Goal: Task Accomplishment & Management: Manage account settings

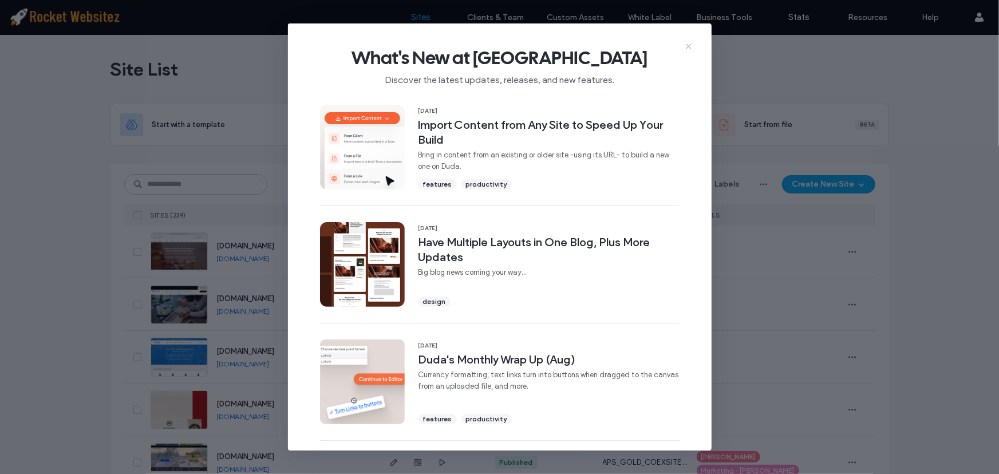
click at [693, 48] on icon at bounding box center [688, 46] width 9 height 9
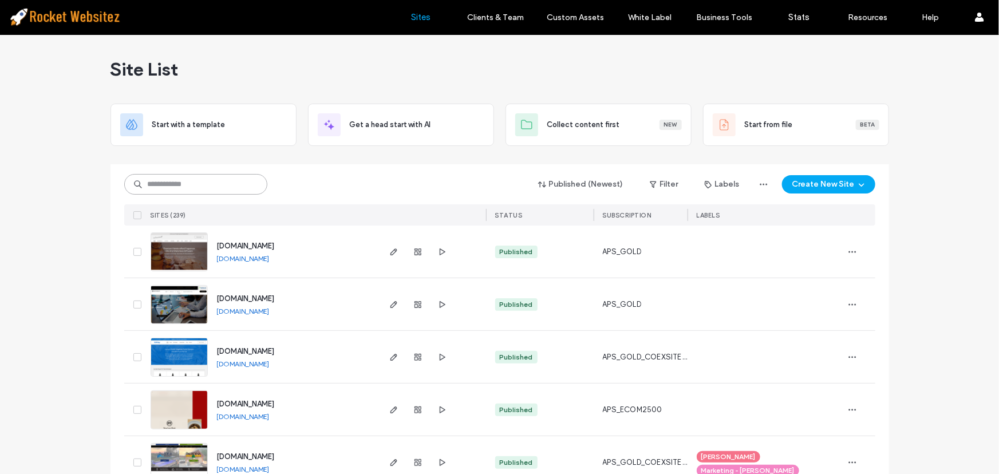
click at [189, 177] on input at bounding box center [195, 184] width 143 height 21
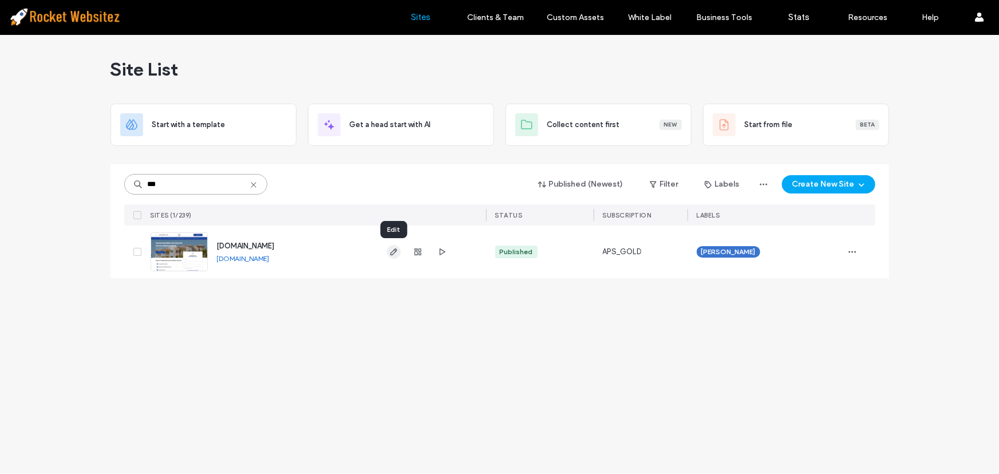
type input "***"
click at [397, 252] on icon "button" at bounding box center [393, 251] width 9 height 9
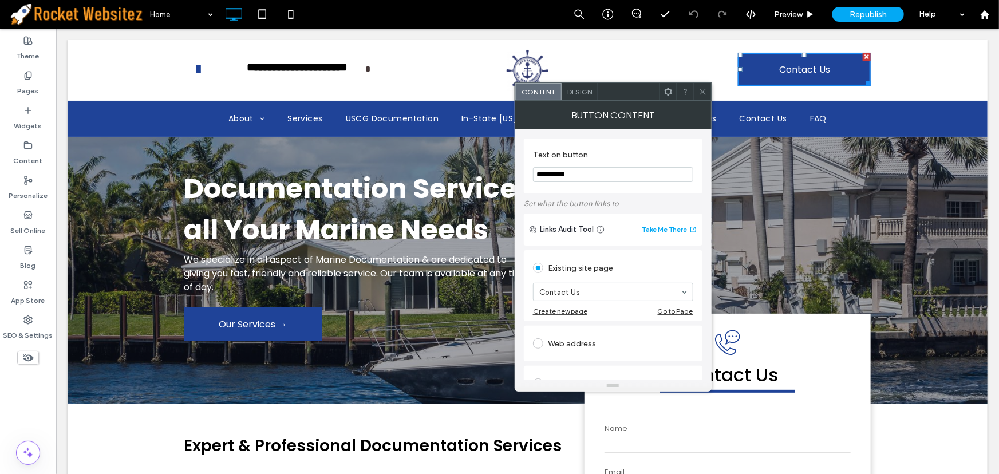
click at [704, 92] on icon at bounding box center [702, 92] width 9 height 9
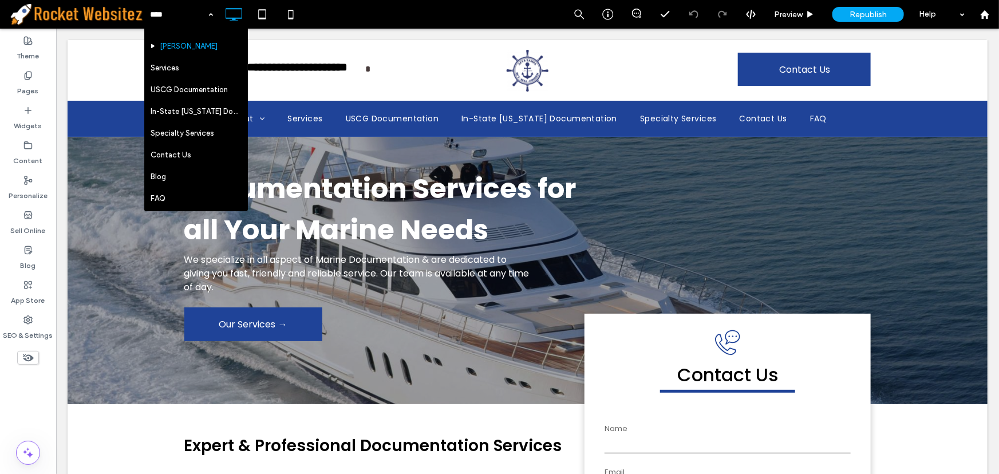
scroll to position [104, 0]
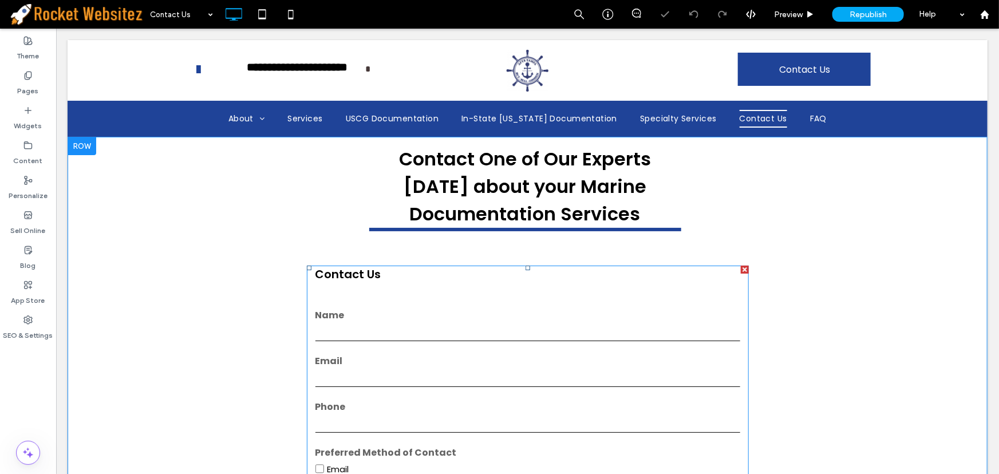
click at [400, 318] on label "Name" at bounding box center [527, 315] width 425 height 14
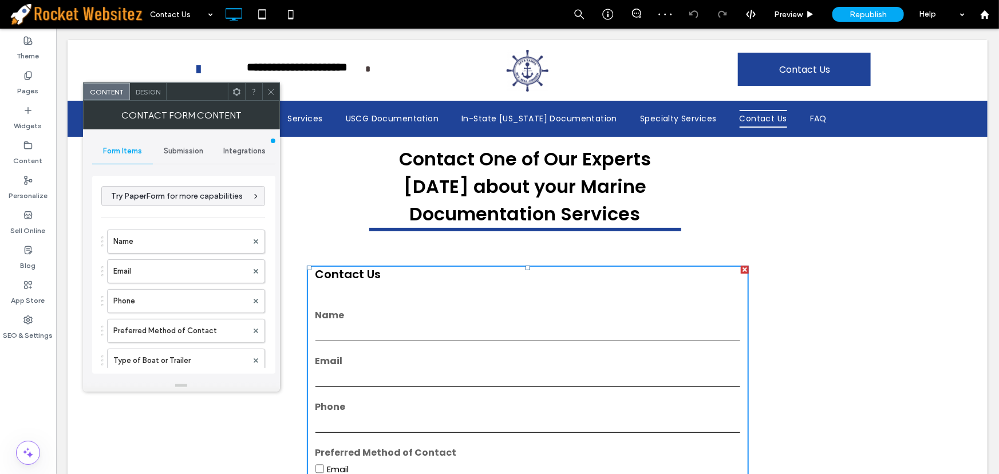
click at [249, 149] on span "Integrations" at bounding box center [244, 151] width 42 height 9
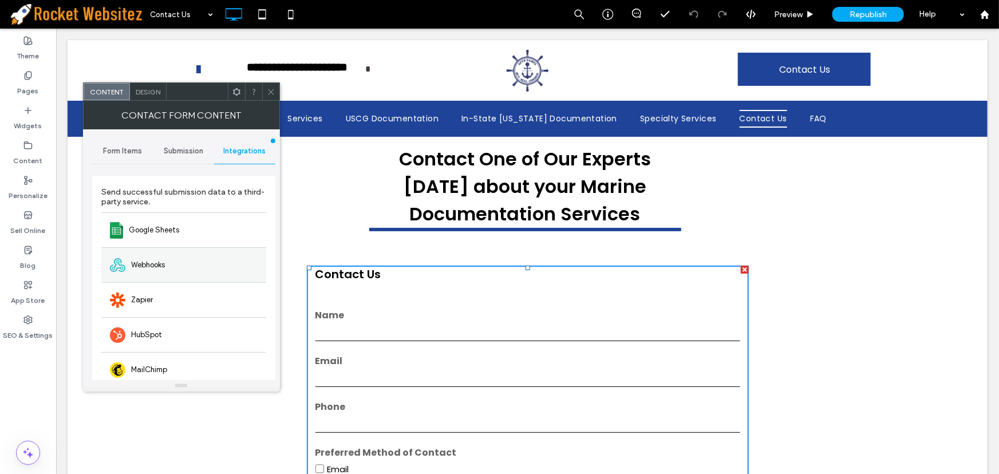
click at [190, 259] on div "Webhooks" at bounding box center [183, 264] width 165 height 35
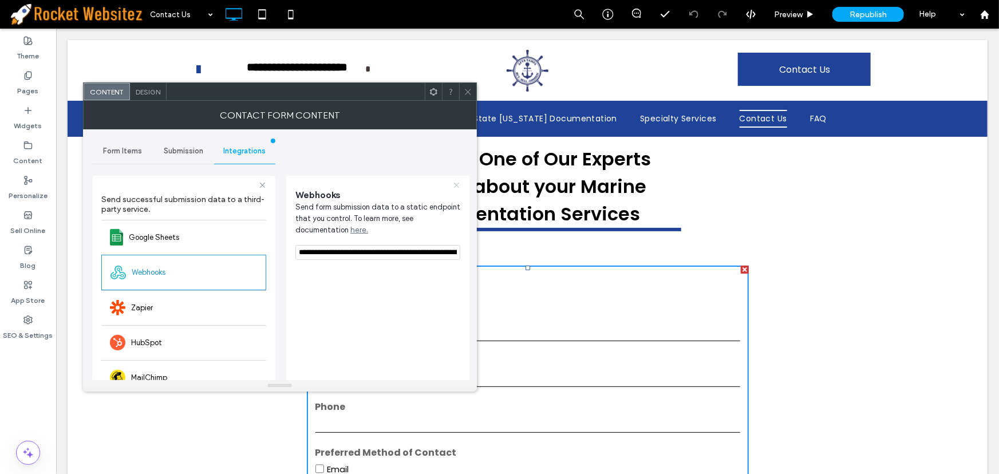
click at [457, 184] on use at bounding box center [456, 185] width 5 height 5
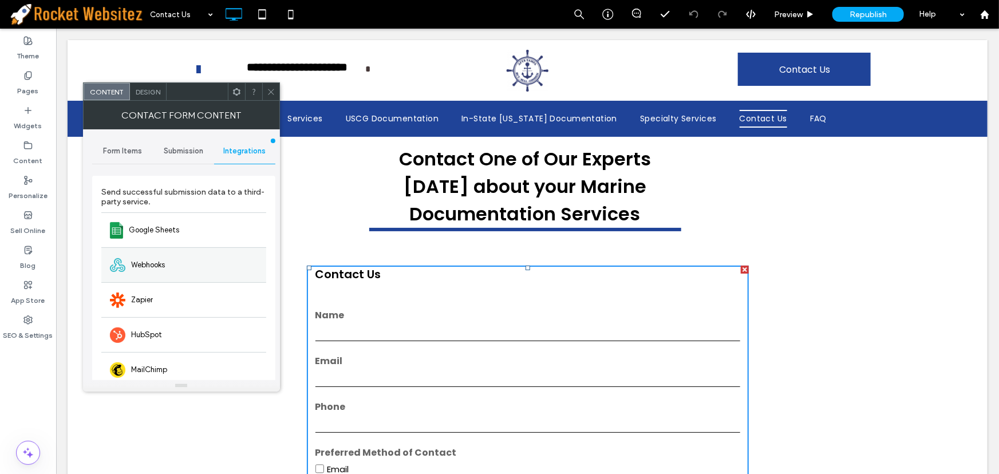
click at [205, 266] on div "Webhooks" at bounding box center [183, 264] width 165 height 35
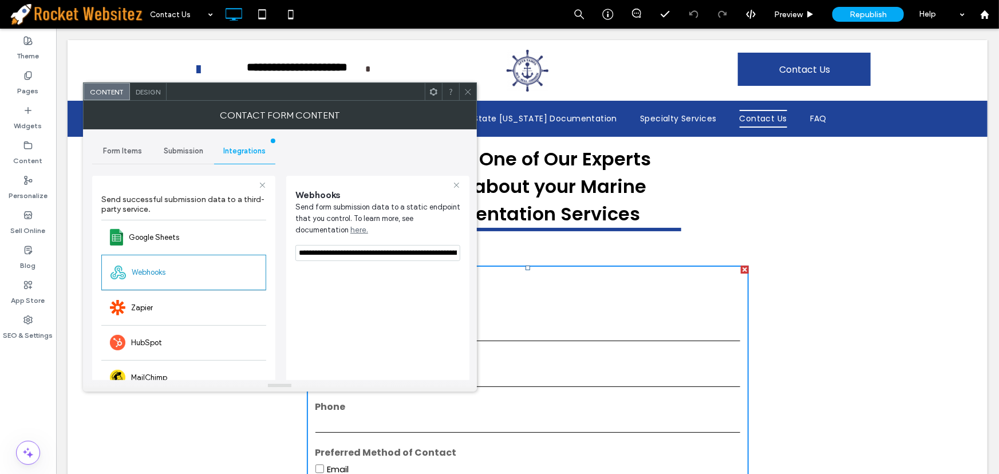
drag, startPoint x: 457, startPoint y: 254, endPoint x: 279, endPoint y: 272, distance: 179.0
click at [279, 272] on div "**********" at bounding box center [280, 305] width 376 height 353
type input "**********"
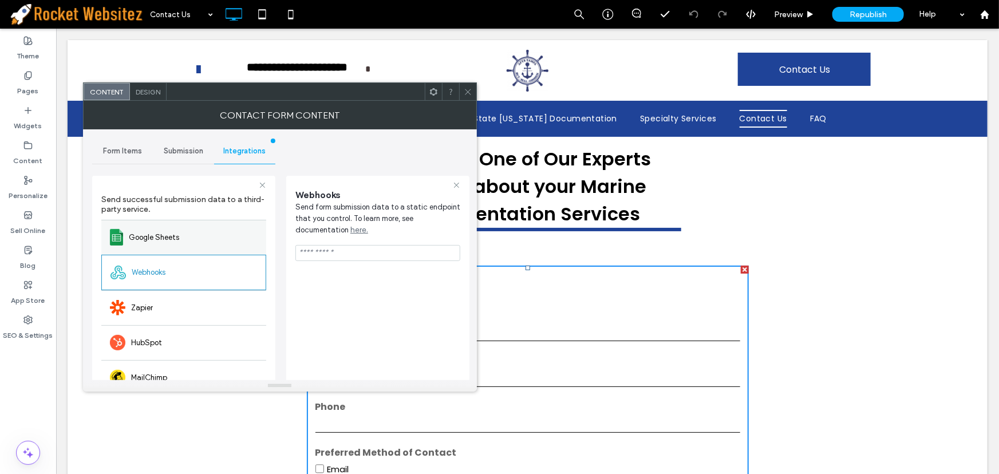
click at [211, 220] on div "Google Sheets" at bounding box center [183, 237] width 165 height 35
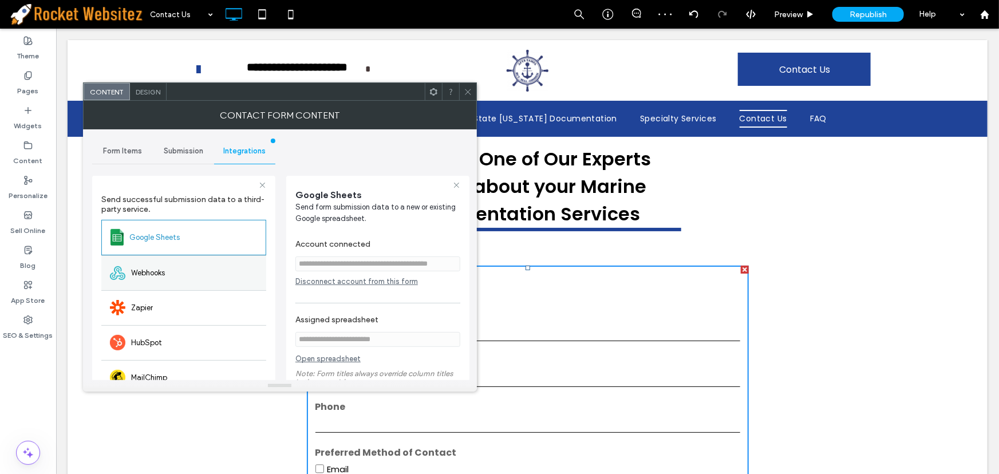
click at [189, 274] on div "Webhooks" at bounding box center [183, 272] width 165 height 35
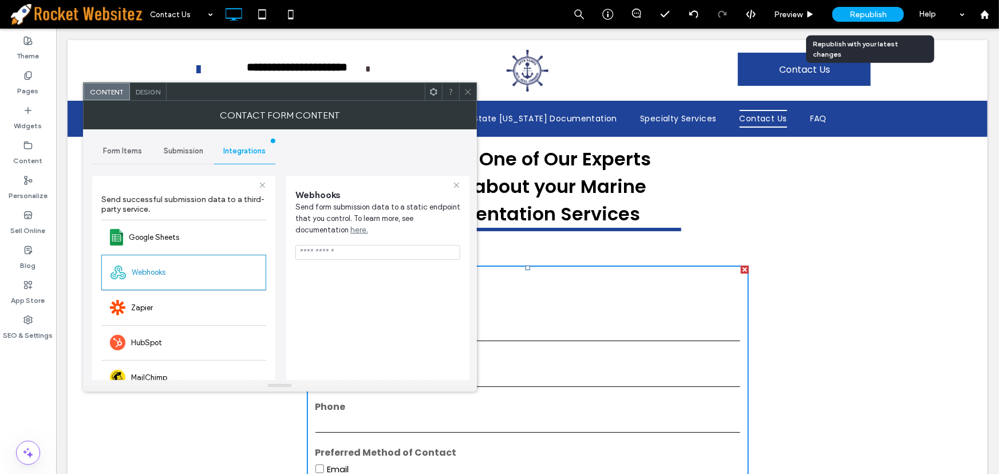
click at [875, 15] on span "Republish" at bounding box center [867, 15] width 37 height 10
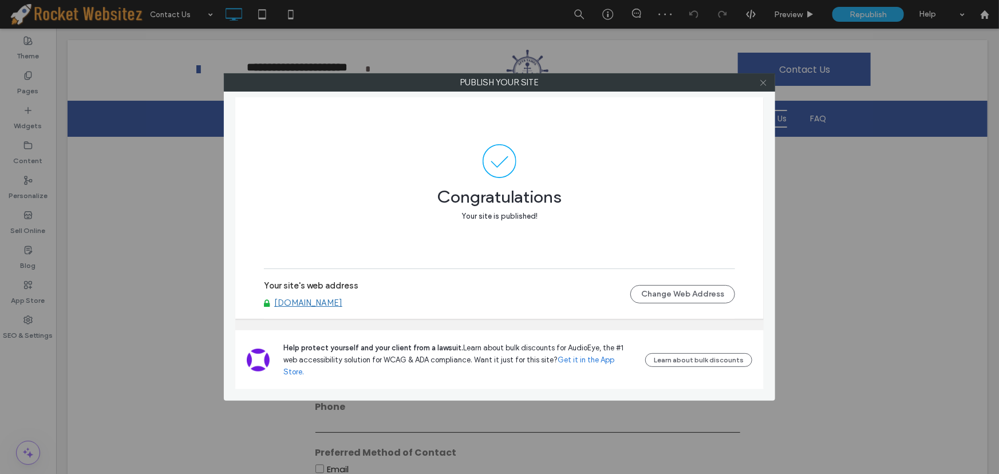
click at [765, 84] on icon at bounding box center [763, 82] width 9 height 9
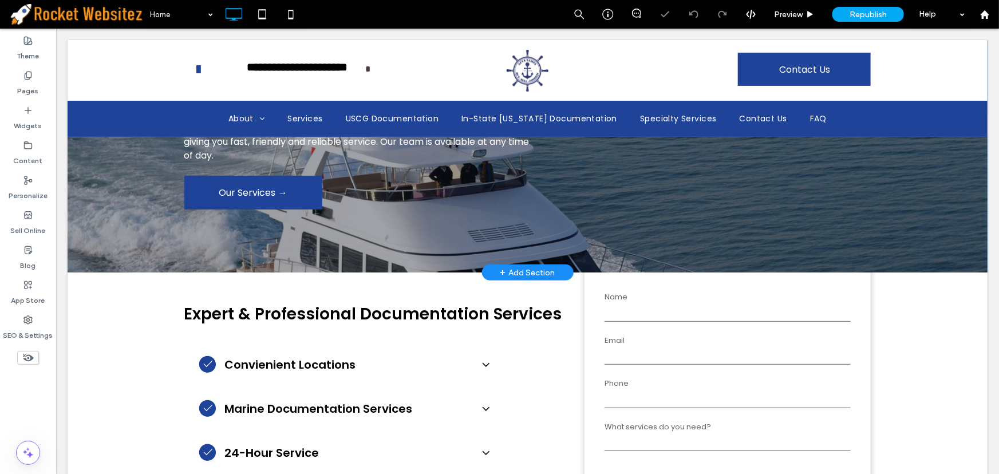
scroll to position [156, 0]
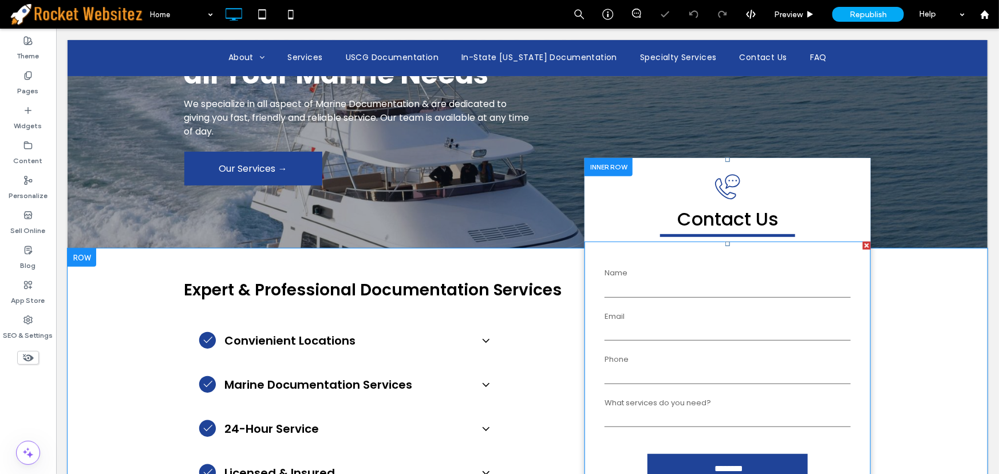
click at [691, 301] on form "Name Email Phone What services do you need? ********" at bounding box center [726, 375] width 263 height 256
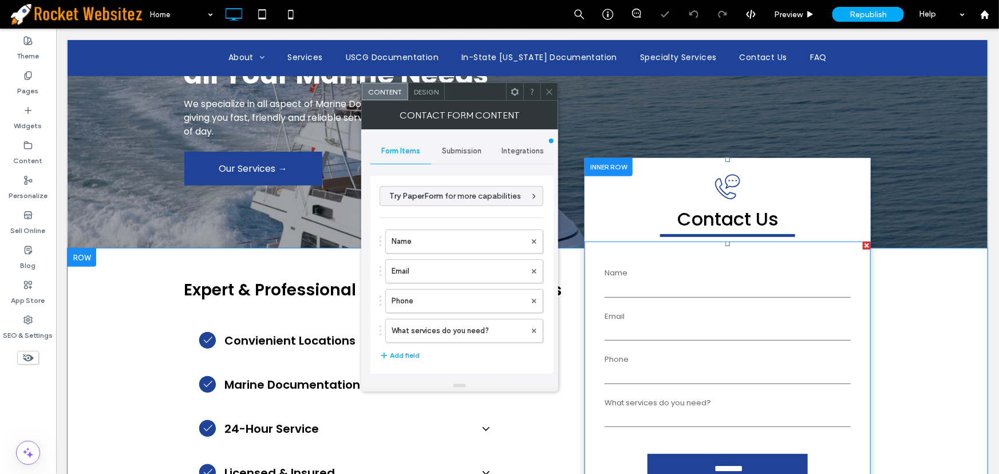
type input "********"
type input "**********"
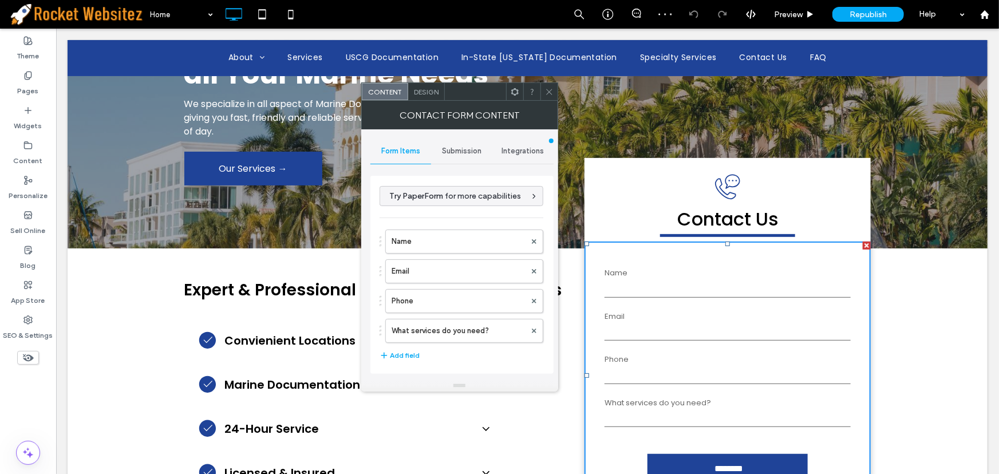
click at [516, 153] on span "Integrations" at bounding box center [522, 151] width 42 height 9
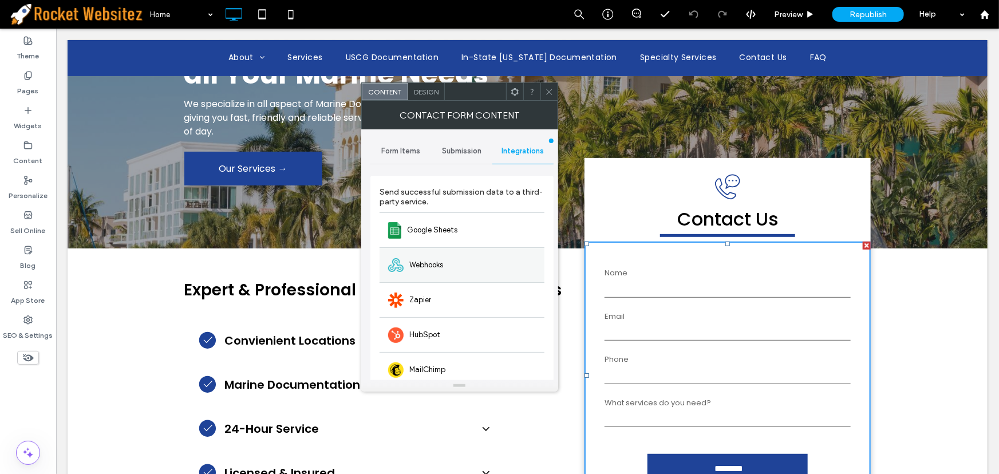
click at [414, 267] on span "Webhooks" at bounding box center [426, 264] width 34 height 11
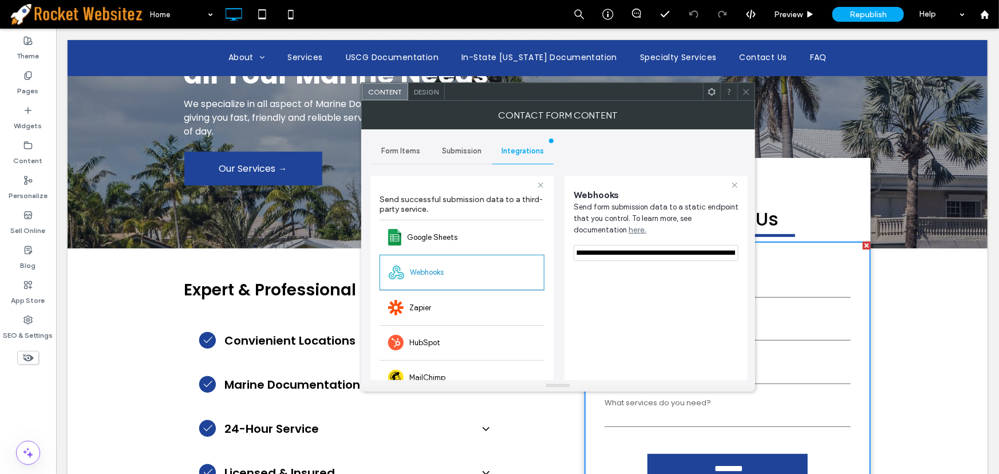
scroll to position [0, 363]
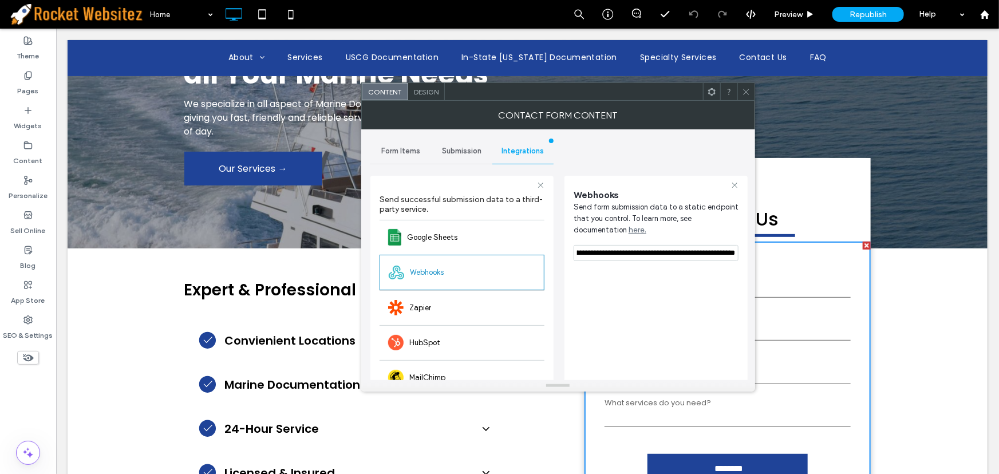
drag, startPoint x: 631, startPoint y: 280, endPoint x: 755, endPoint y: 250, distance: 128.0
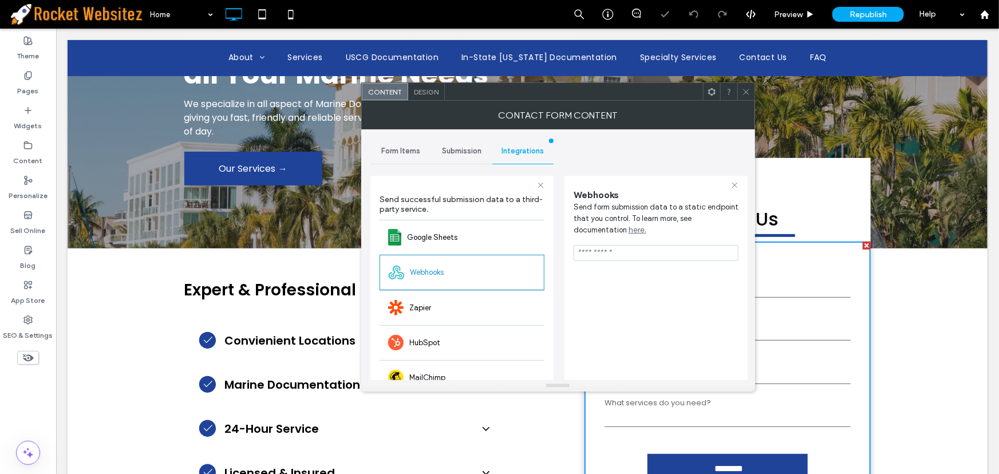
click at [614, 323] on div "Webhooks Send form submission data to a static endpoint that you control. To le…" at bounding box center [656, 325] width 165 height 289
click at [734, 183] on icon at bounding box center [734, 184] width 7 height 7
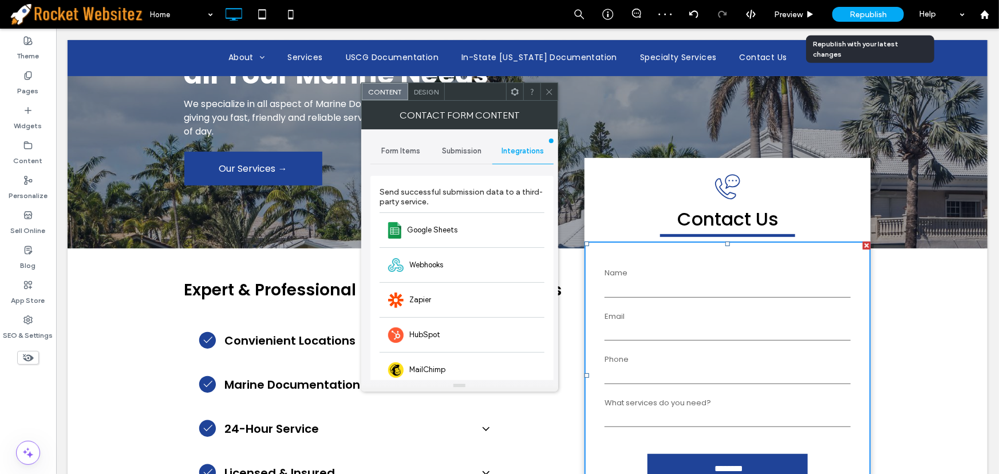
click at [867, 11] on span "Republish" at bounding box center [867, 15] width 37 height 10
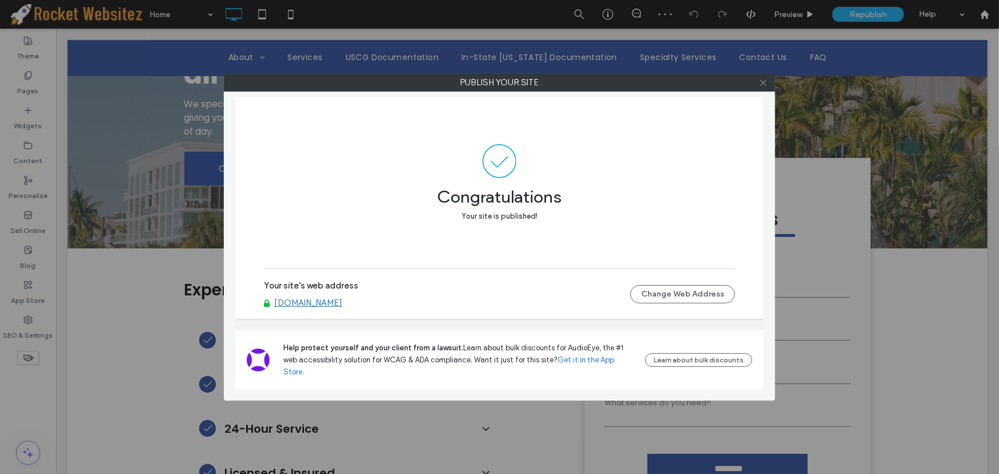
click at [766, 81] on icon at bounding box center [763, 82] width 9 height 9
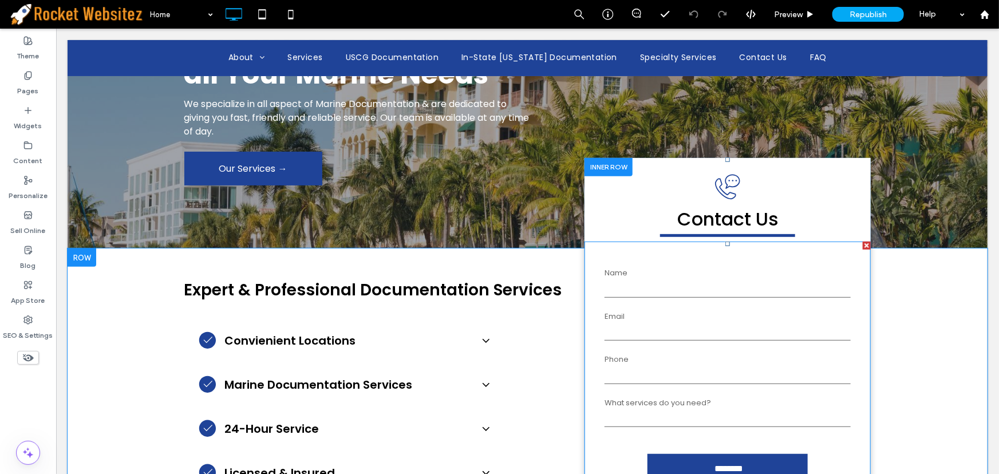
click at [768, 291] on input "text" at bounding box center [727, 288] width 246 height 17
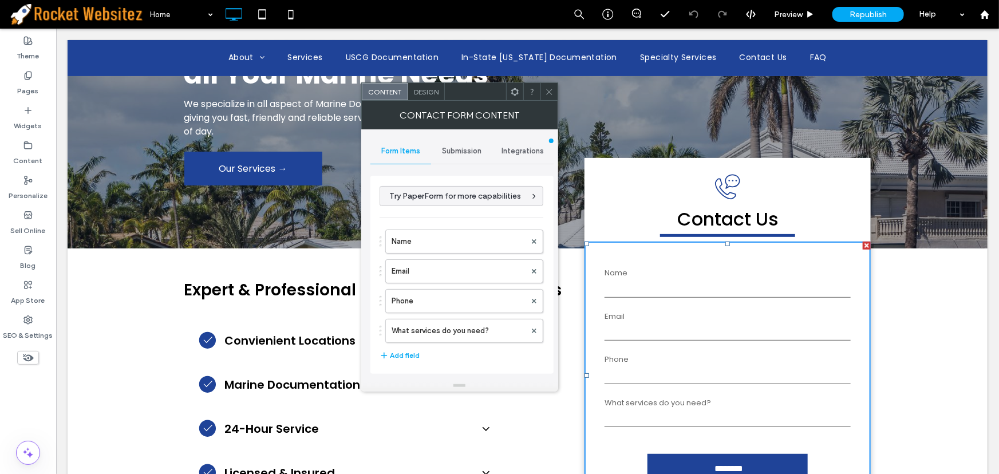
click at [528, 148] on span "Integrations" at bounding box center [522, 151] width 42 height 9
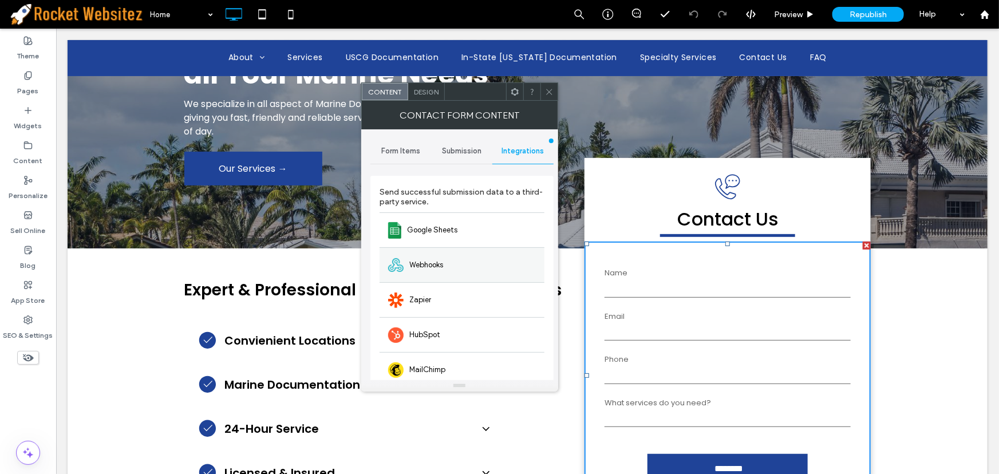
click at [446, 263] on div "Webhooks" at bounding box center [462, 264] width 165 height 35
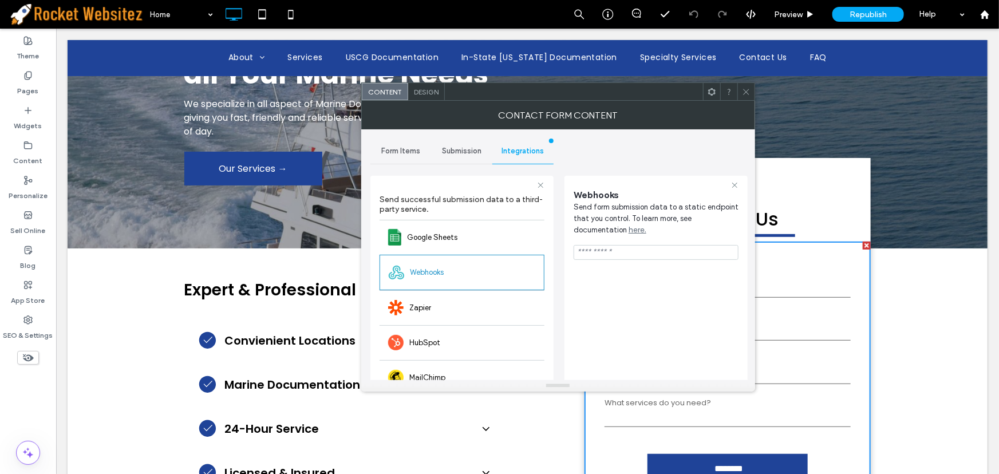
click at [742, 92] on icon at bounding box center [746, 92] width 9 height 9
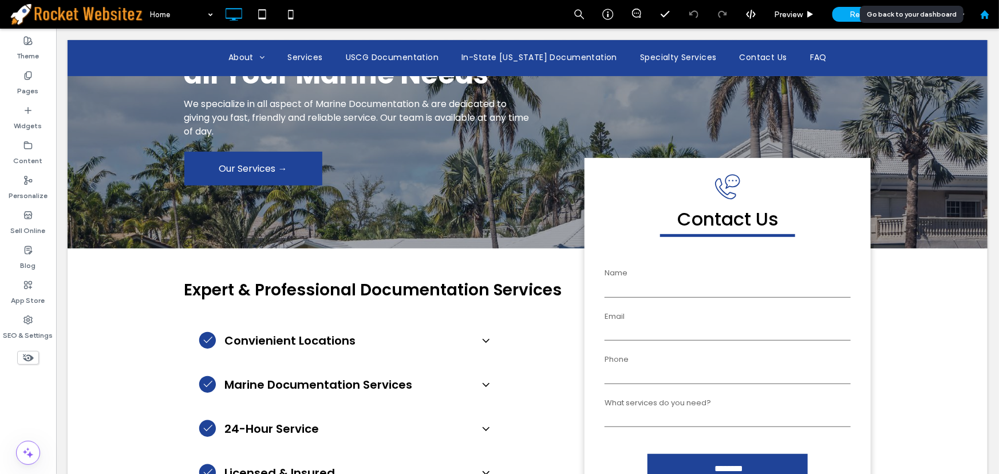
click at [991, 11] on div at bounding box center [984, 15] width 27 height 10
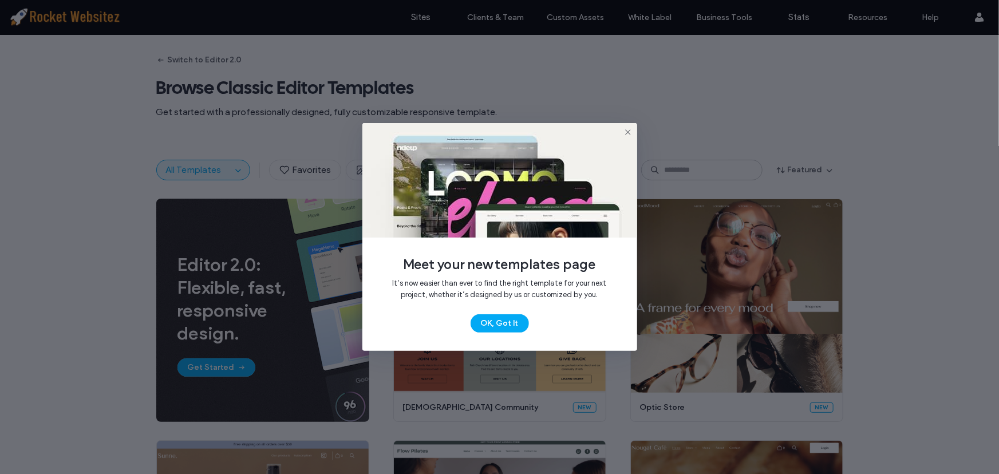
click at [624, 133] on icon at bounding box center [627, 132] width 9 height 9
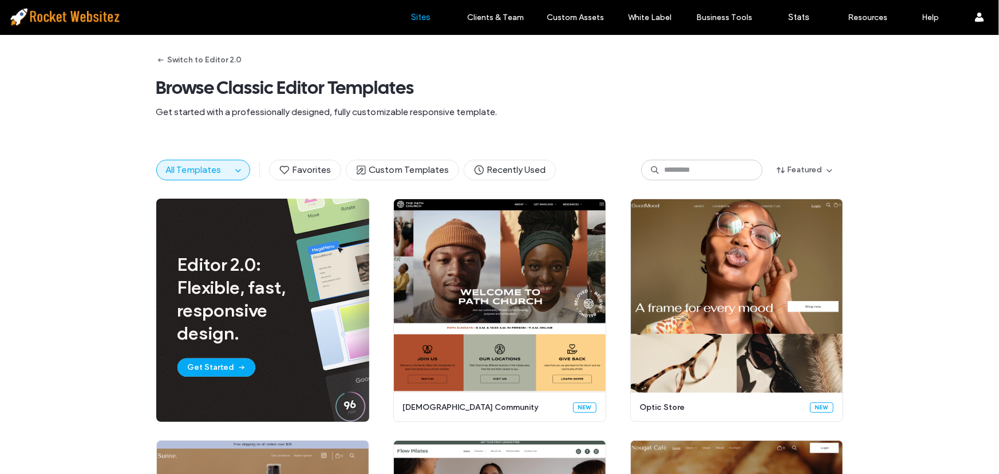
click at [424, 13] on label "Sites" at bounding box center [421, 17] width 19 height 10
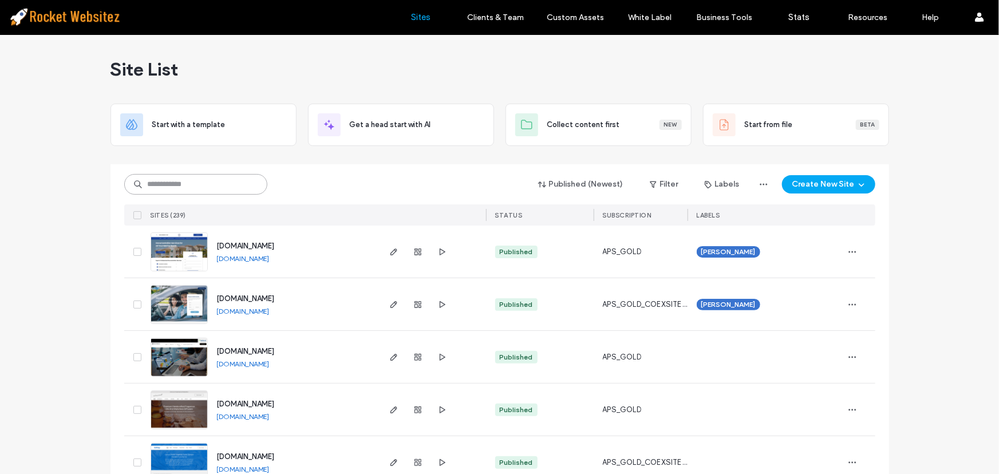
click at [180, 186] on input at bounding box center [195, 184] width 143 height 21
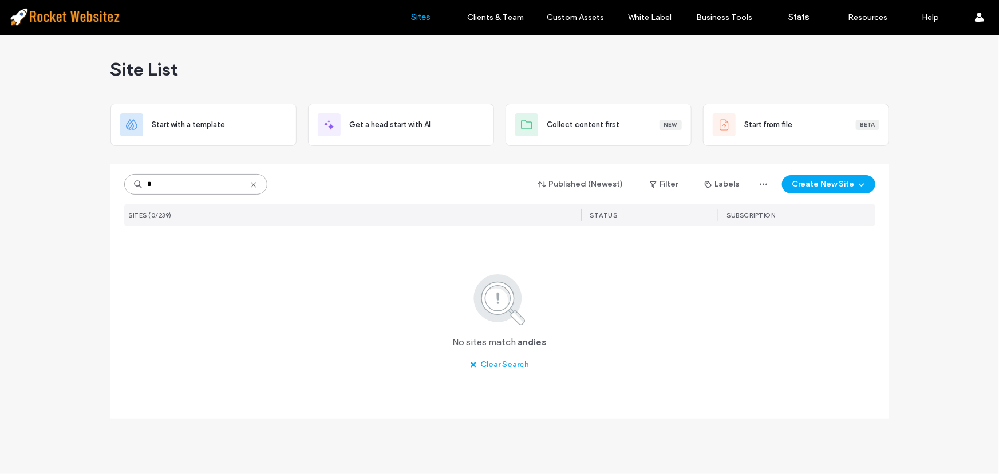
type input "*"
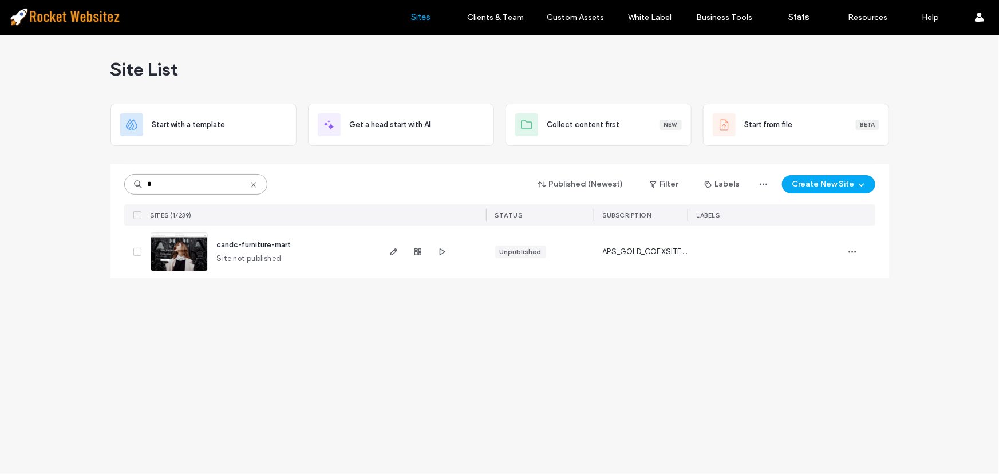
type input "*"
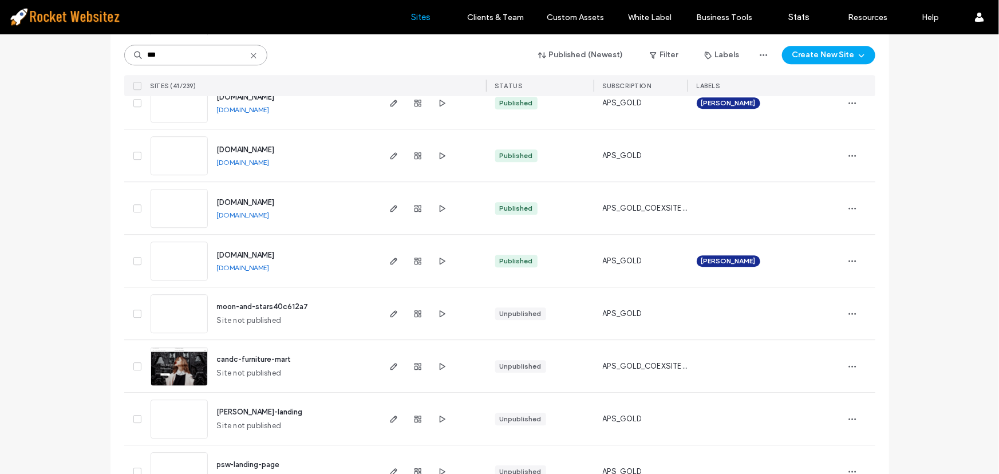
scroll to position [1455, 0]
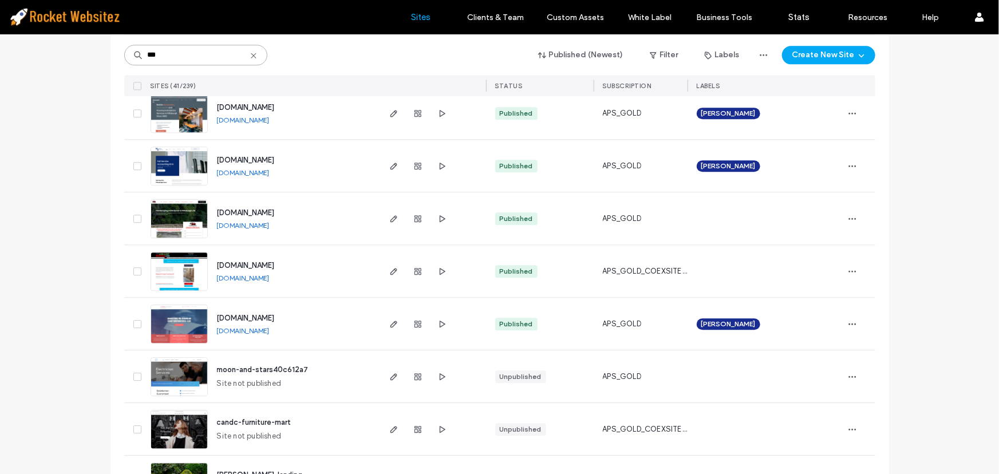
drag, startPoint x: 191, startPoint y: 52, endPoint x: 86, endPoint y: 48, distance: 105.4
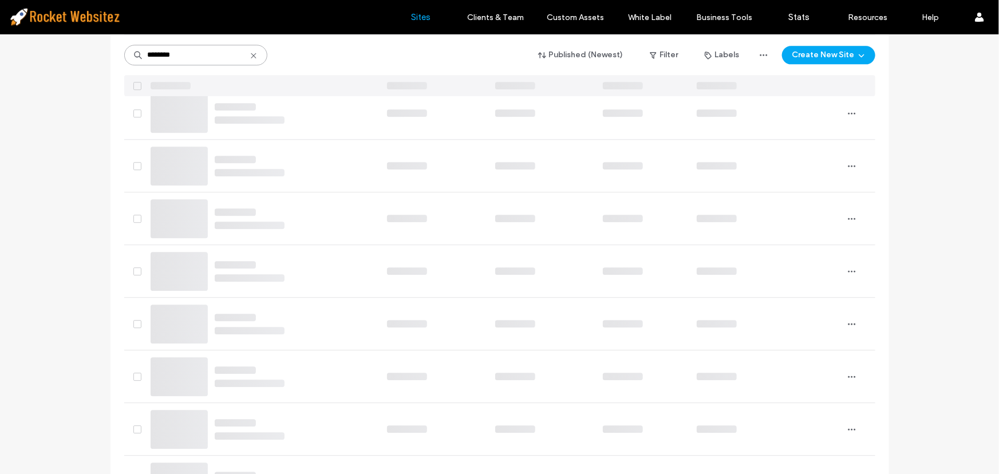
scroll to position [0, 0]
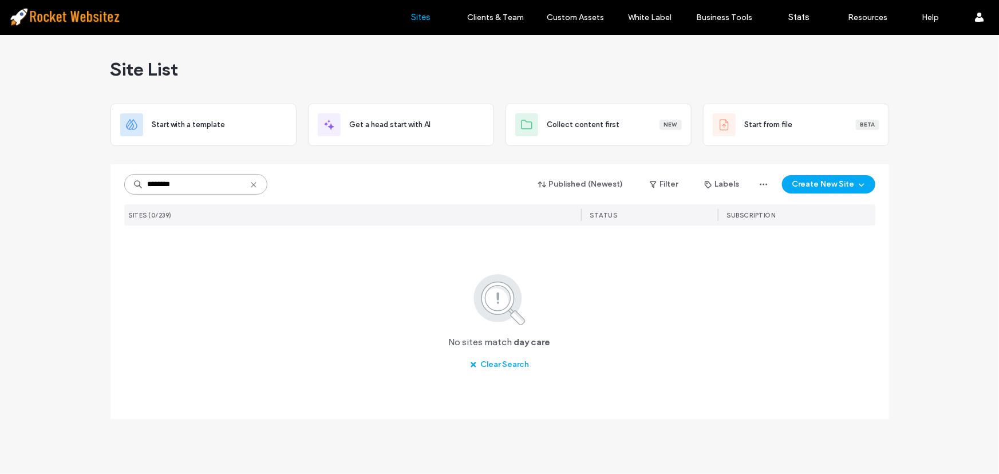
click at [161, 187] on input "********" at bounding box center [195, 184] width 143 height 21
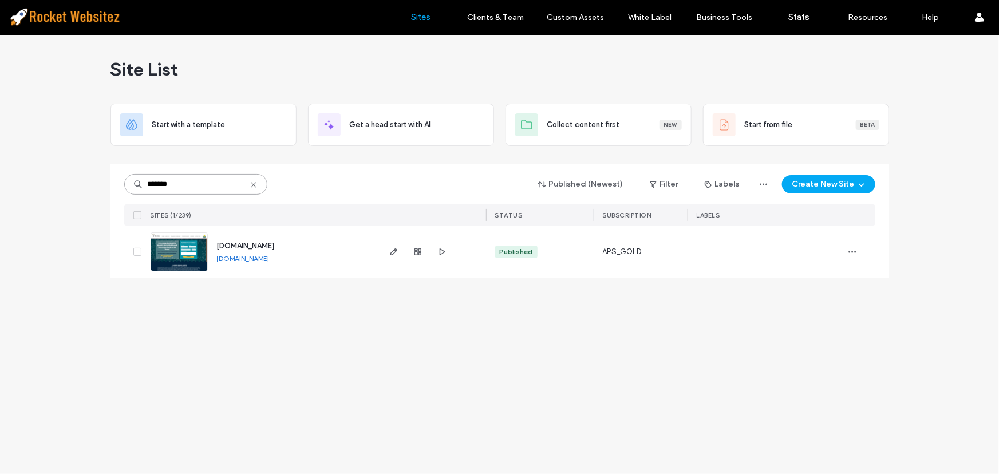
type input "*******"
click at [389, 253] on icon "button" at bounding box center [393, 251] width 9 height 9
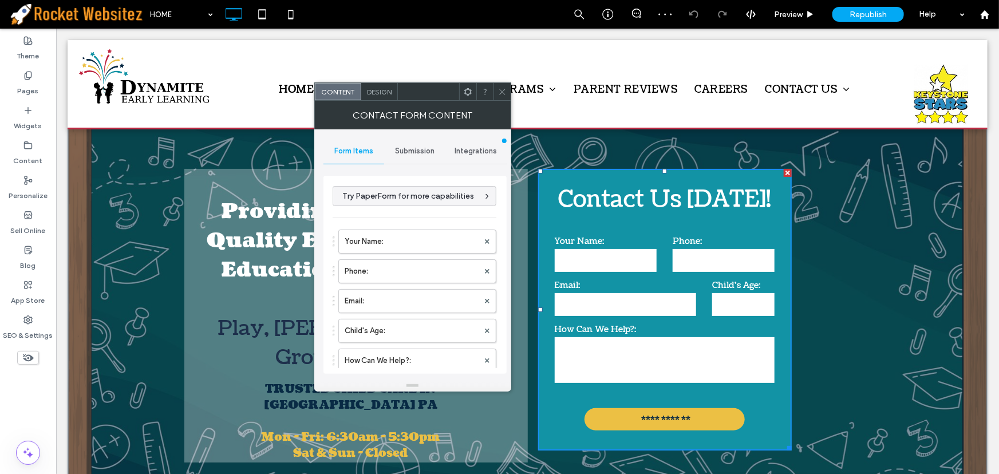
click at [480, 143] on div "Integrations" at bounding box center [475, 151] width 61 height 25
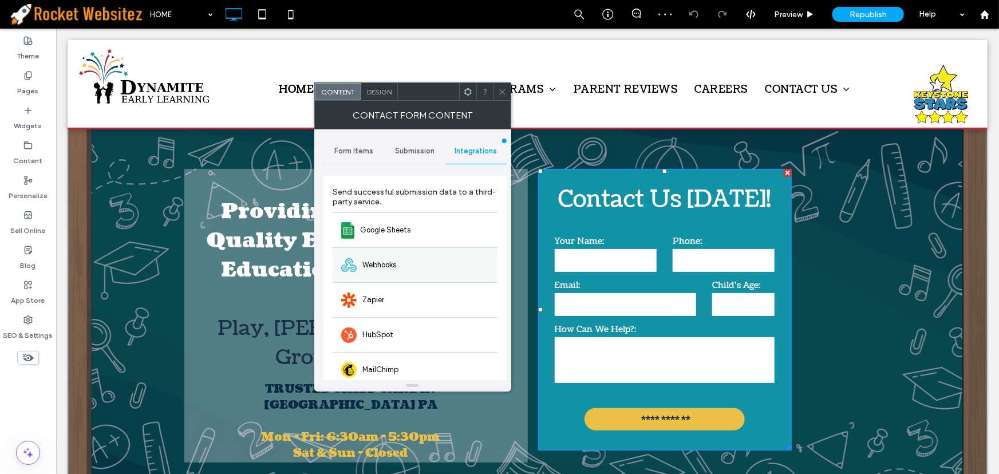
click at [401, 269] on div "Webhooks" at bounding box center [415, 264] width 165 height 35
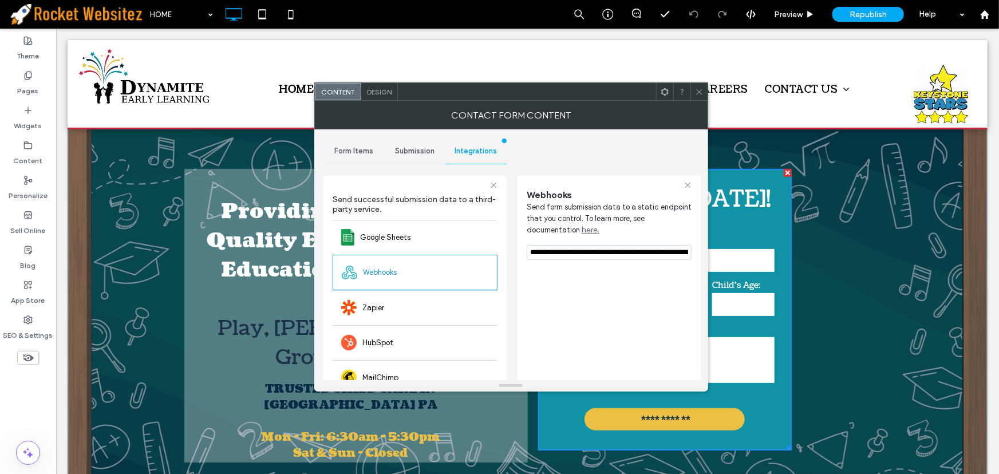
scroll to position [0, 361]
drag, startPoint x: 623, startPoint y: 282, endPoint x: 755, endPoint y: 260, distance: 134.1
click at [624, 260] on input "**********" at bounding box center [609, 253] width 165 height 16
drag, startPoint x: 687, startPoint y: 255, endPoint x: 458, endPoint y: 239, distance: 229.5
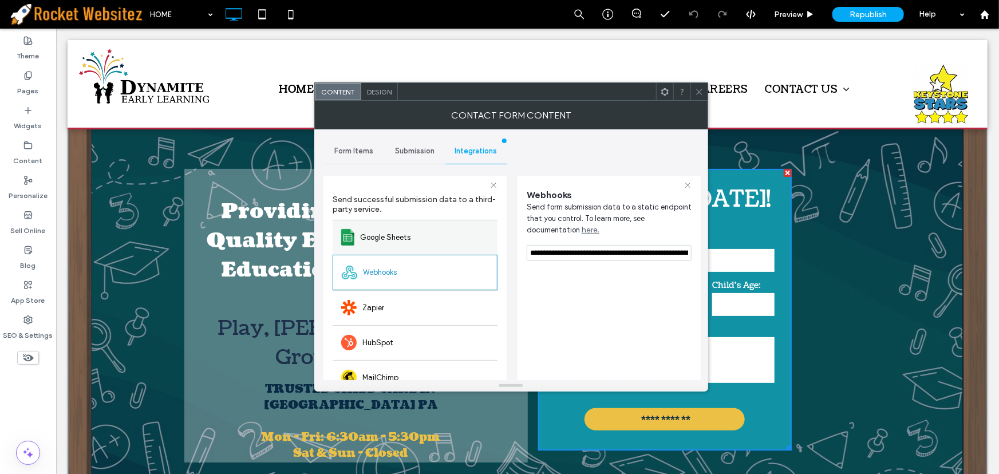
click at [458, 239] on div "**********" at bounding box center [414, 324] width 183 height 315
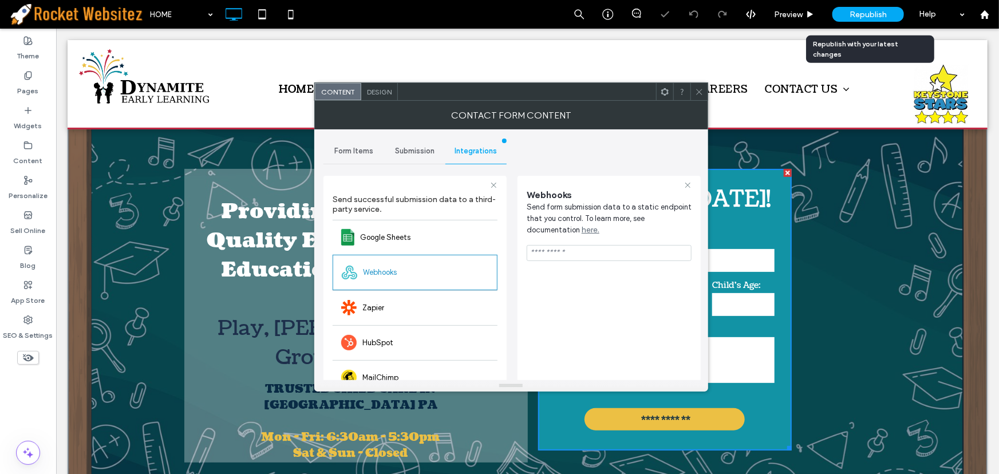
click at [877, 19] on div "Republish" at bounding box center [868, 14] width 72 height 15
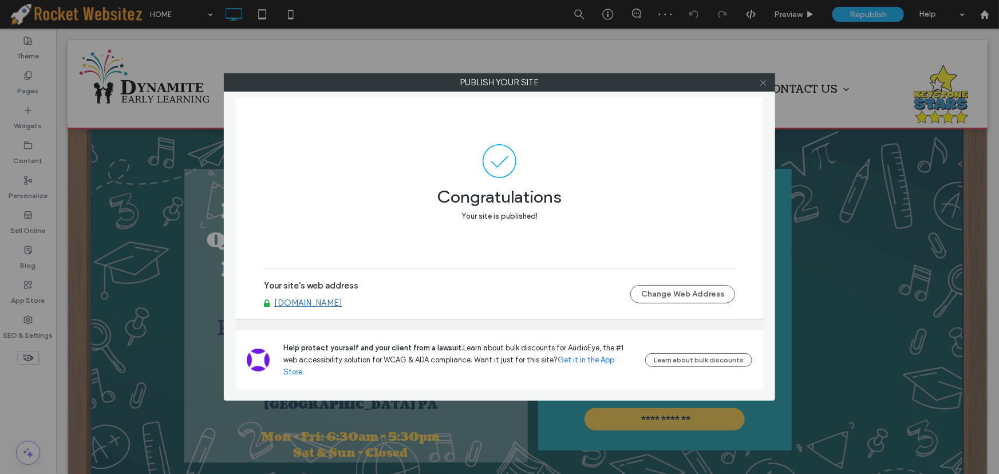
click at [766, 84] on icon at bounding box center [763, 82] width 9 height 9
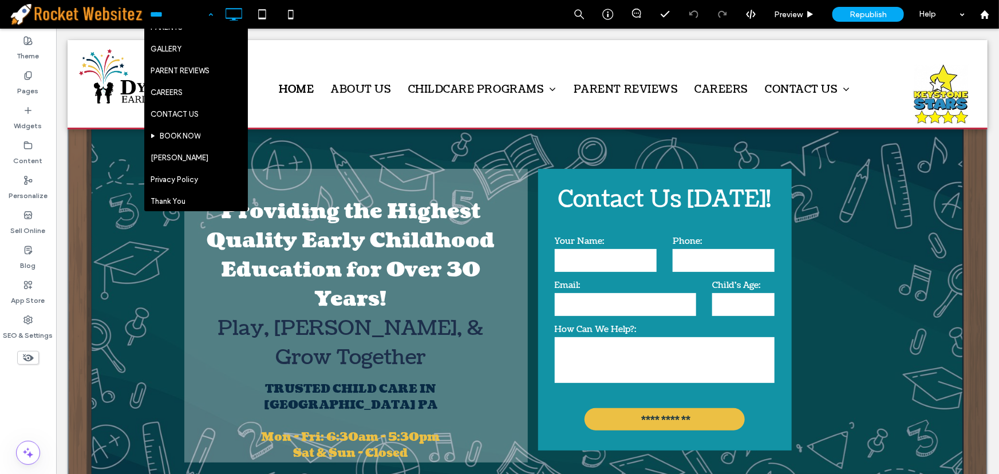
scroll to position [266, 0]
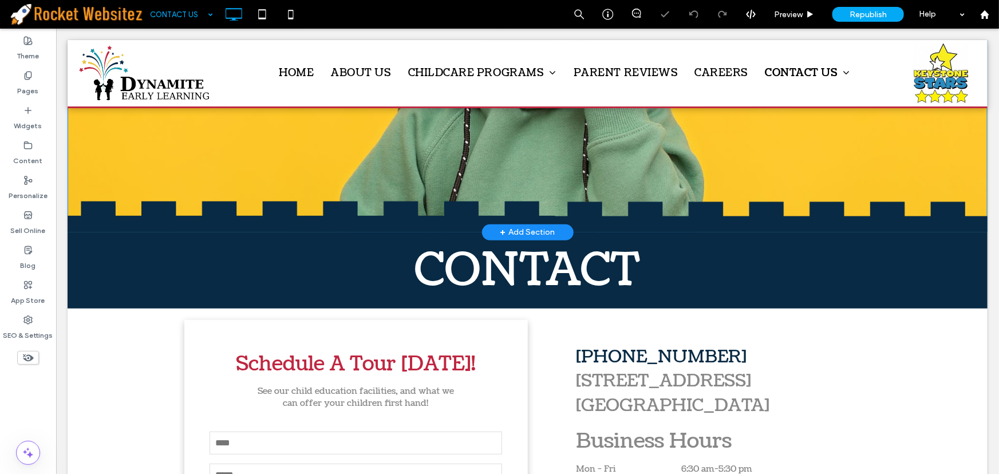
scroll to position [499, 0]
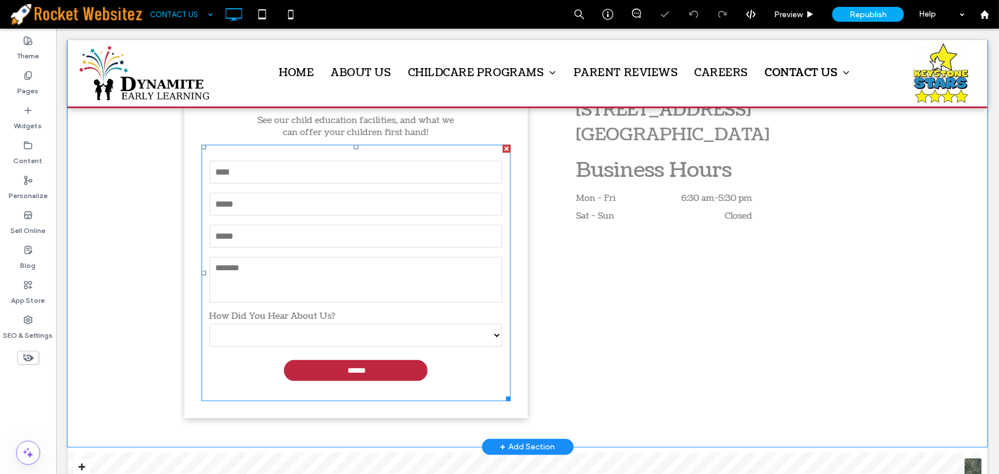
click at [353, 251] on form "**********" at bounding box center [355, 272] width 309 height 256
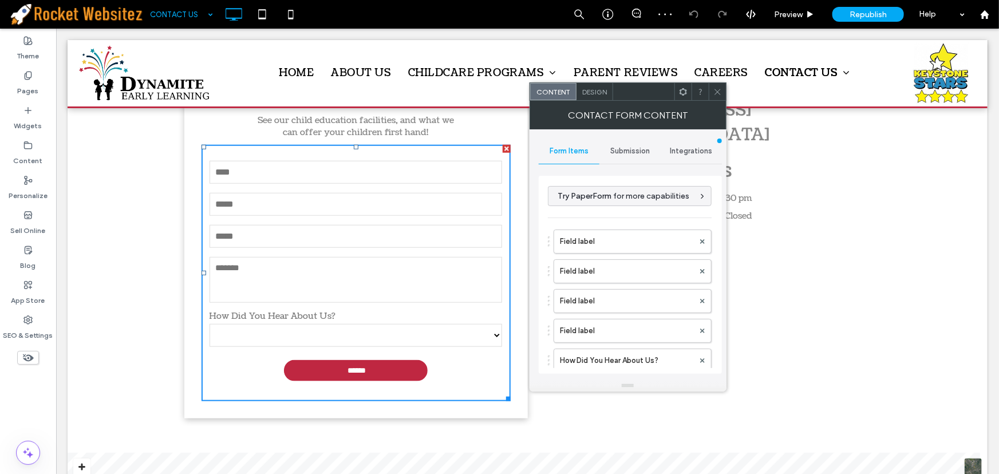
click at [685, 152] on span "Integrations" at bounding box center [691, 151] width 42 height 9
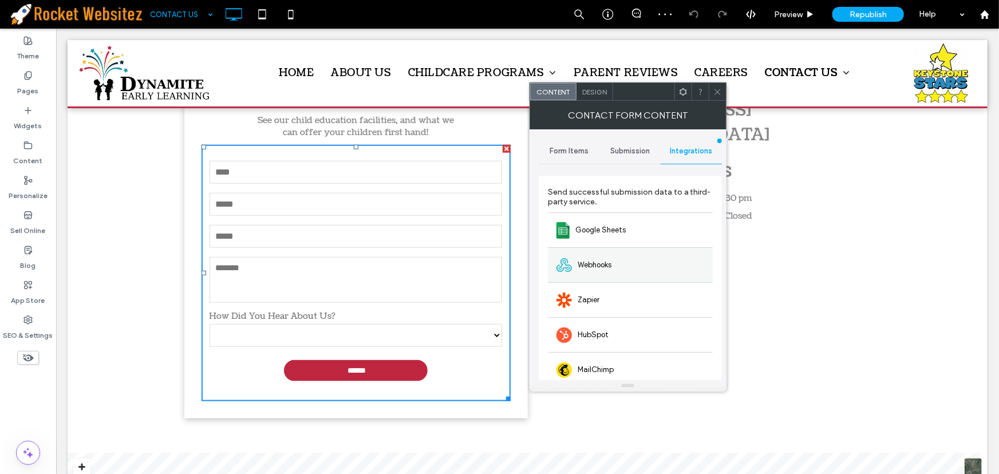
click at [596, 260] on span "Webhooks" at bounding box center [595, 264] width 34 height 11
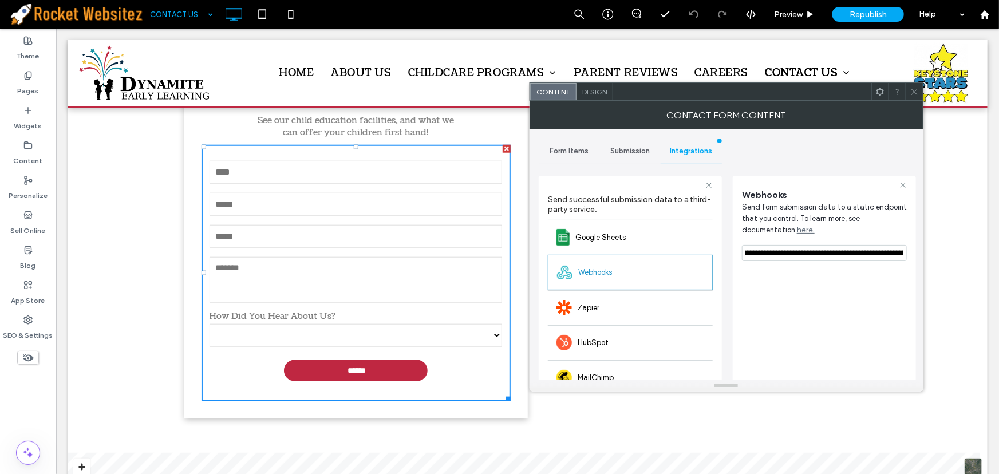
scroll to position [0, 361]
drag, startPoint x: 801, startPoint y: 276, endPoint x: 932, endPoint y: 253, distance: 133.6
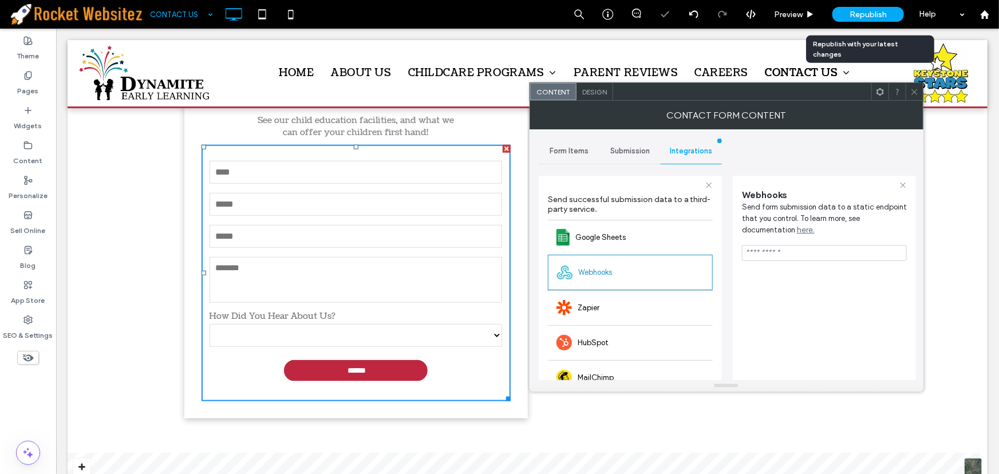
click at [874, 18] on span "Republish" at bounding box center [867, 15] width 37 height 10
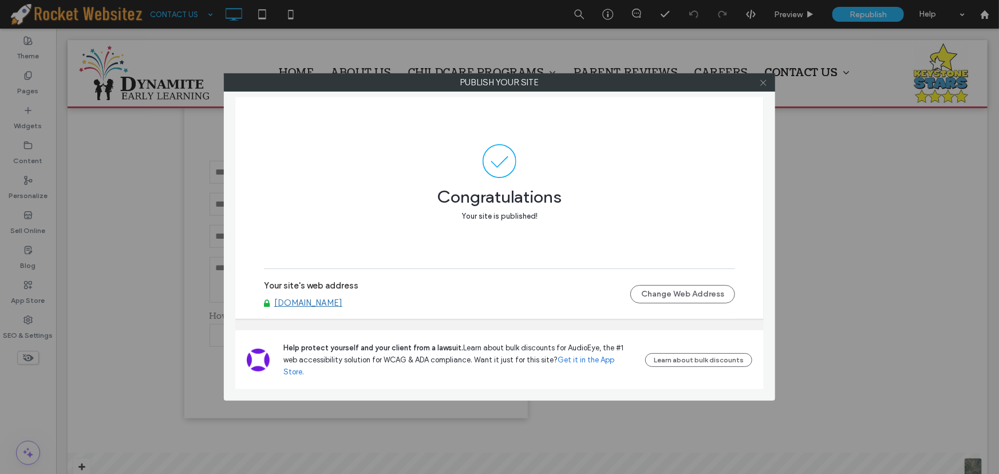
click at [764, 83] on icon at bounding box center [763, 82] width 9 height 9
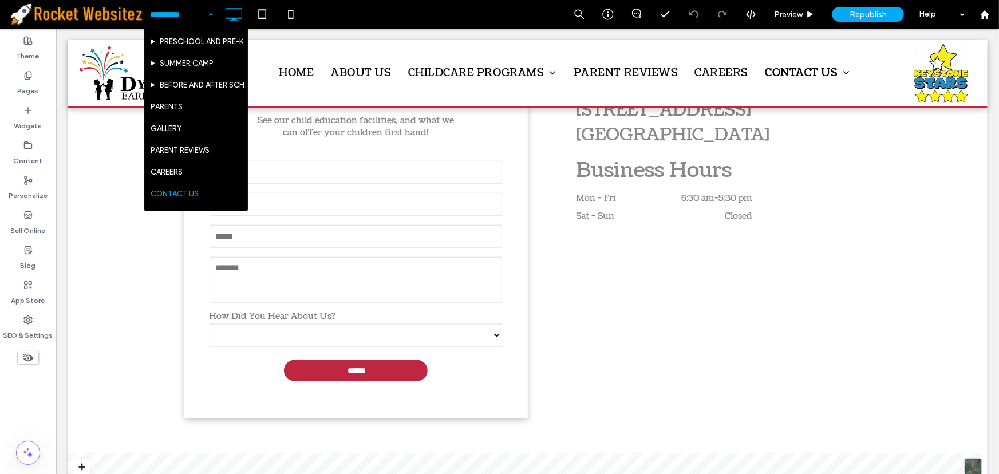
scroll to position [208, 0]
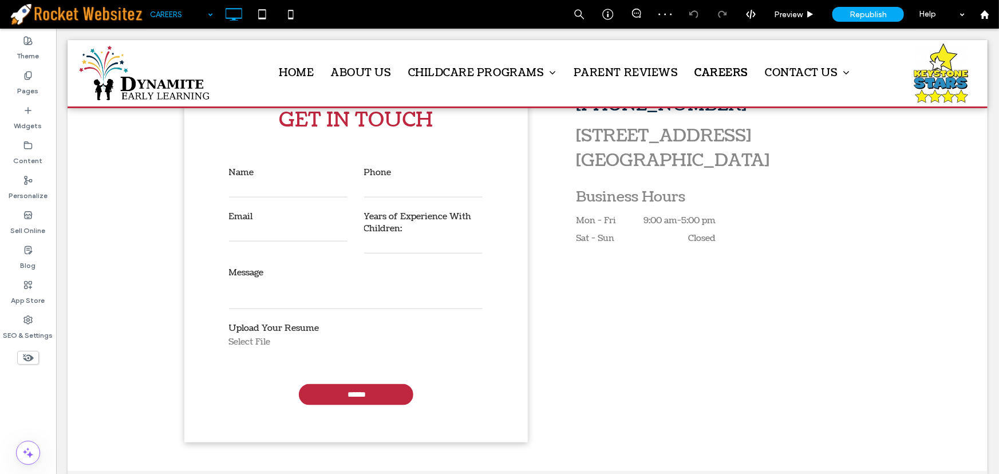
scroll to position [624, 0]
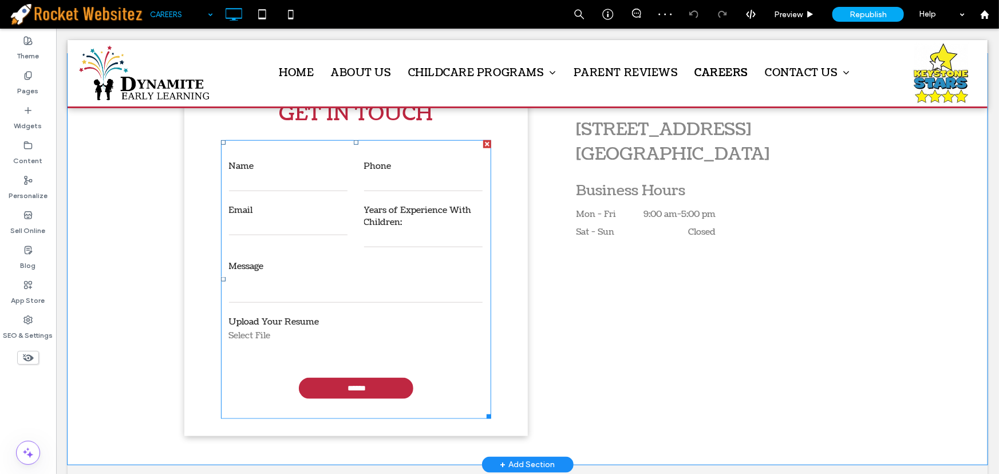
click at [328, 240] on form "Name Phone Email Years of Experience With Children: Message Upload Your Resume …" at bounding box center [355, 279] width 270 height 279
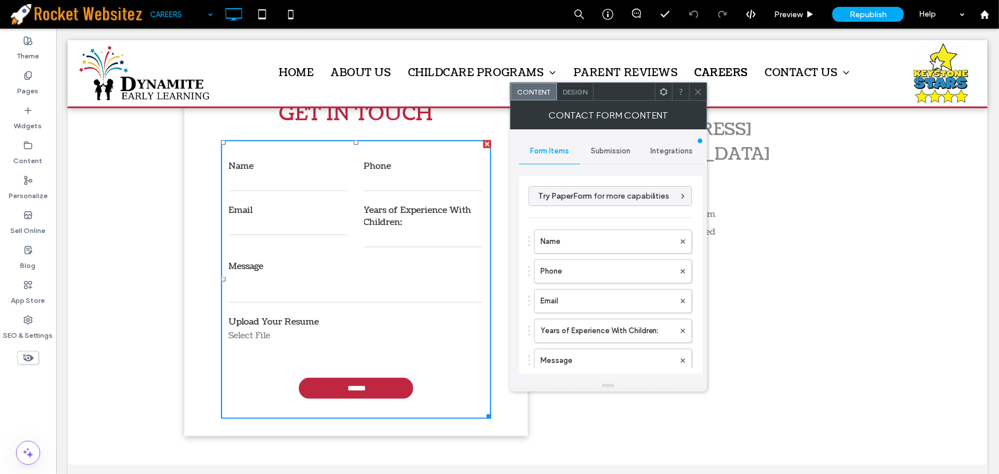
click at [674, 152] on span "Integrations" at bounding box center [671, 151] width 42 height 9
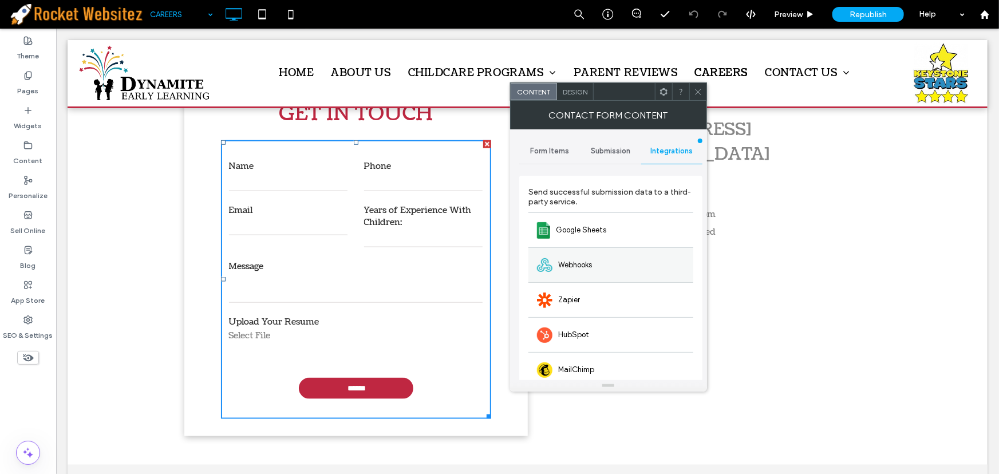
click at [555, 271] on div "Webhooks" at bounding box center [610, 264] width 165 height 35
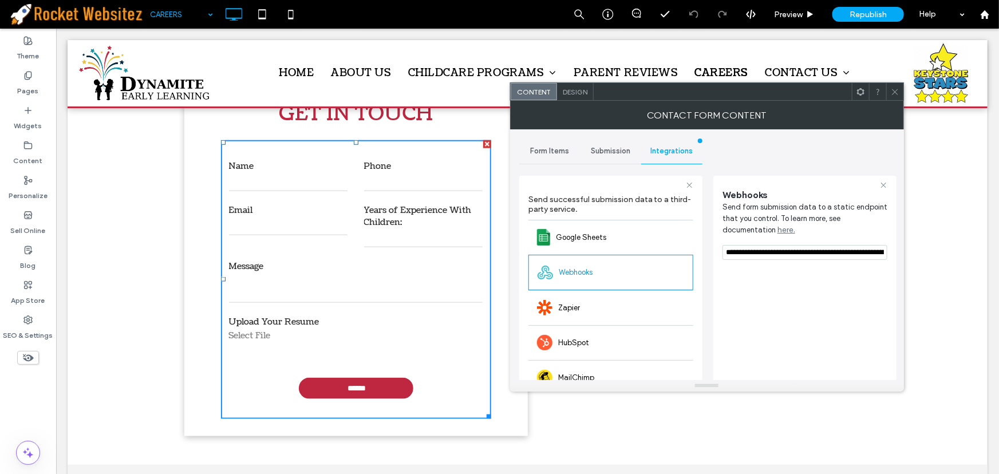
scroll to position [0, 361]
drag, startPoint x: 780, startPoint y: 281, endPoint x: 998, endPoint y: 249, distance: 220.4
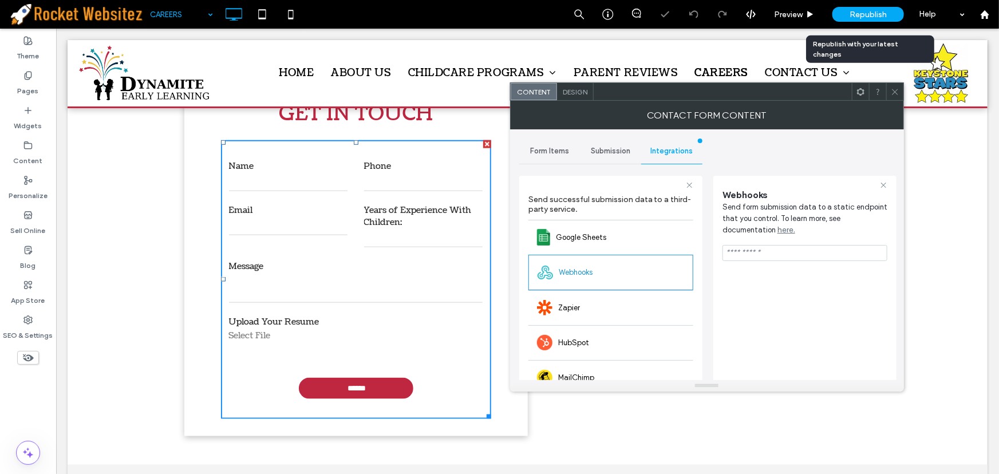
click at [863, 15] on span "Republish" at bounding box center [867, 15] width 37 height 10
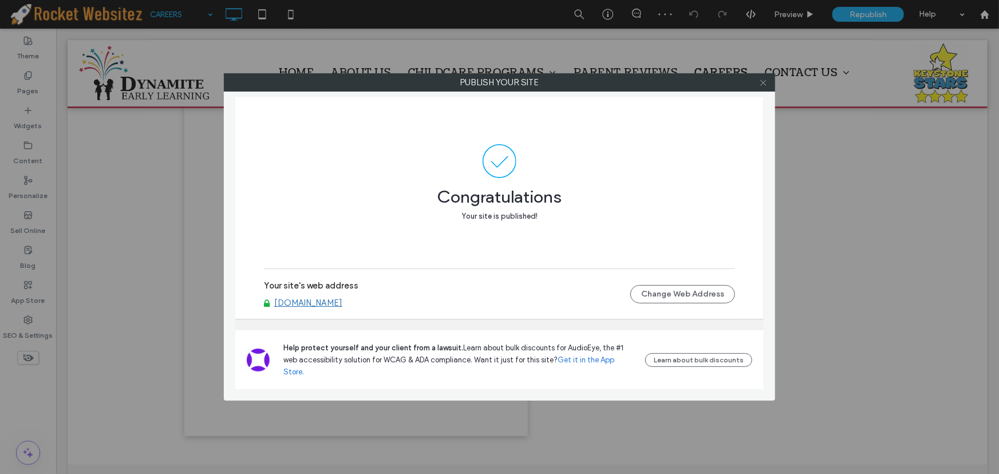
click at [765, 81] on icon at bounding box center [763, 82] width 9 height 9
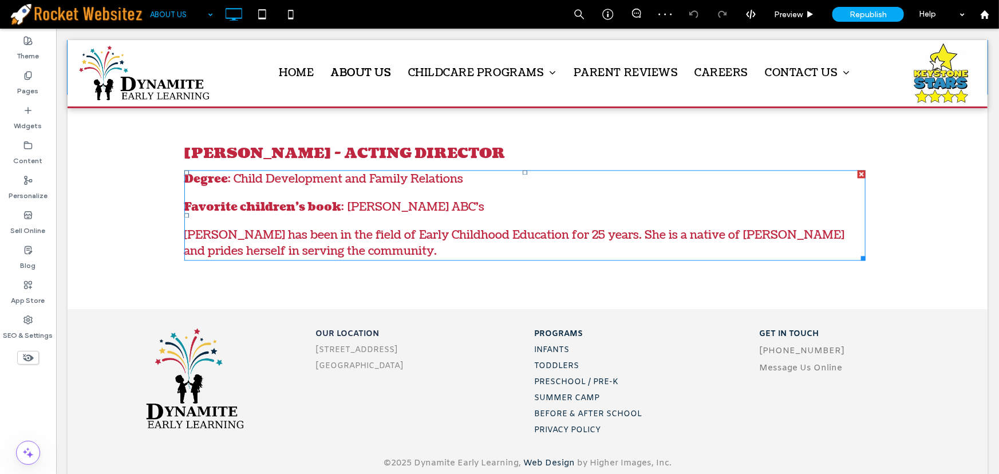
scroll to position [1175, 0]
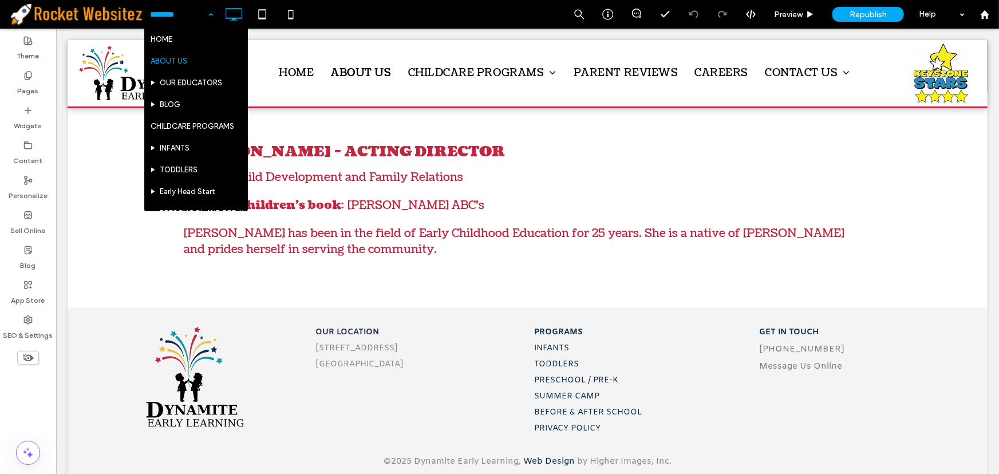
click at [193, 14] on input at bounding box center [178, 14] width 57 height 29
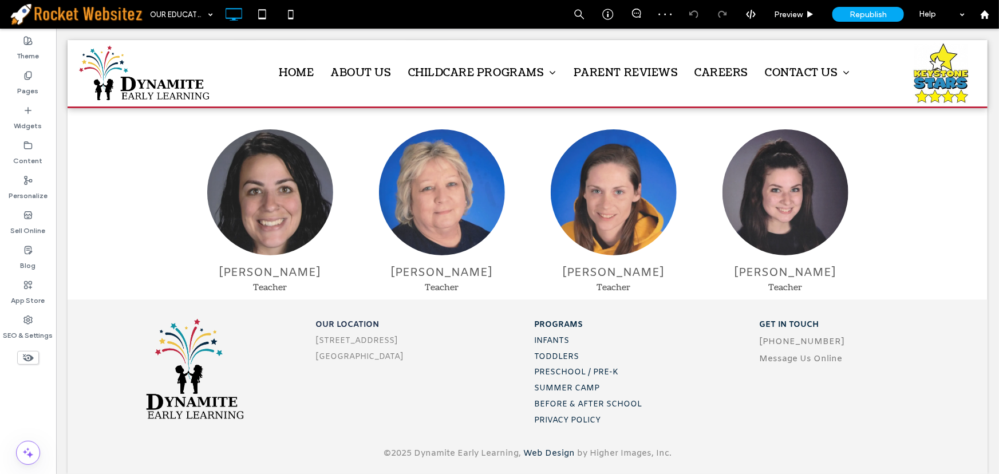
scroll to position [770, 0]
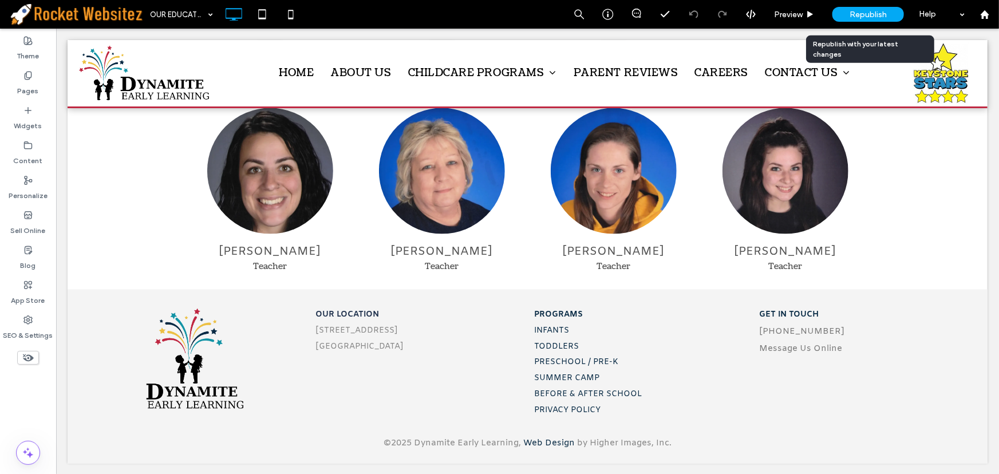
click at [853, 24] on div "Republish" at bounding box center [868, 14] width 72 height 29
click at [853, 19] on div "Republish" at bounding box center [868, 14] width 72 height 15
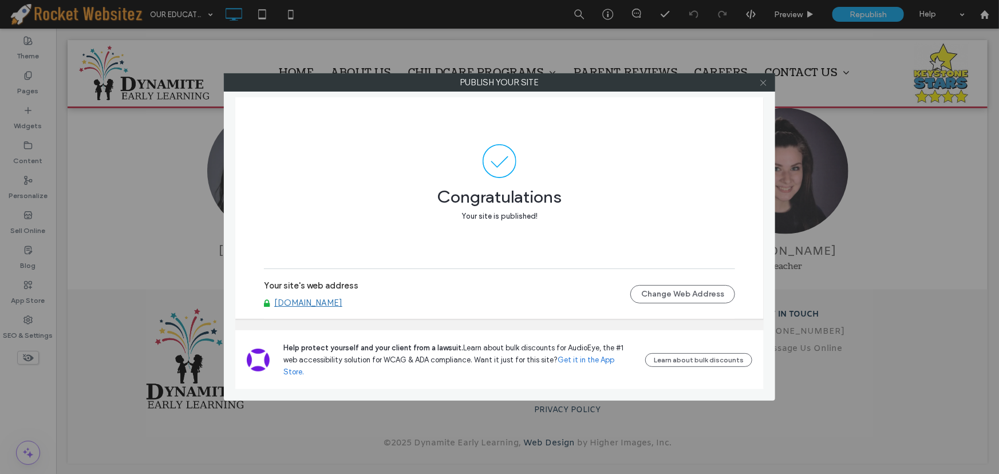
click at [766, 85] on icon at bounding box center [763, 82] width 9 height 9
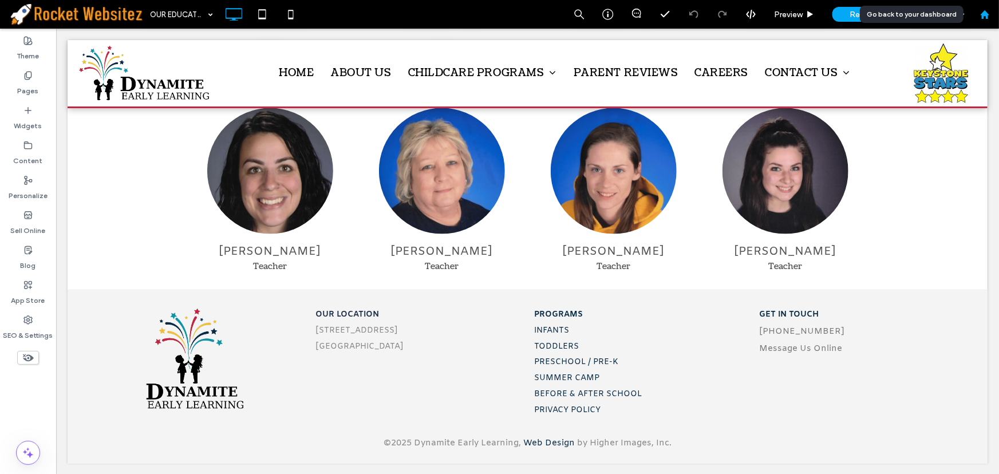
click at [983, 11] on use at bounding box center [984, 14] width 9 height 9
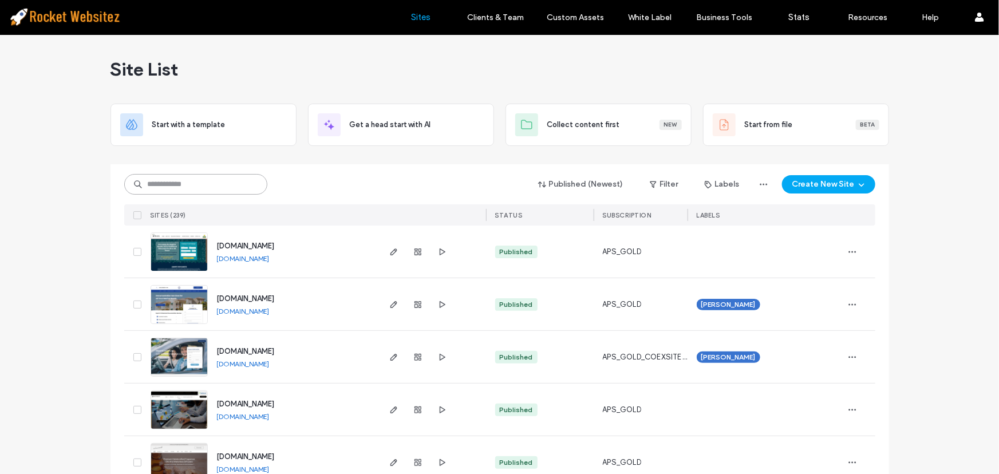
click at [195, 186] on input at bounding box center [195, 184] width 143 height 21
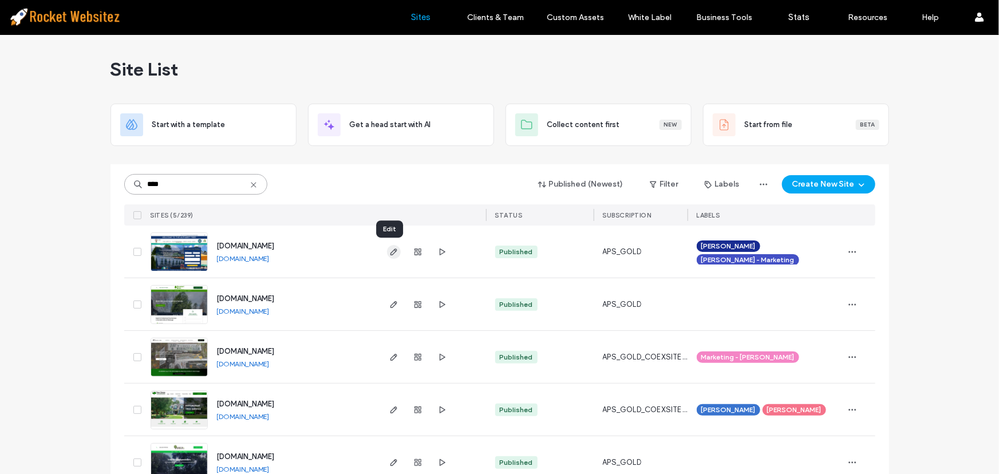
type input "****"
click at [389, 255] on icon "button" at bounding box center [393, 251] width 9 height 9
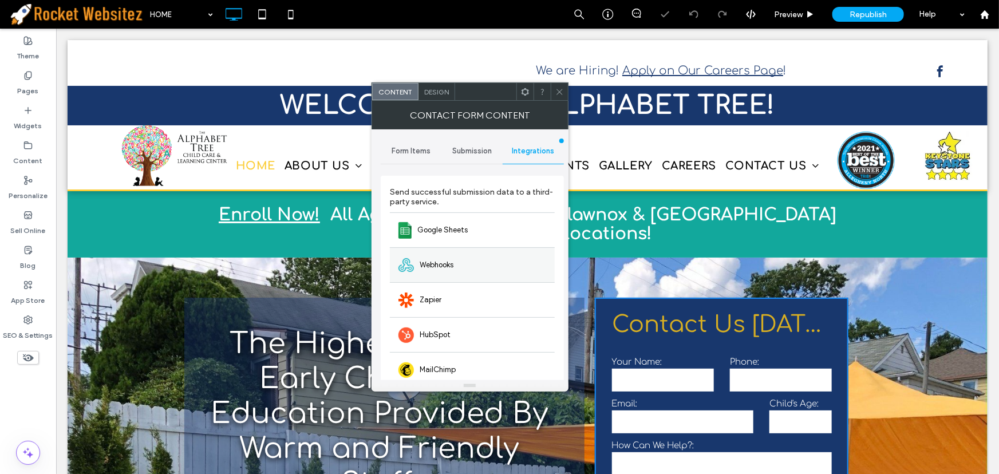
click at [452, 267] on span "Webhooks" at bounding box center [437, 264] width 34 height 11
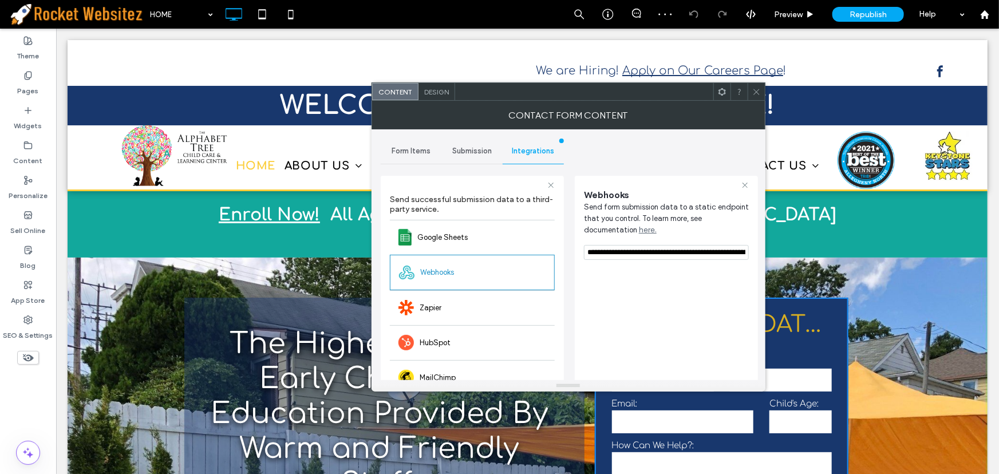
scroll to position [0, 357]
drag, startPoint x: 639, startPoint y: 281, endPoint x: 819, endPoint y: 260, distance: 181.6
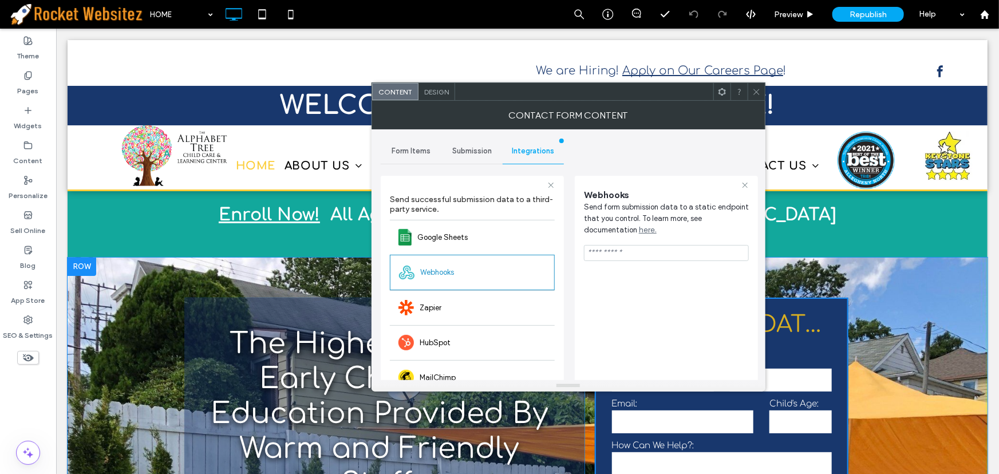
scroll to position [0, 0]
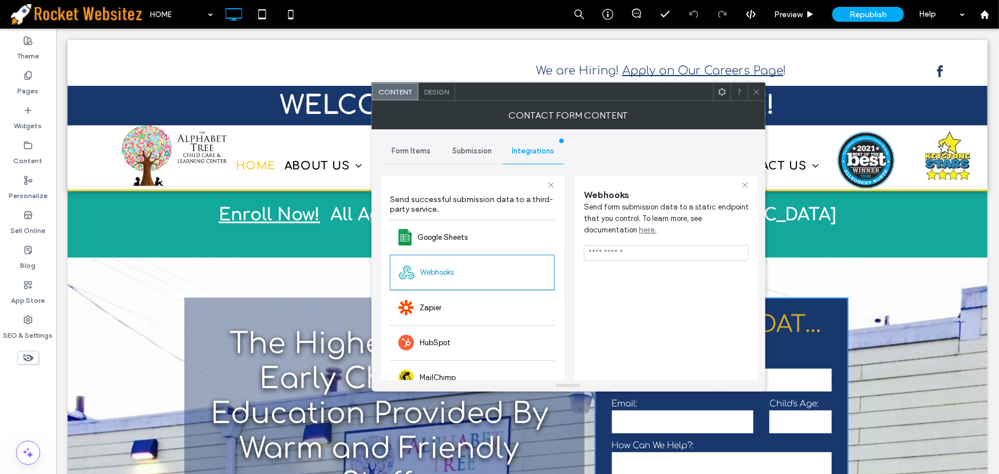
click at [681, 295] on div "Webhooks Send form submission data to a static endpoint that you control. To le…" at bounding box center [666, 325] width 165 height 289
click at [886, 10] on span "Republish" at bounding box center [867, 15] width 37 height 10
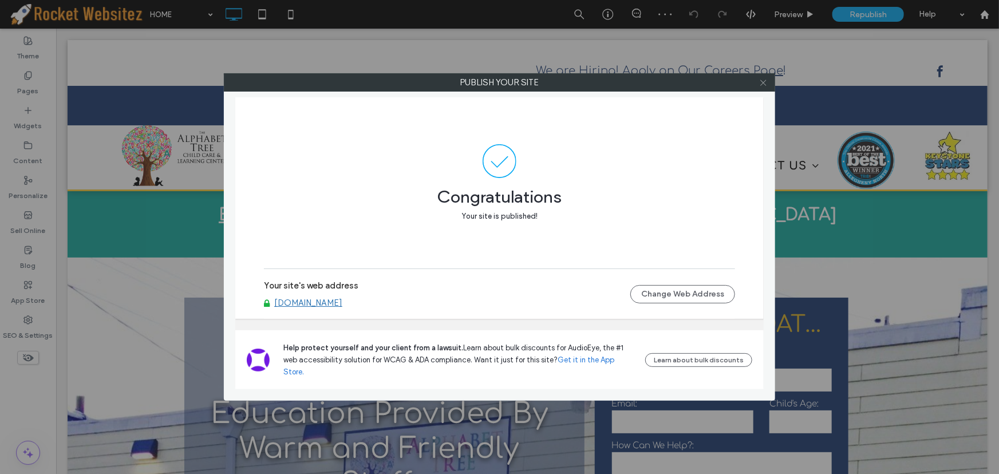
click at [761, 85] on icon at bounding box center [763, 82] width 9 height 9
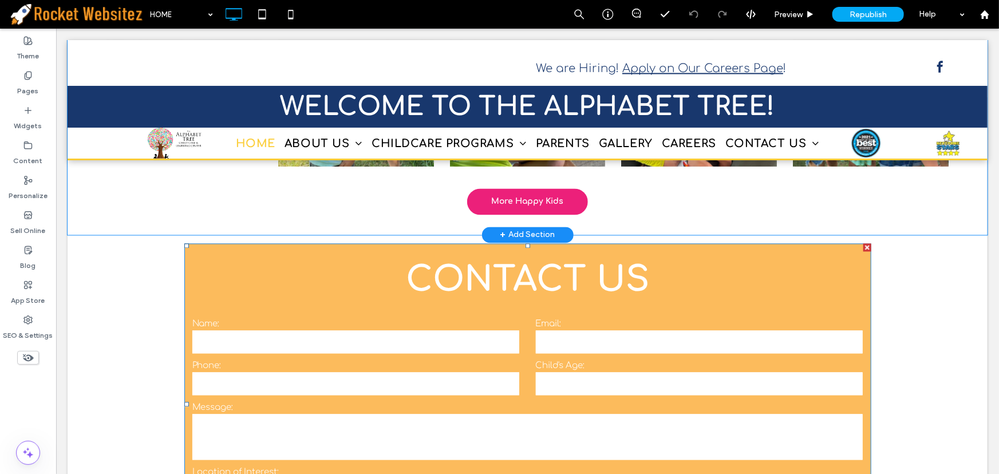
scroll to position [3278, 0]
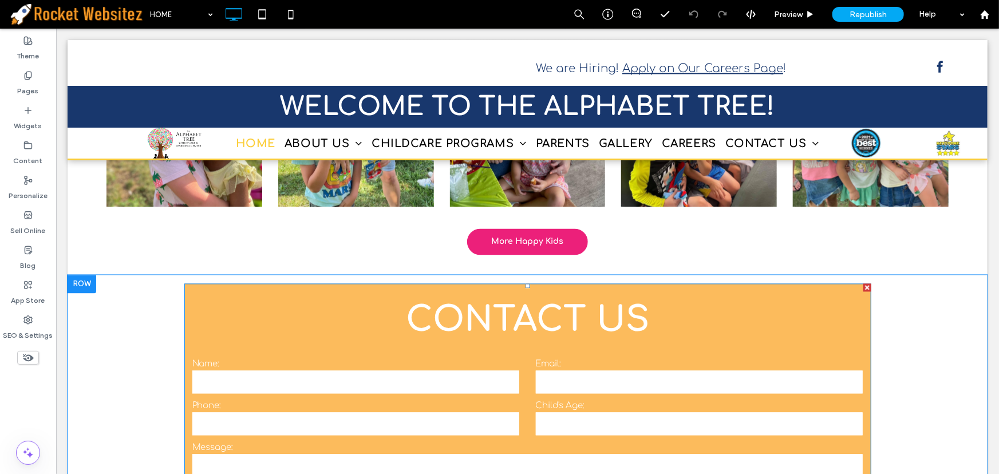
click at [575, 412] on input "text" at bounding box center [698, 423] width 327 height 23
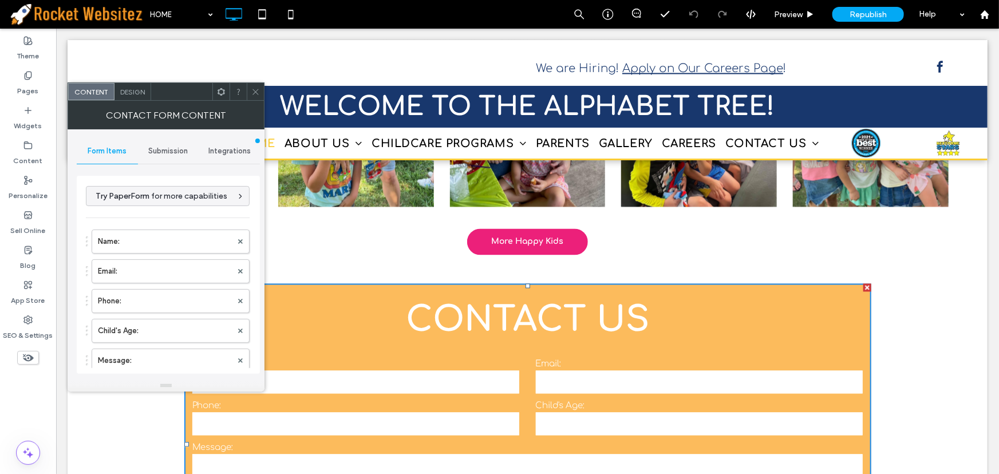
click at [228, 147] on span "Integrations" at bounding box center [229, 151] width 42 height 9
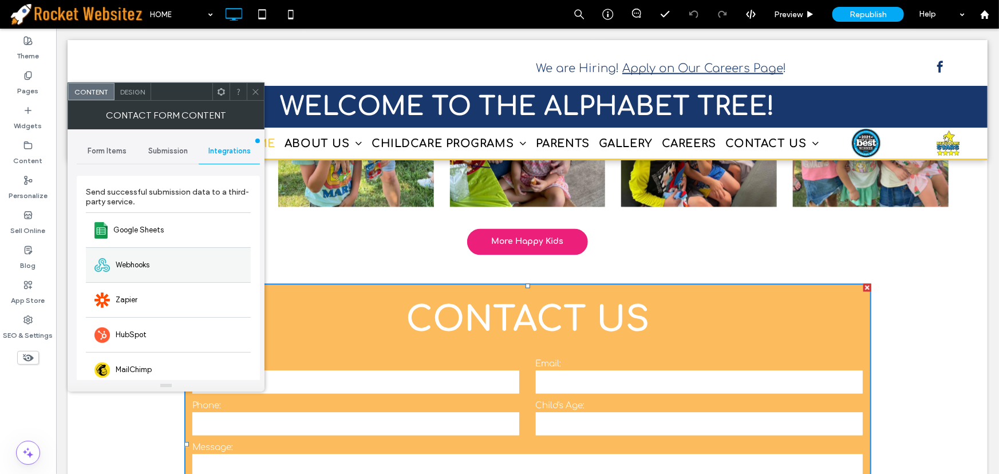
click at [153, 260] on div "Webhooks" at bounding box center [168, 264] width 165 height 35
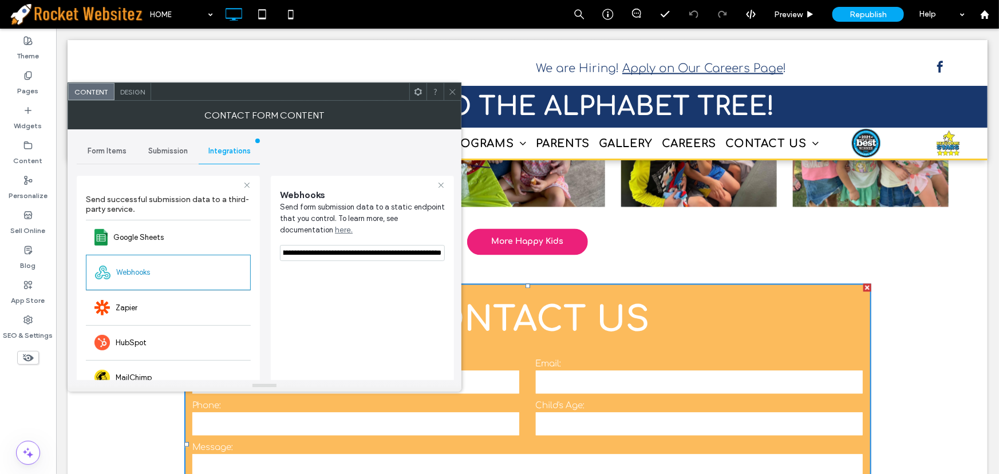
scroll to position [0, 357]
drag, startPoint x: 338, startPoint y: 281, endPoint x: 475, endPoint y: 244, distance: 141.6
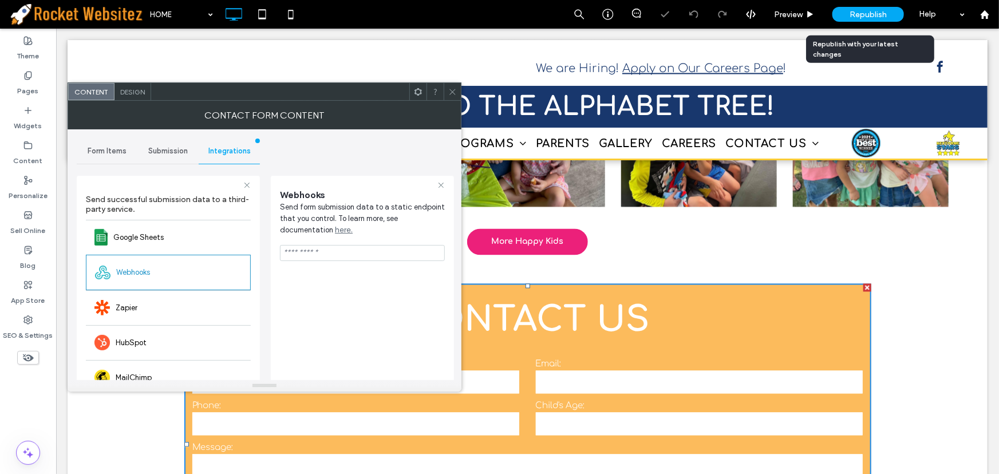
click at [876, 10] on span "Republish" at bounding box center [867, 15] width 37 height 10
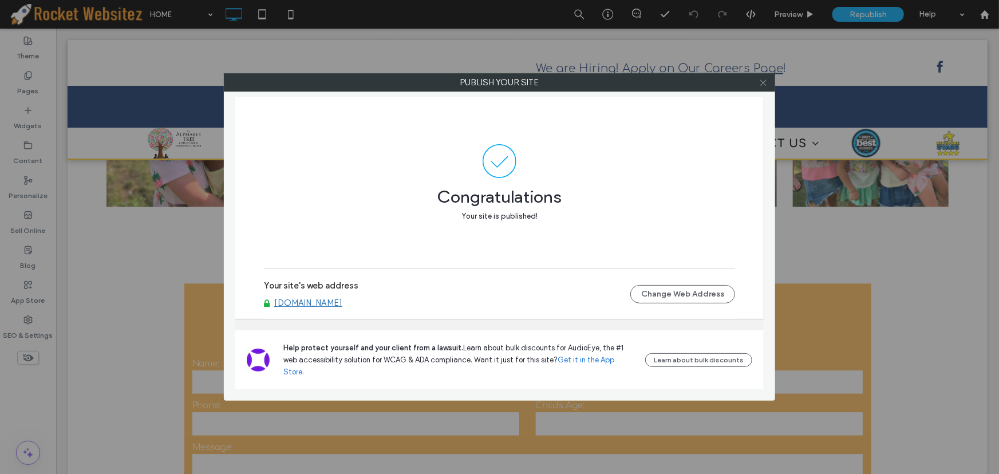
click at [763, 82] on use at bounding box center [763, 83] width 6 height 6
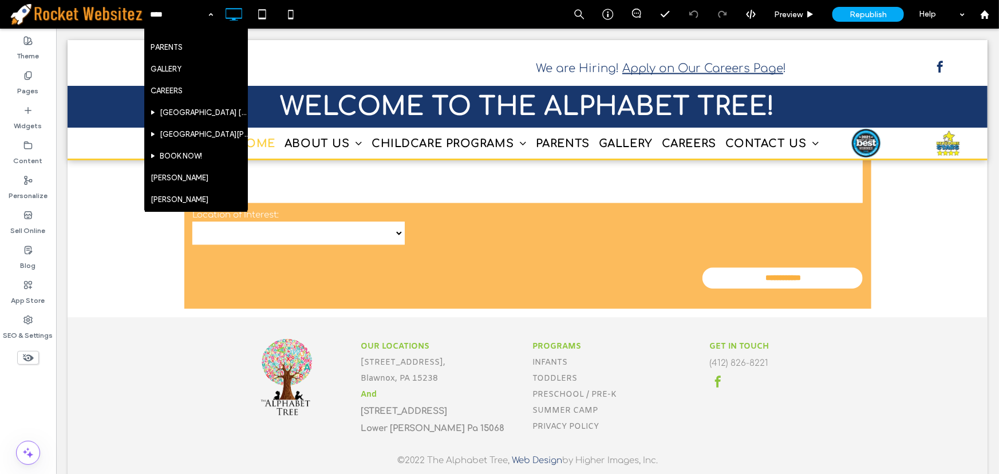
scroll to position [208, 0]
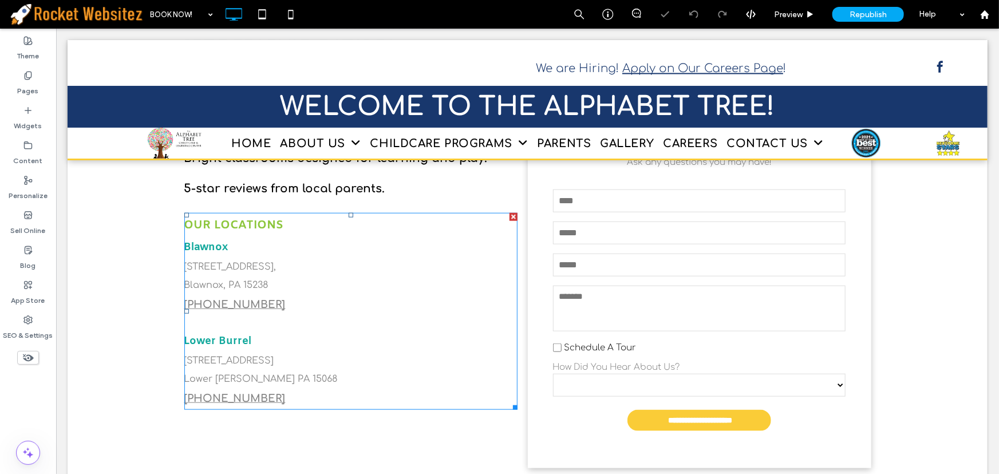
scroll to position [426, 0]
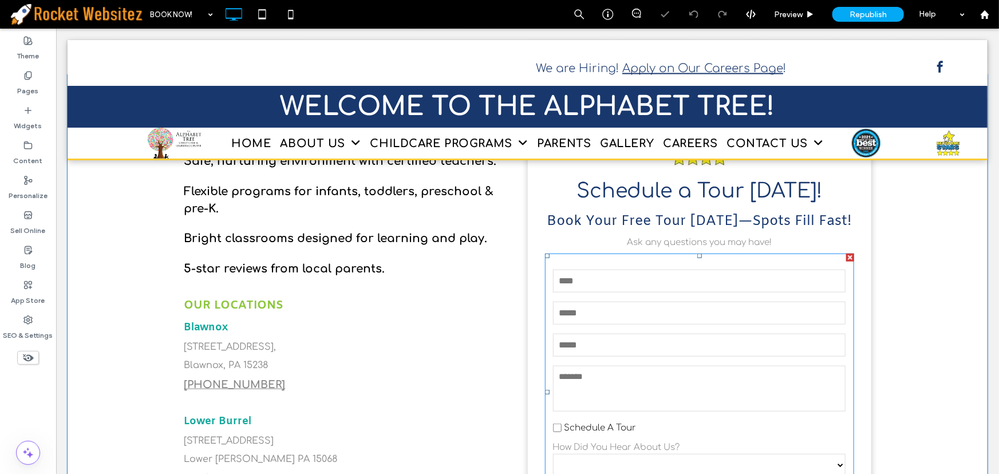
click at [670, 301] on input "email" at bounding box center [698, 312] width 293 height 23
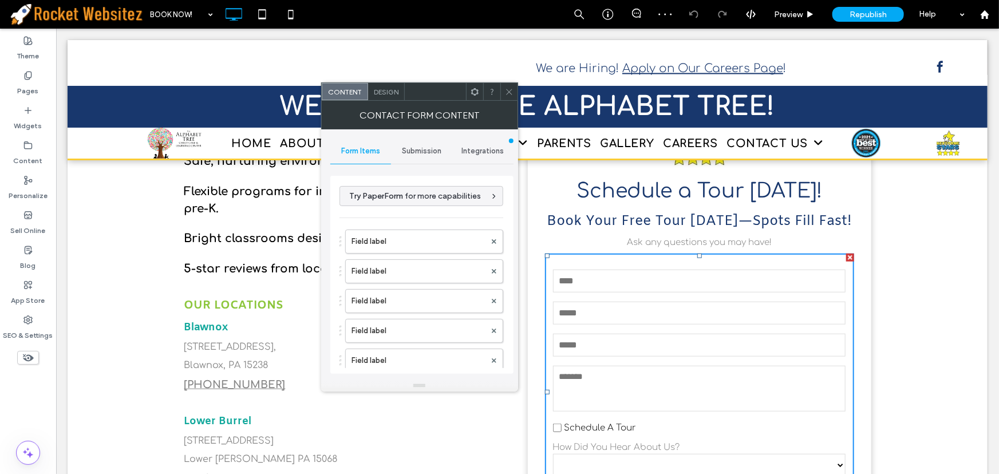
click at [478, 152] on span "Integrations" at bounding box center [482, 151] width 42 height 9
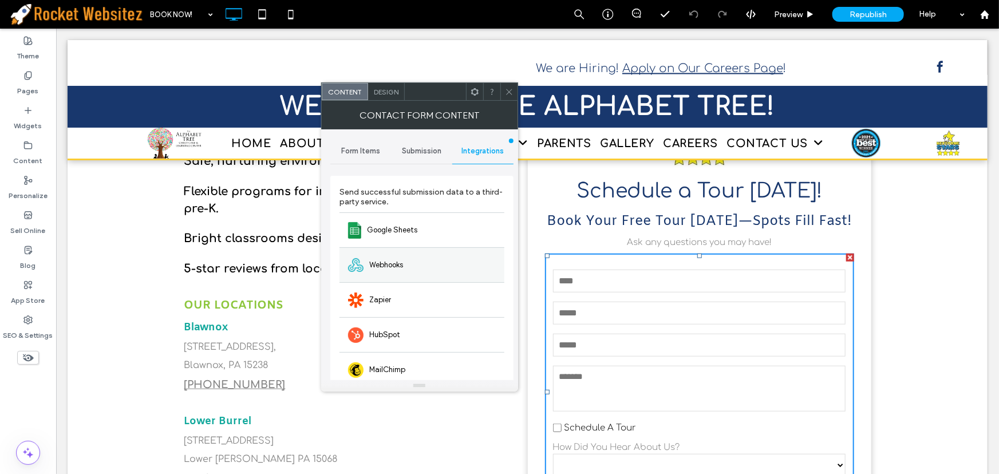
click at [388, 263] on span "Webhooks" at bounding box center [386, 264] width 34 height 11
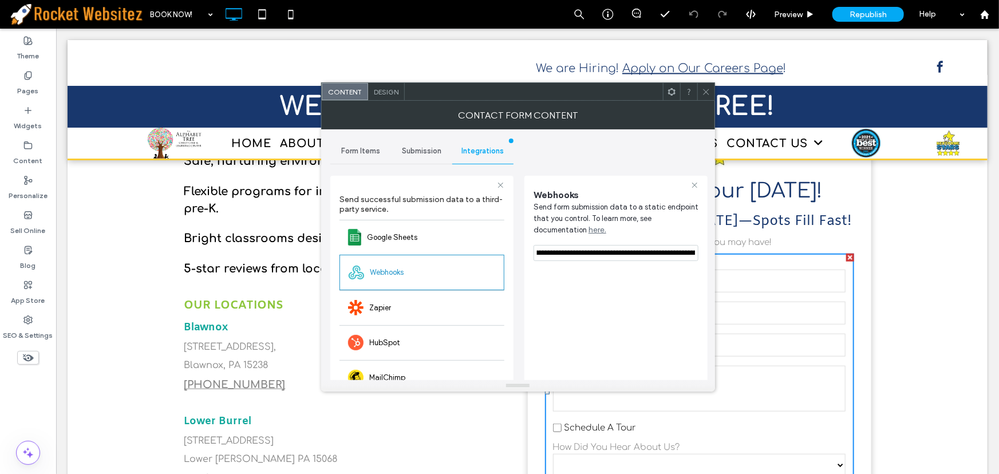
scroll to position [0, 357]
drag, startPoint x: 592, startPoint y: 275, endPoint x: 730, endPoint y: 245, distance: 141.7
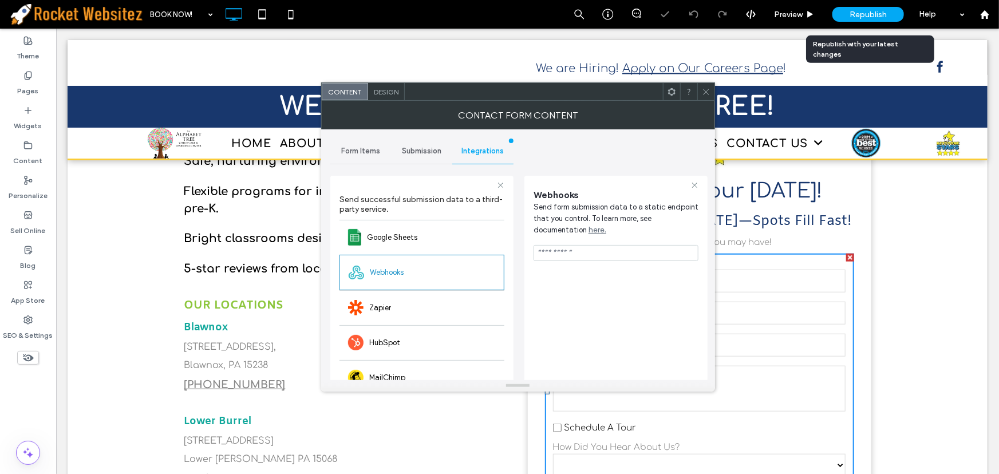
click at [864, 18] on span "Republish" at bounding box center [867, 15] width 37 height 10
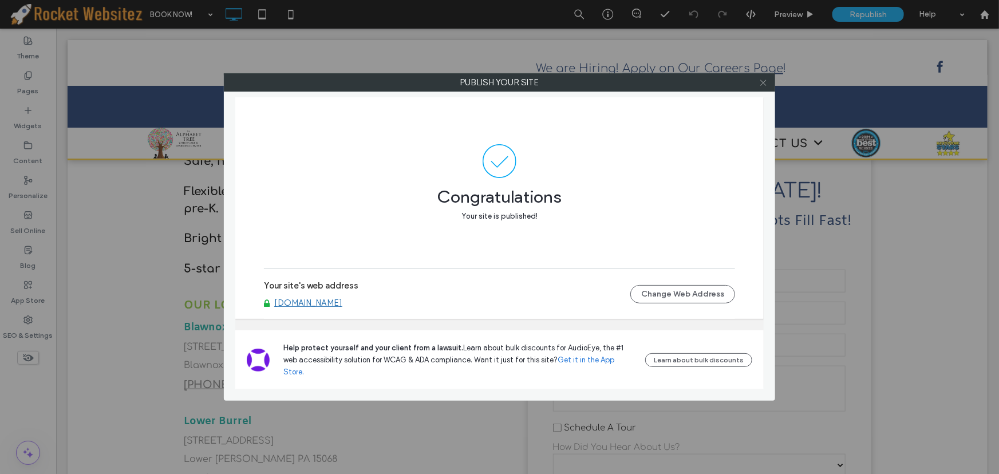
click at [764, 80] on icon at bounding box center [763, 82] width 9 height 9
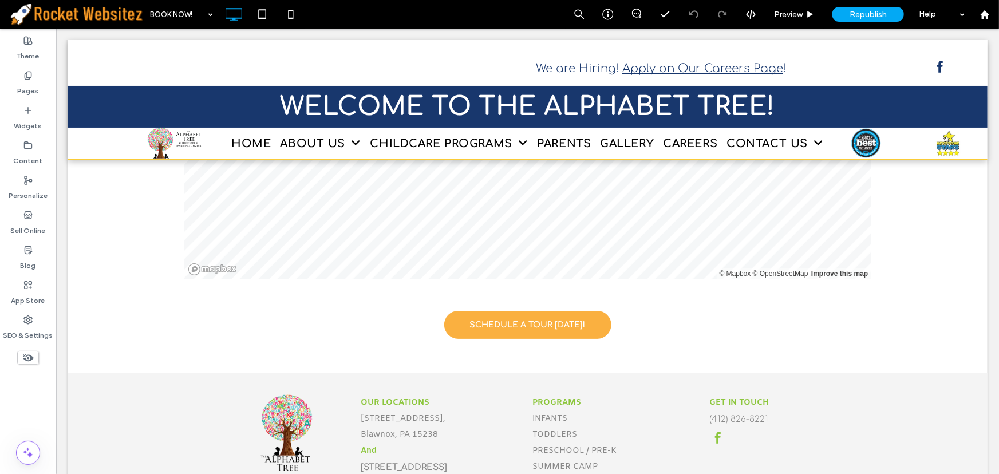
scroll to position [2151, 0]
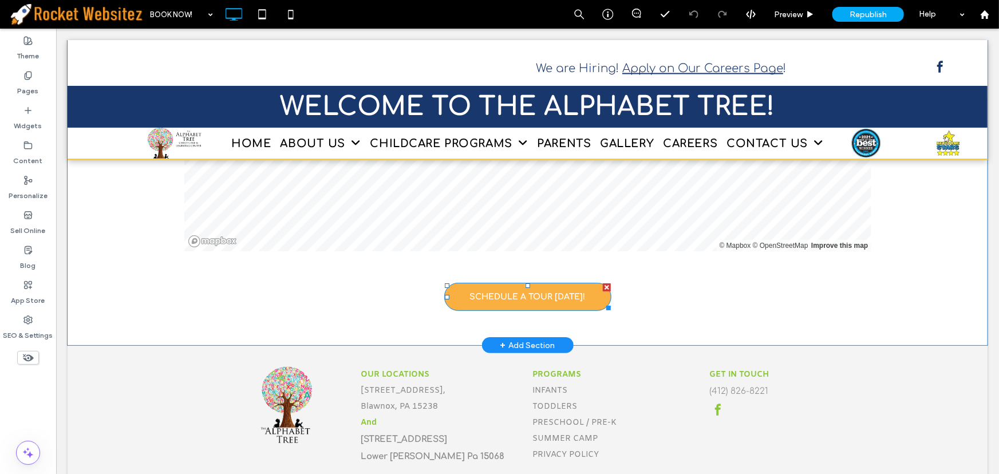
click at [495, 292] on span "SCHEDULE A TOUR TODAY!" at bounding box center [527, 296] width 116 height 9
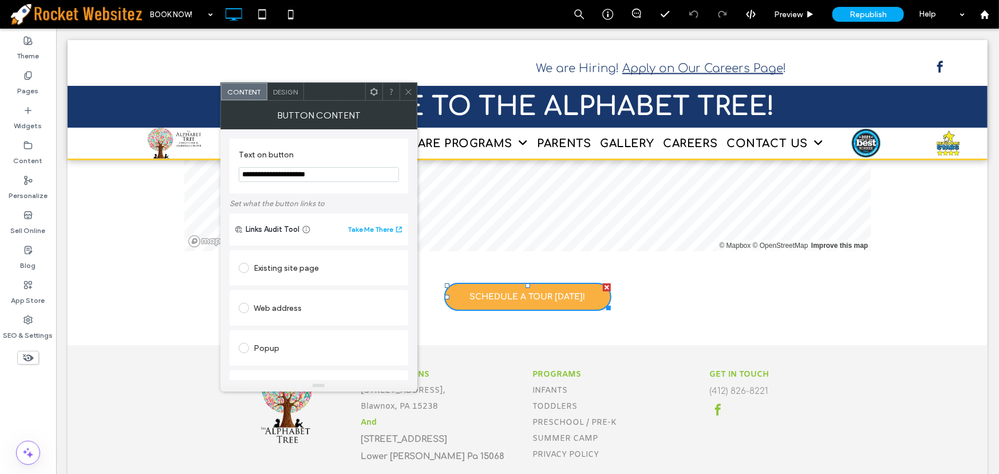
click at [409, 94] on icon at bounding box center [408, 92] width 9 height 9
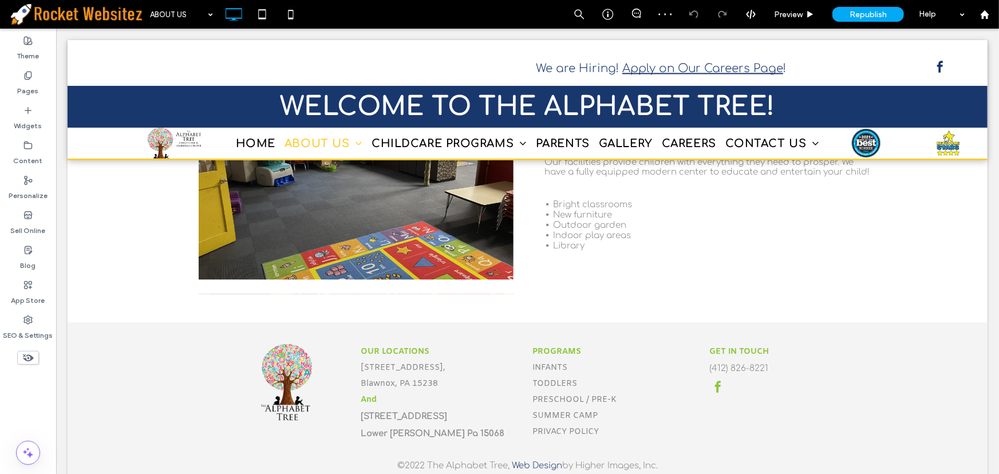
scroll to position [1354, 0]
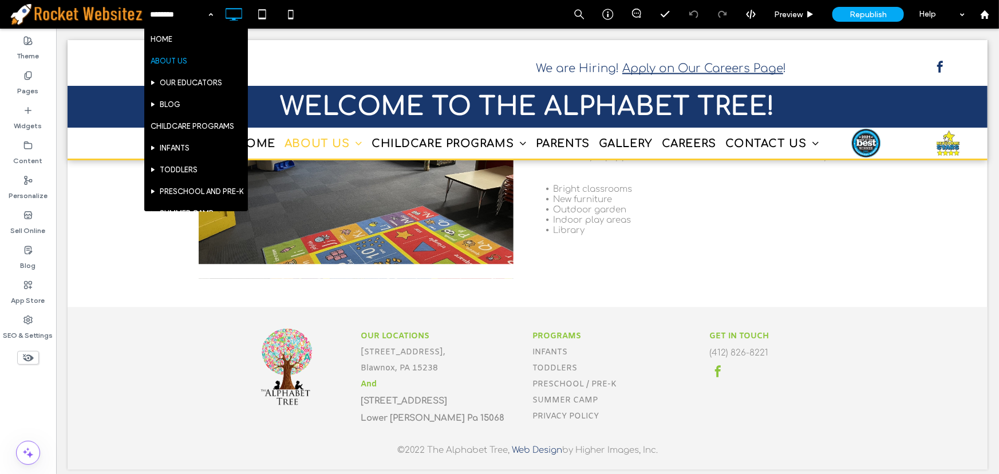
click at [210, 17] on div "HOME ABOUT US OUR EDUCATORS BLOG CHILDCARE PROGRAMS INFANTS TODDLERS PRESCHOOL …" at bounding box center [181, 14] width 74 height 29
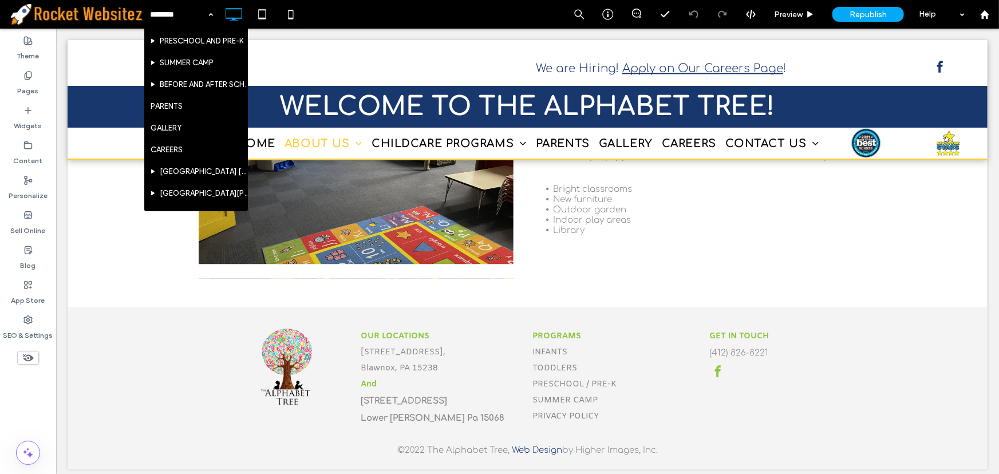
scroll to position [156, 0]
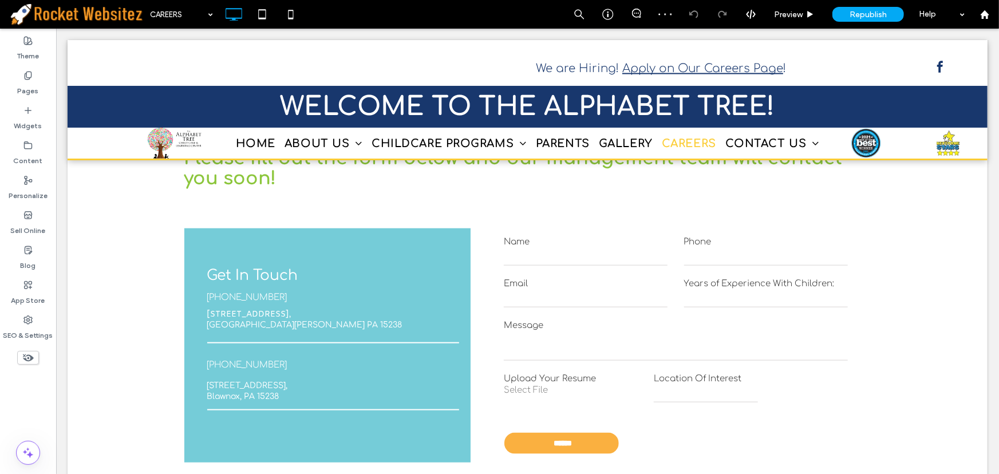
scroll to position [541, 0]
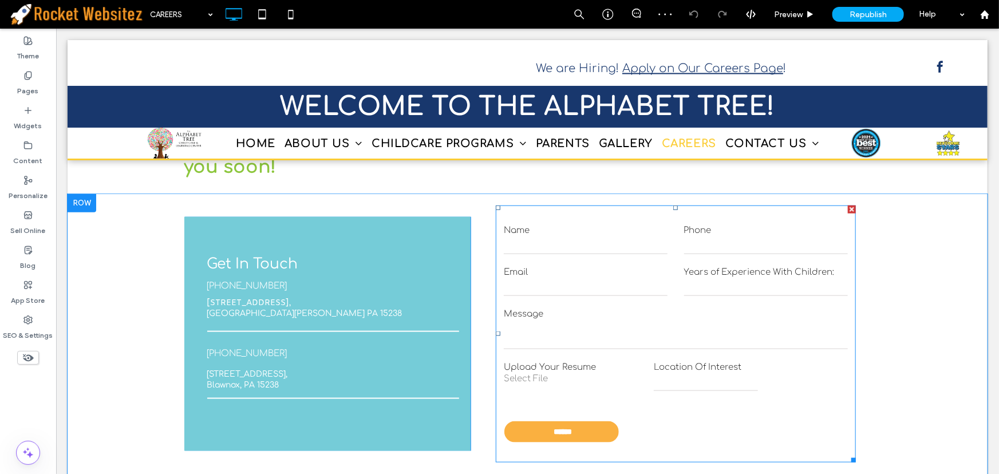
click at [565, 298] on form "**********" at bounding box center [675, 333] width 360 height 257
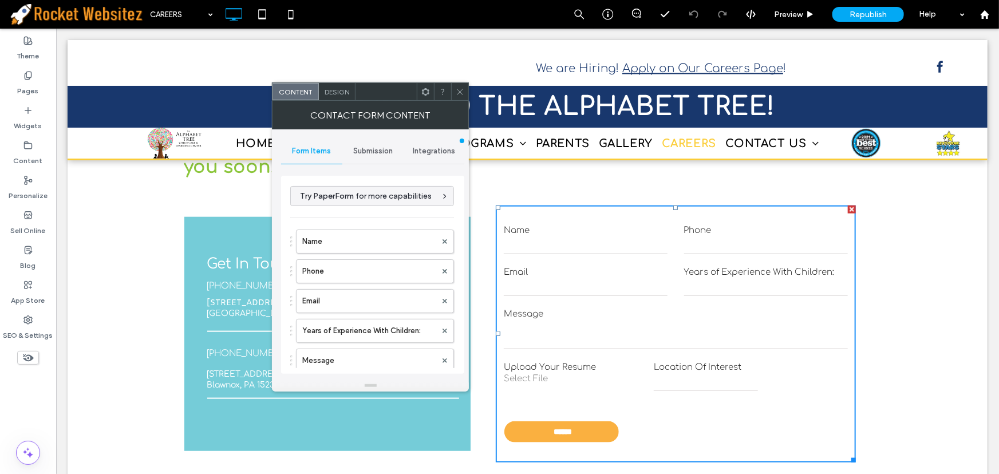
click at [427, 148] on span "Integrations" at bounding box center [434, 151] width 42 height 9
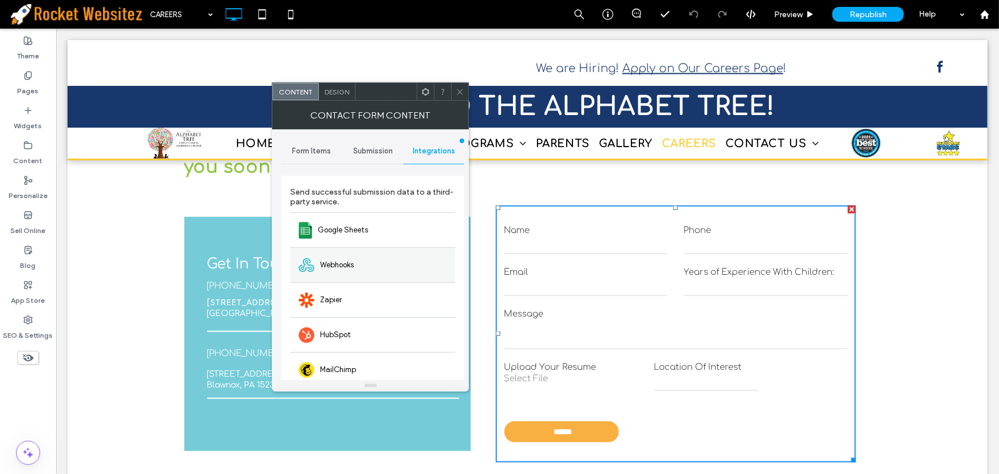
click at [378, 250] on div "Webhooks" at bounding box center [372, 264] width 165 height 35
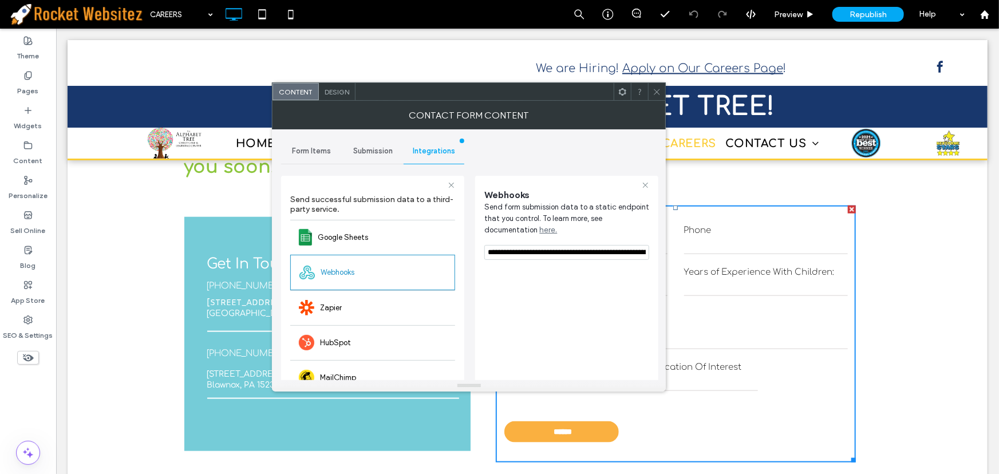
scroll to position [0, 357]
drag, startPoint x: 542, startPoint y: 281, endPoint x: 864, endPoint y: 242, distance: 324.1
click at [659, 93] on use at bounding box center [657, 92] width 6 height 6
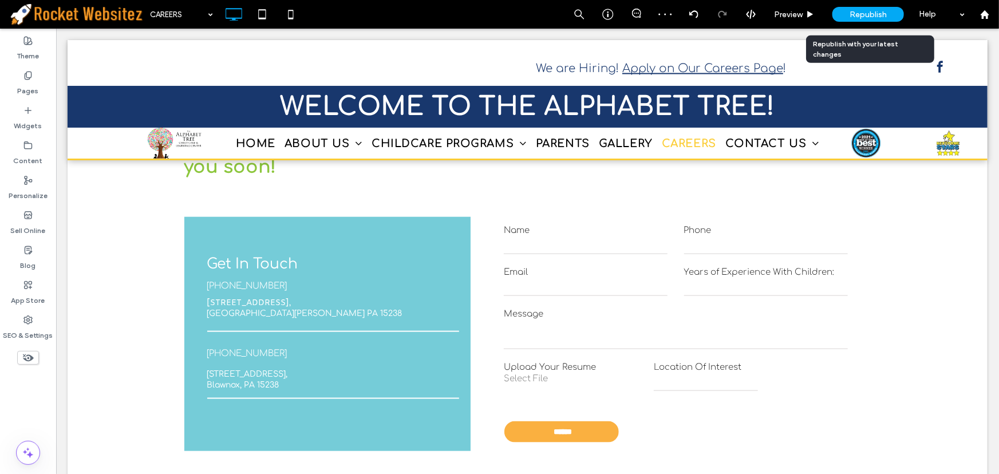
click at [859, 13] on span "Republish" at bounding box center [867, 15] width 37 height 10
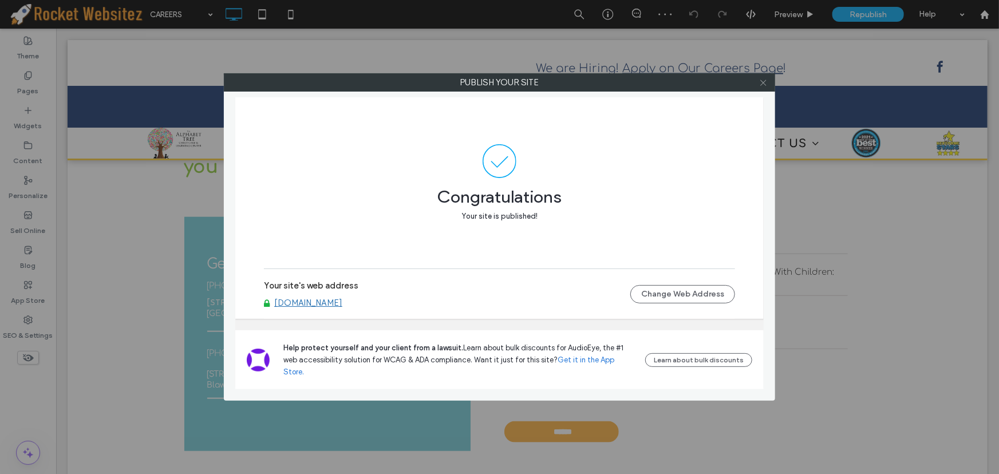
click at [764, 78] on icon at bounding box center [763, 82] width 9 height 9
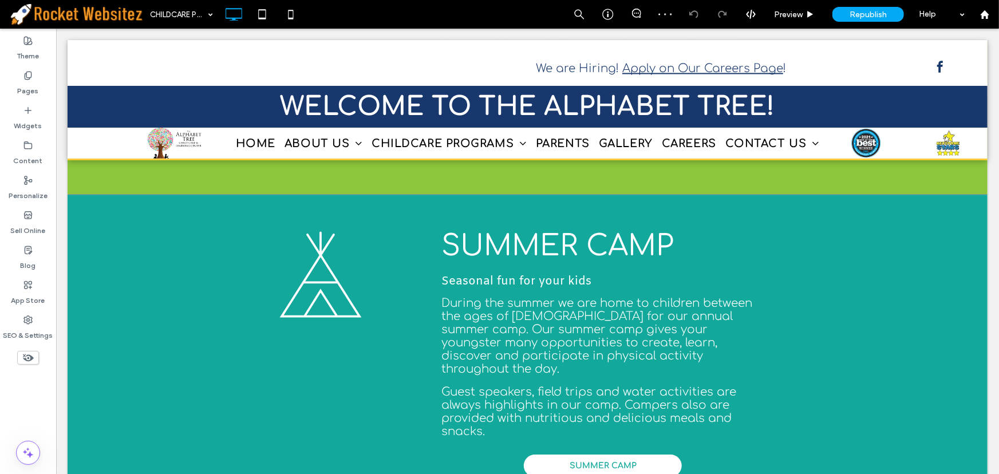
scroll to position [1809, 0]
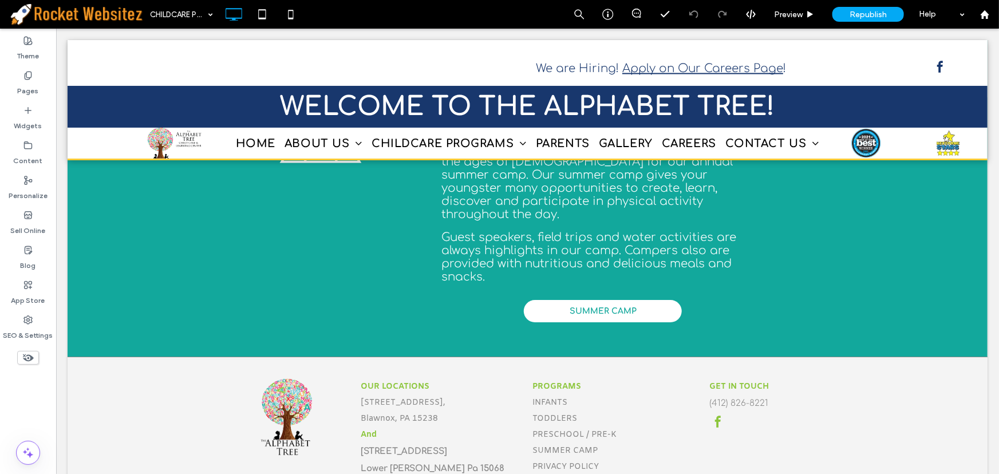
click at [212, 10] on div "CHILDCARE PROGRAMS" at bounding box center [181, 14] width 74 height 29
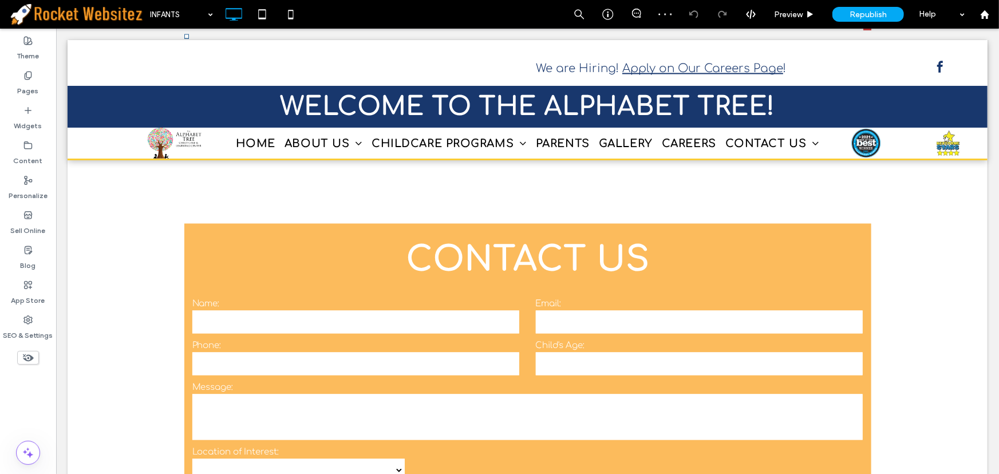
scroll to position [1081, 0]
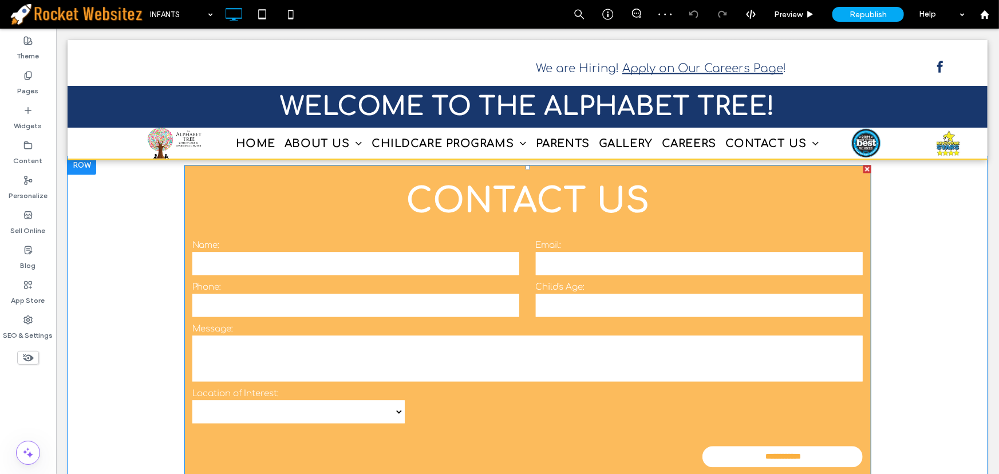
click at [536, 252] on input "email" at bounding box center [698, 263] width 327 height 23
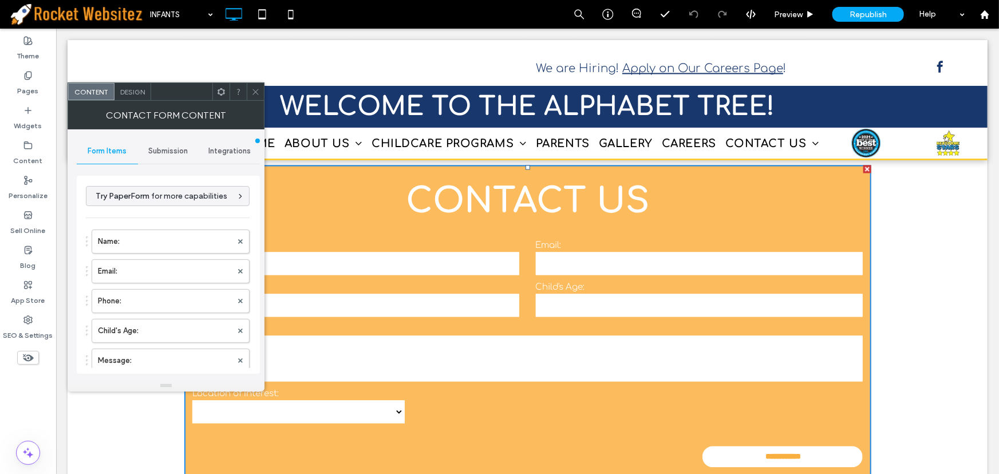
click at [235, 154] on span "Integrations" at bounding box center [229, 151] width 42 height 9
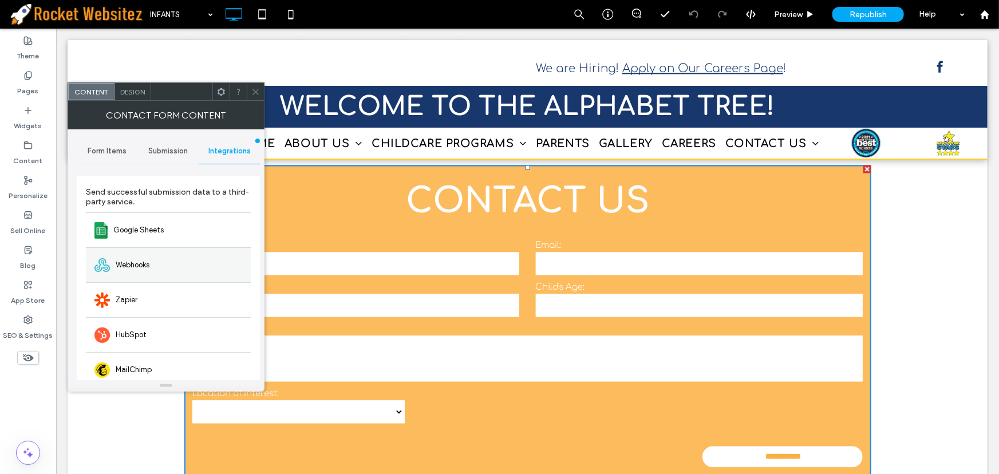
click at [151, 266] on div "Webhooks" at bounding box center [168, 264] width 165 height 35
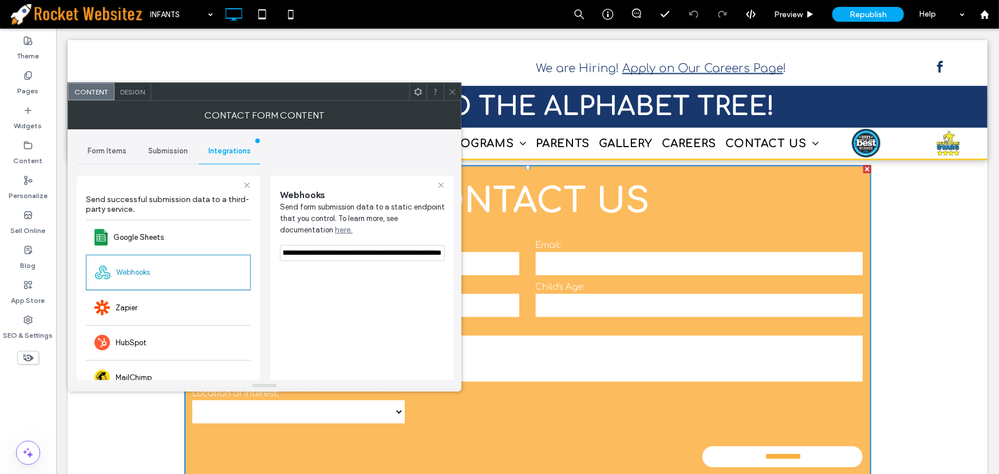
scroll to position [0, 357]
drag, startPoint x: 340, startPoint y: 282, endPoint x: 480, endPoint y: 249, distance: 144.0
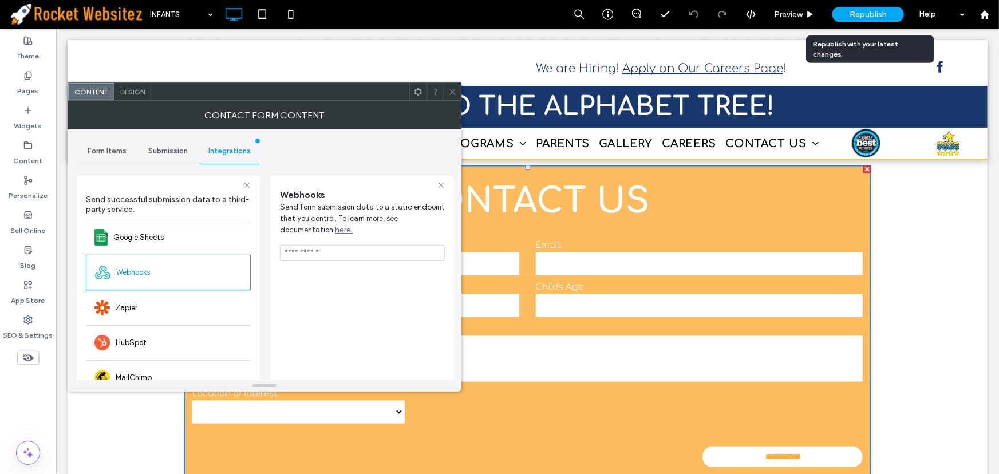
click at [859, 23] on div "Republish" at bounding box center [868, 14] width 72 height 29
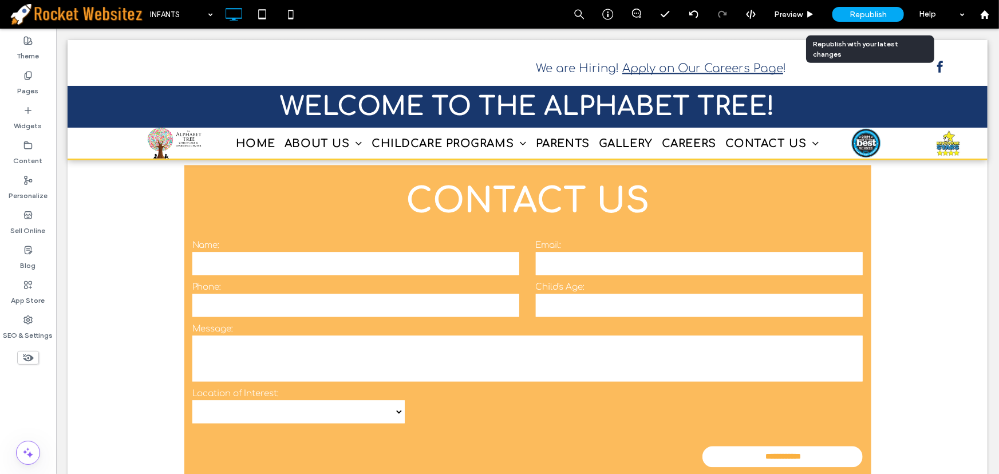
click at [864, 14] on span "Republish" at bounding box center [867, 15] width 37 height 10
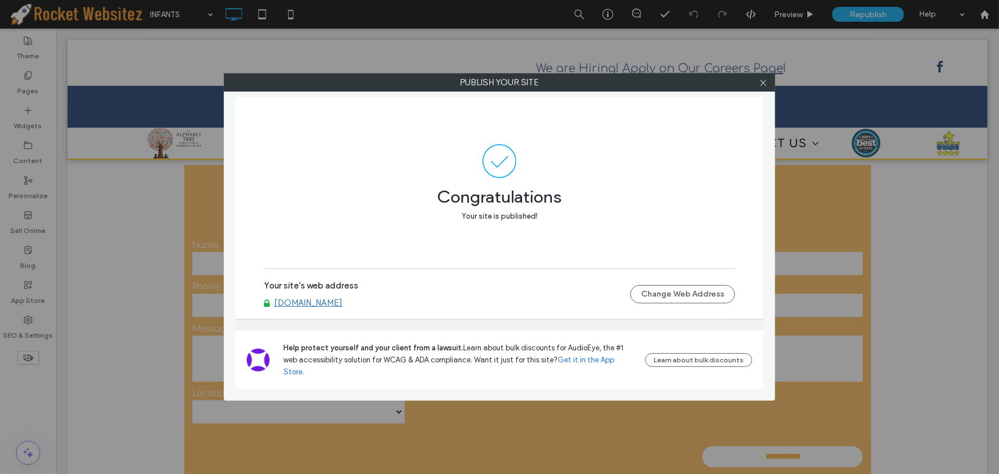
click at [767, 82] on div at bounding box center [762, 82] width 17 height 17
click at [763, 82] on use at bounding box center [763, 83] width 6 height 6
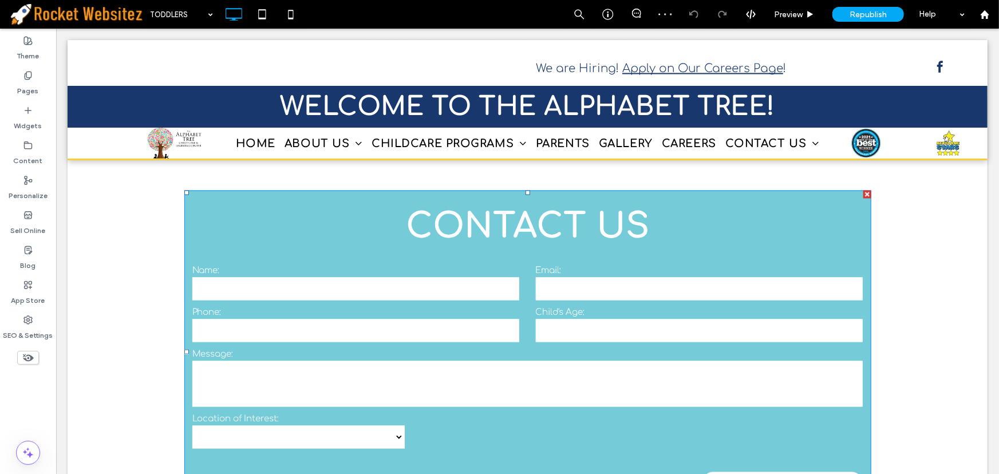
scroll to position [1064, 0]
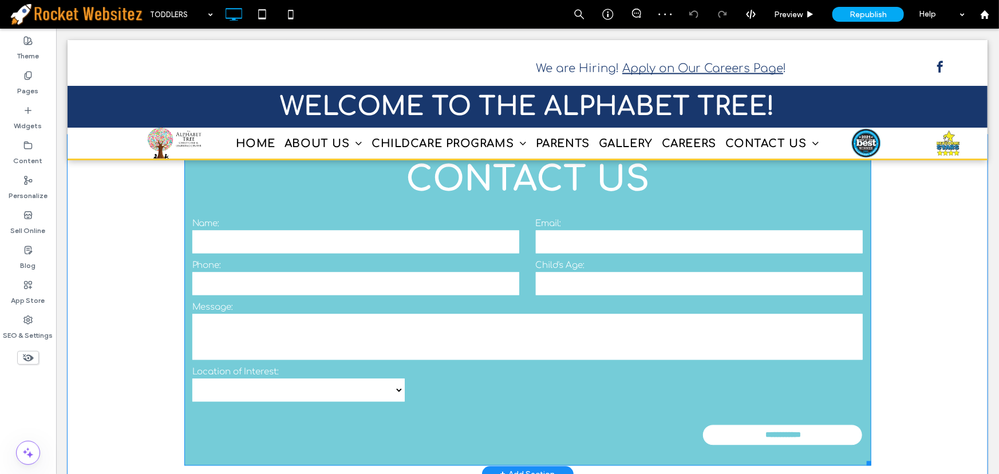
click at [560, 314] on textarea at bounding box center [527, 337] width 671 height 46
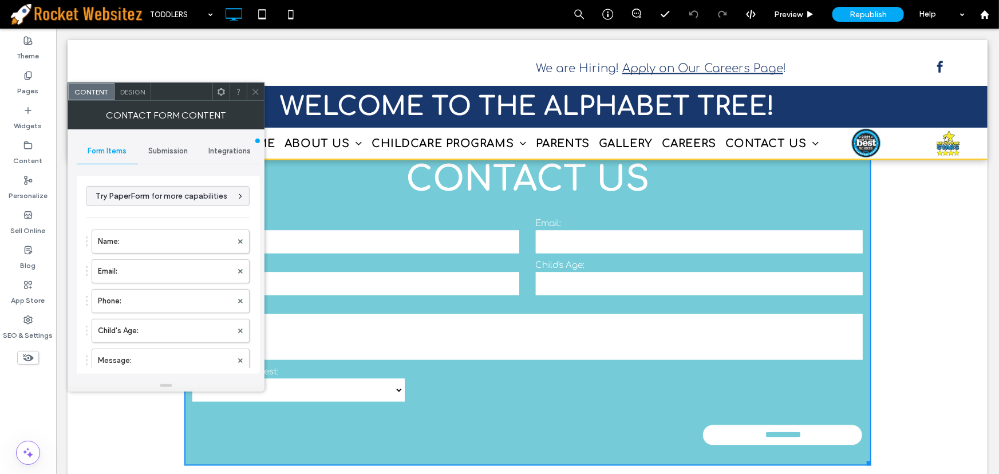
click at [233, 147] on span "Integrations" at bounding box center [229, 151] width 42 height 9
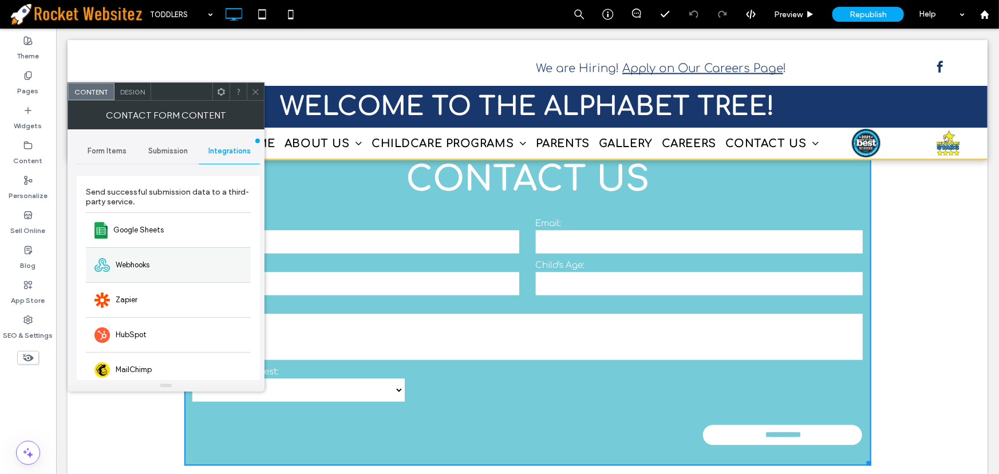
click at [172, 267] on div "Webhooks" at bounding box center [168, 264] width 165 height 35
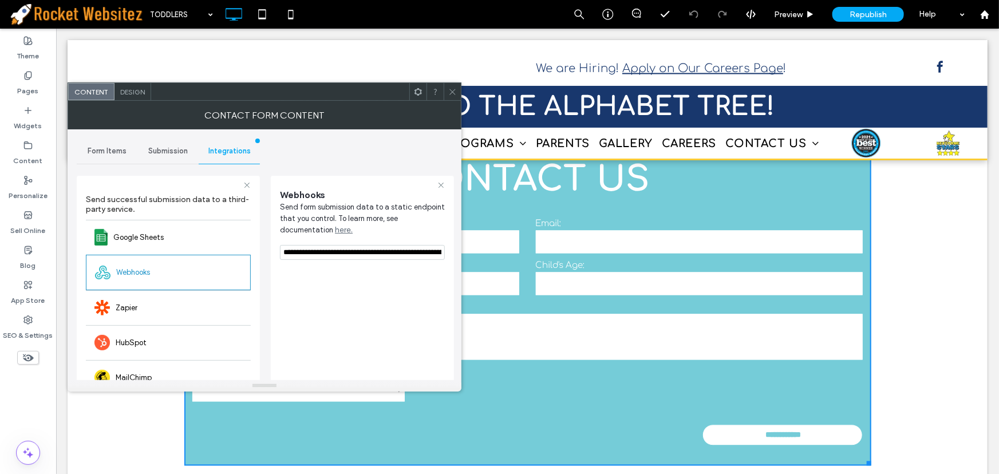
scroll to position [0, 357]
drag, startPoint x: 335, startPoint y: 280, endPoint x: 532, endPoint y: 246, distance: 199.9
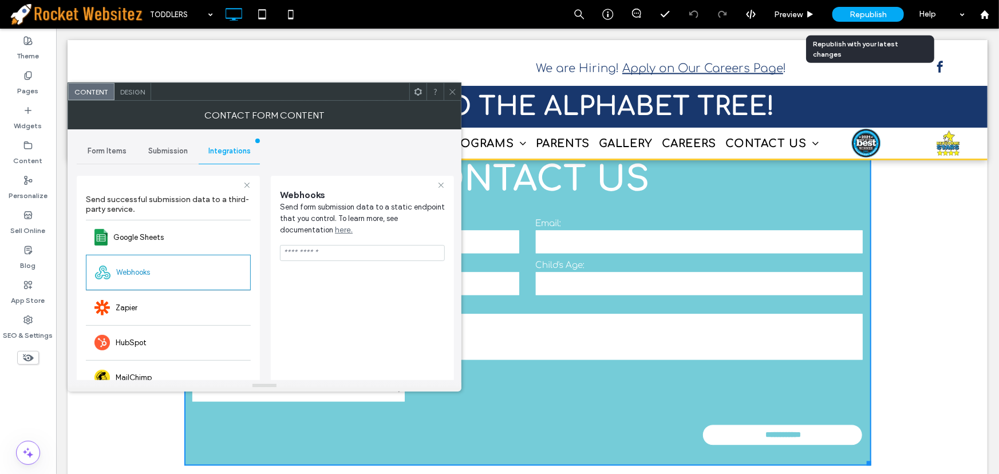
click at [883, 15] on span "Republish" at bounding box center [867, 15] width 37 height 10
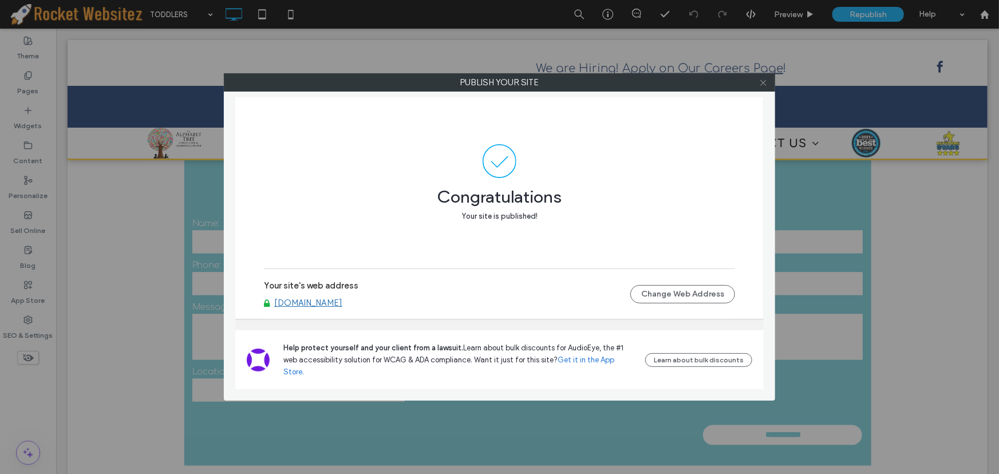
click at [762, 80] on icon at bounding box center [763, 82] width 9 height 9
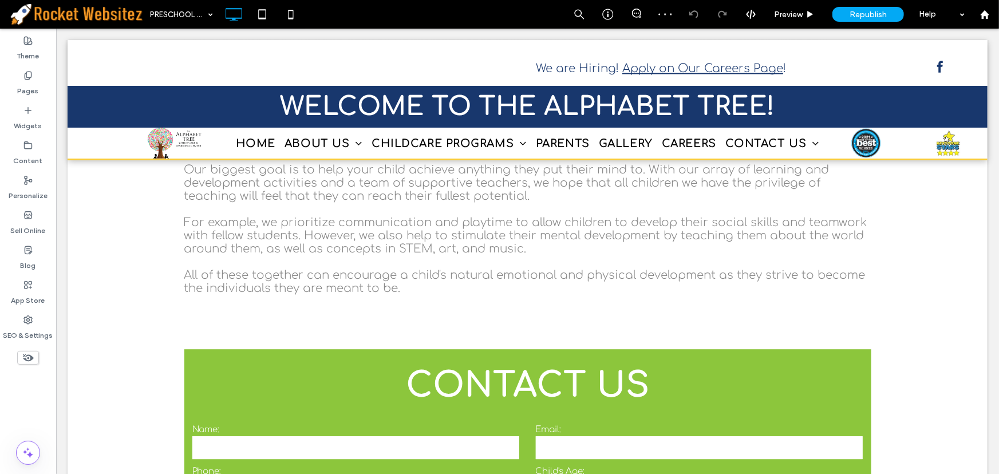
scroll to position [1579, 0]
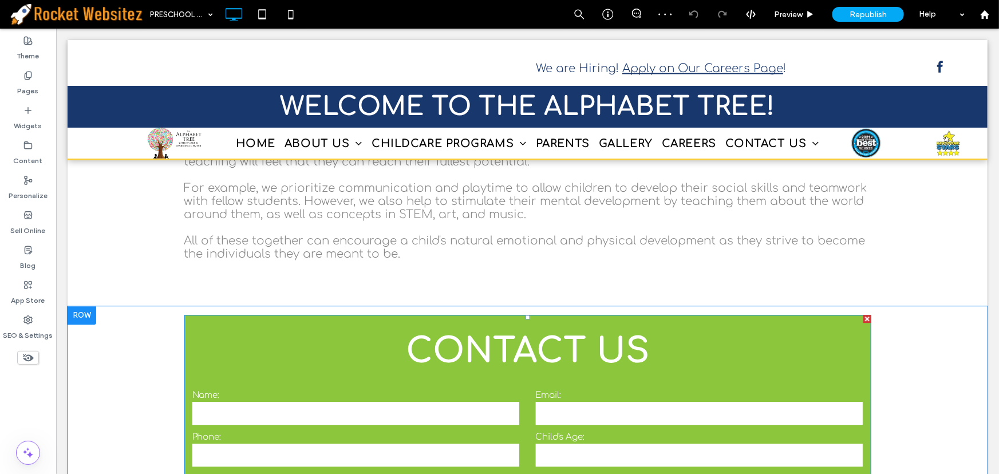
click at [579, 331] on h3 "CONTACT US" at bounding box center [527, 350] width 687 height 38
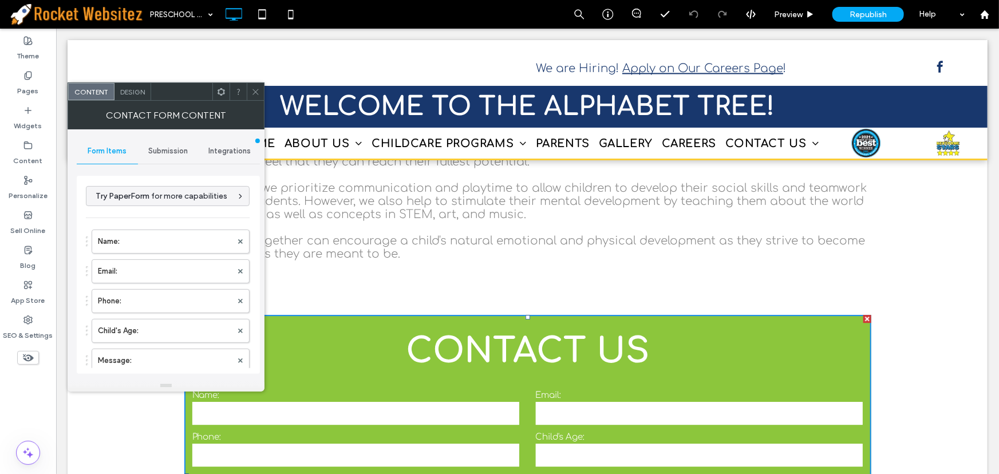
click at [242, 147] on span "Integrations" at bounding box center [229, 151] width 42 height 9
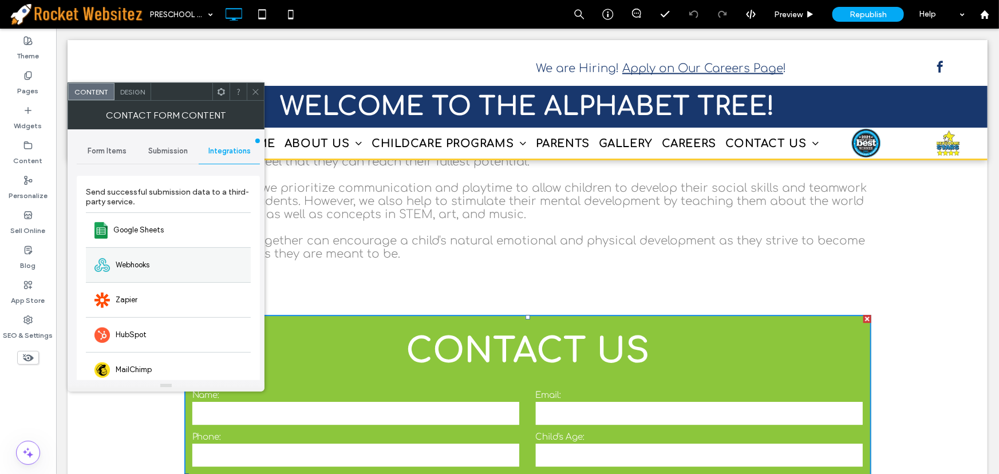
click at [157, 263] on div "Webhooks" at bounding box center [168, 264] width 165 height 35
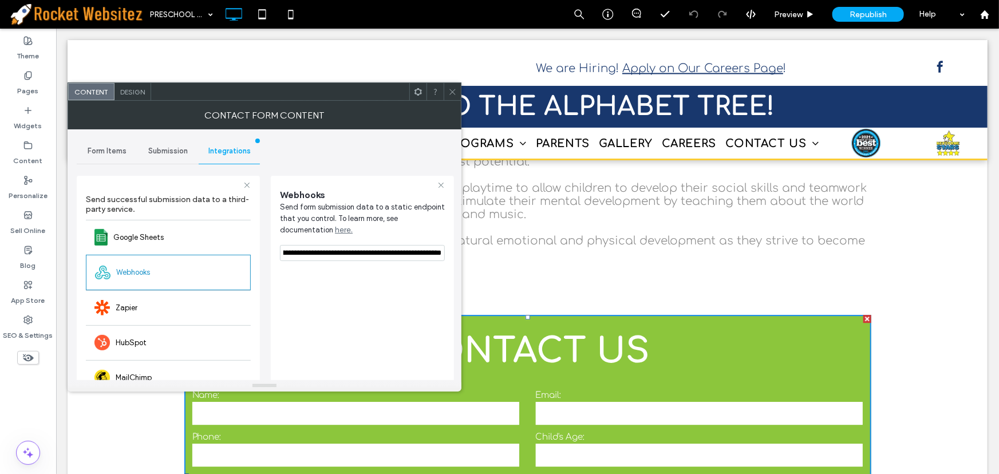
scroll to position [0, 357]
drag, startPoint x: 337, startPoint y: 282, endPoint x: 499, endPoint y: 262, distance: 163.2
click at [394, 268] on div "Webhooks Send form submission data to a static endpoint that you control. To le…" at bounding box center [362, 325] width 165 height 289
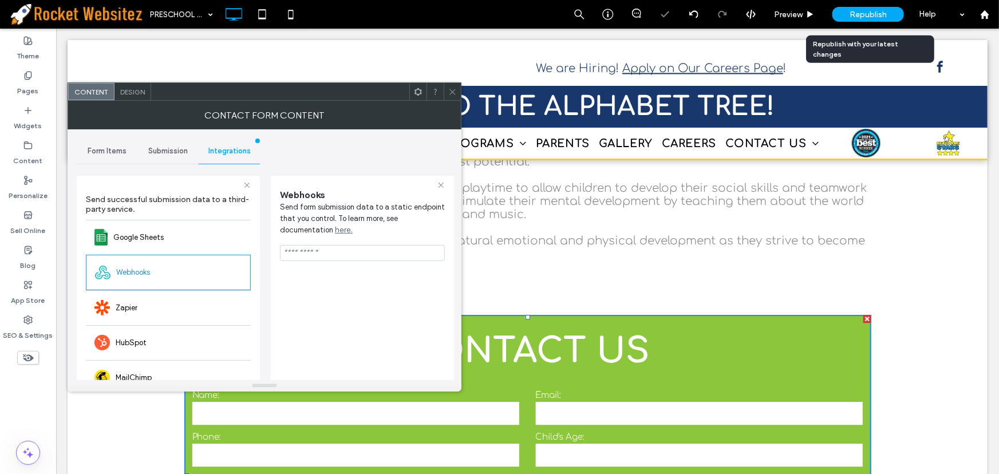
click at [865, 15] on span "Republish" at bounding box center [867, 15] width 37 height 10
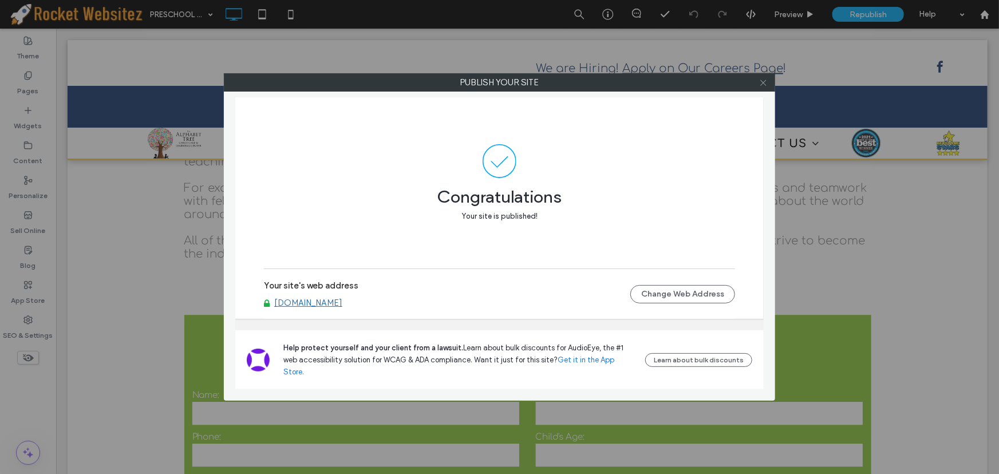
click at [762, 82] on icon at bounding box center [763, 82] width 9 height 9
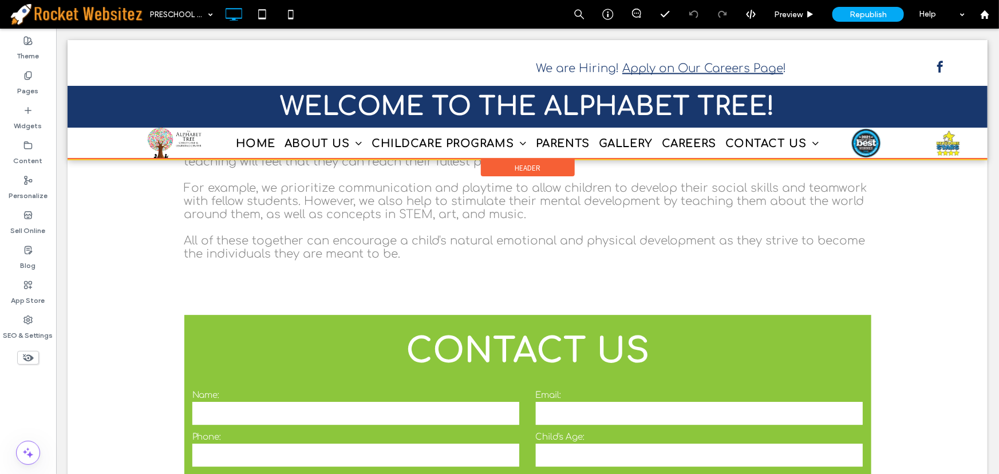
click at [442, 142] on div at bounding box center [527, 98] width 920 height 118
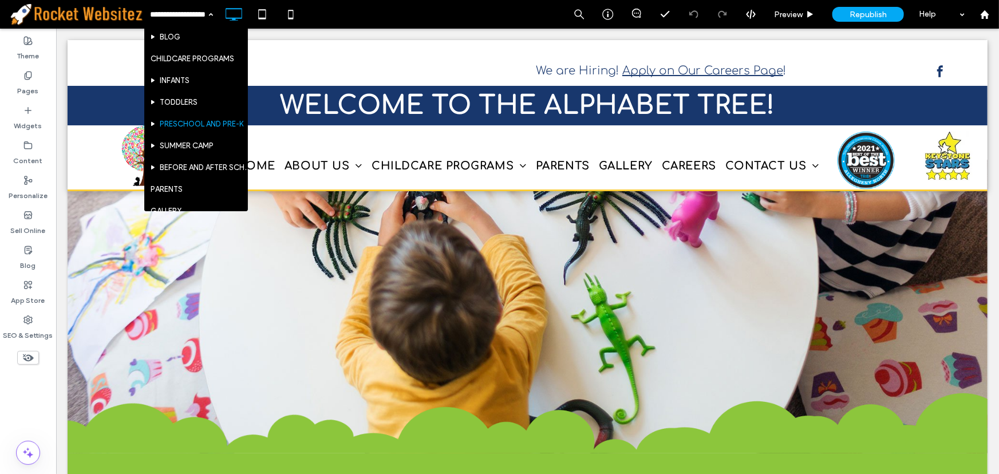
scroll to position [104, 0]
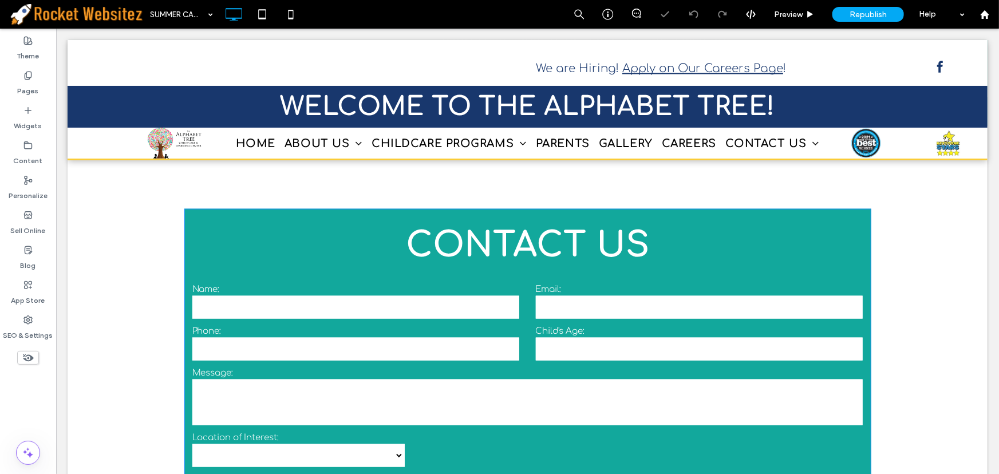
scroll to position [676, 0]
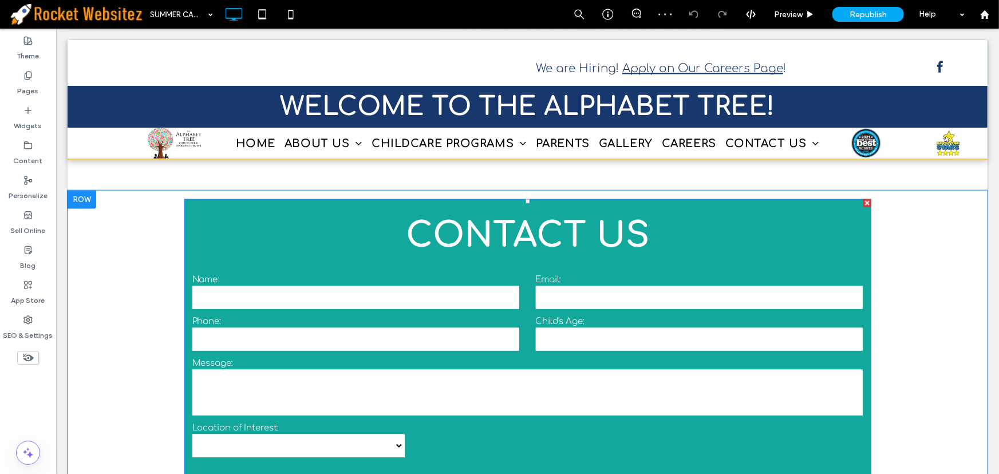
click at [465, 327] on input "tel" at bounding box center [355, 338] width 327 height 23
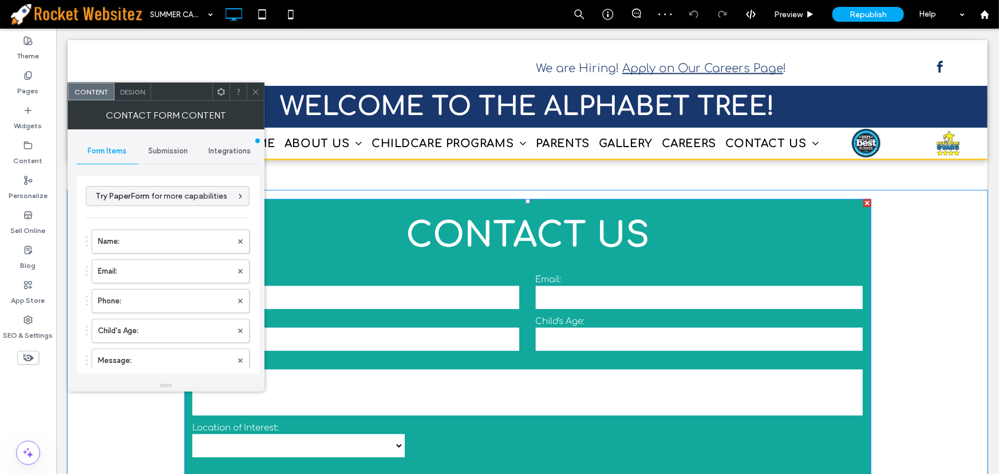
type input "**********"
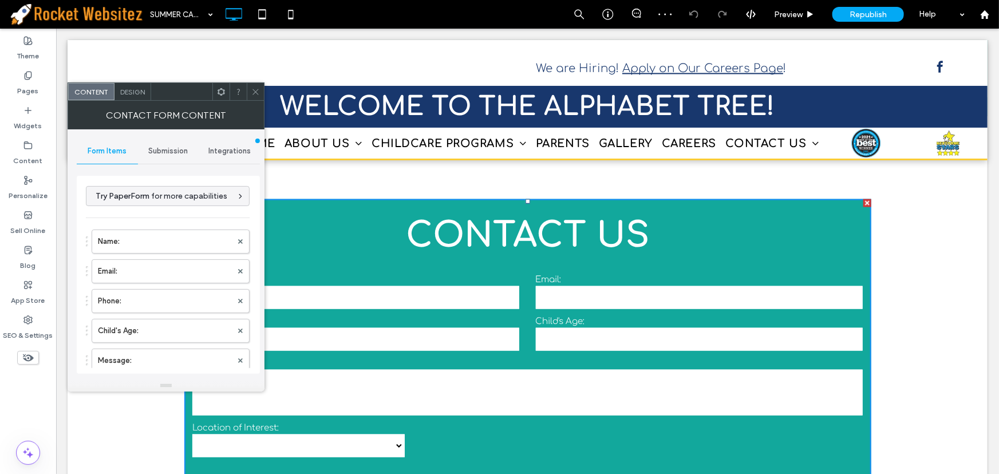
click at [223, 147] on span "Integrations" at bounding box center [229, 151] width 42 height 9
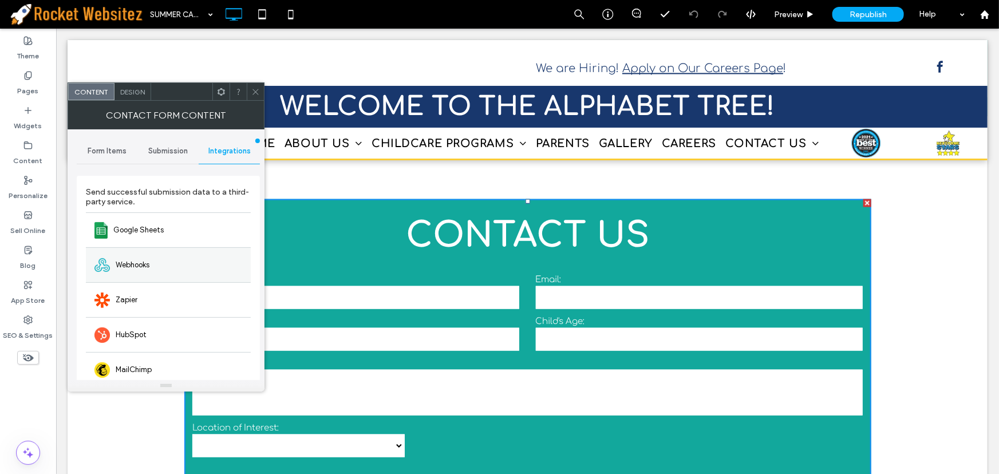
click at [153, 271] on div "Webhooks" at bounding box center [168, 264] width 165 height 35
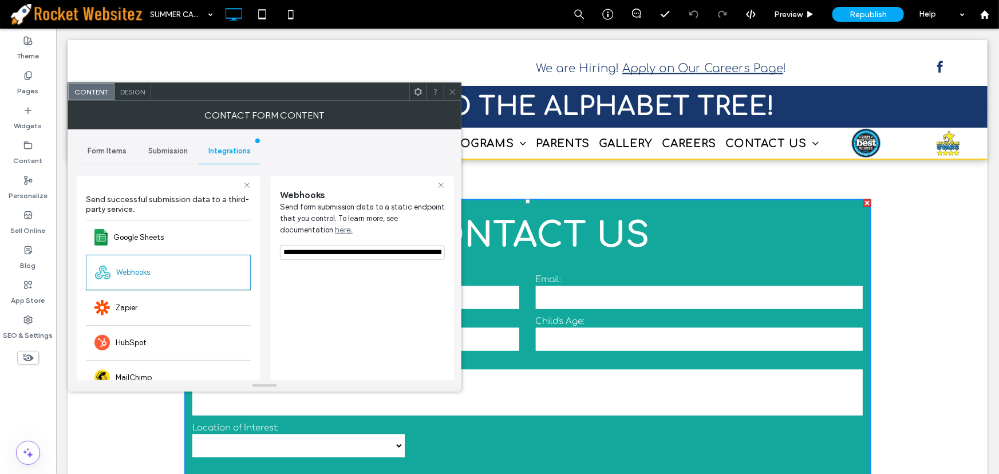
scroll to position [0, 357]
drag, startPoint x: 338, startPoint y: 280, endPoint x: 555, endPoint y: 250, distance: 219.7
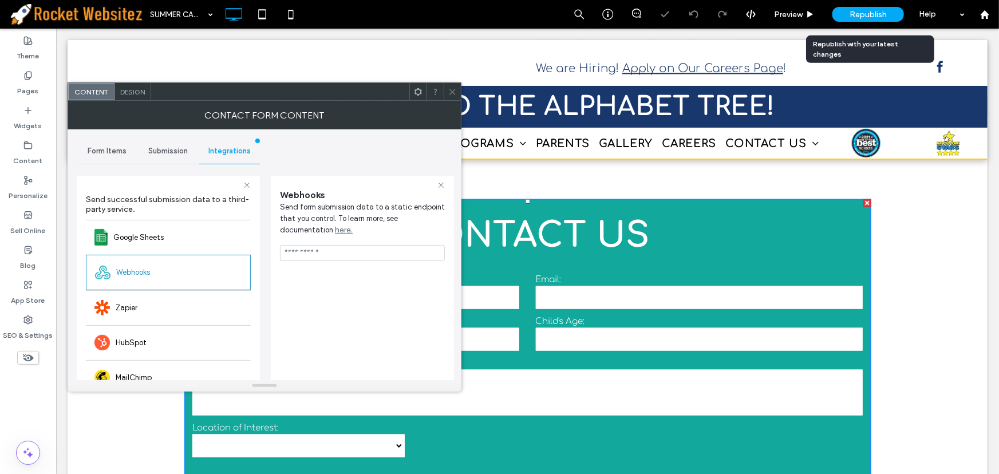
click at [873, 18] on span "Republish" at bounding box center [867, 15] width 37 height 10
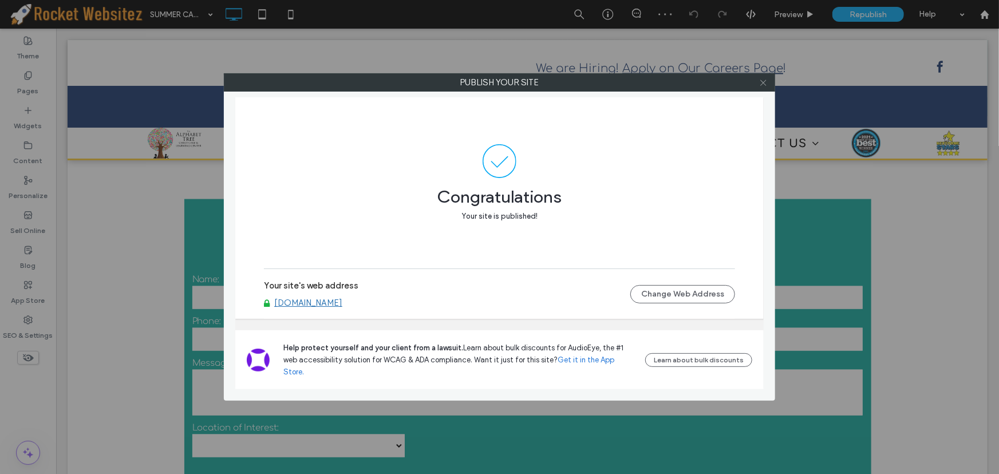
click at [763, 81] on icon at bounding box center [763, 82] width 9 height 9
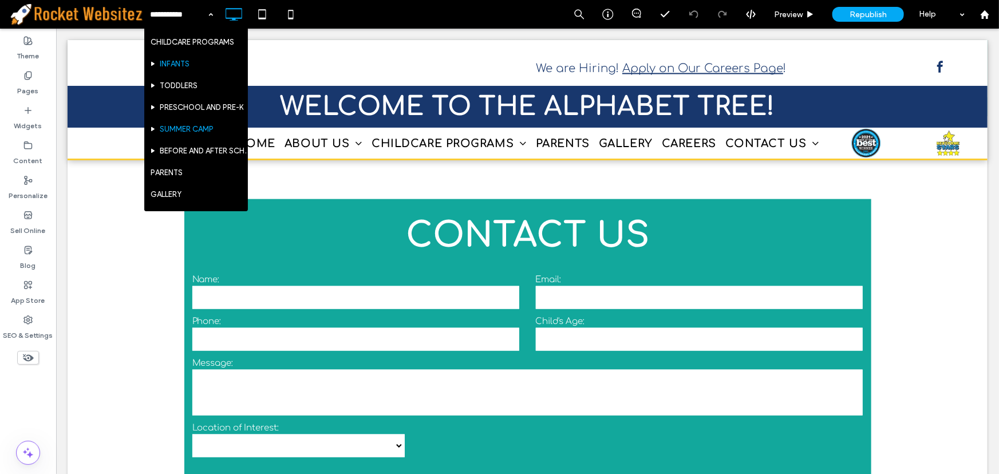
scroll to position [104, 0]
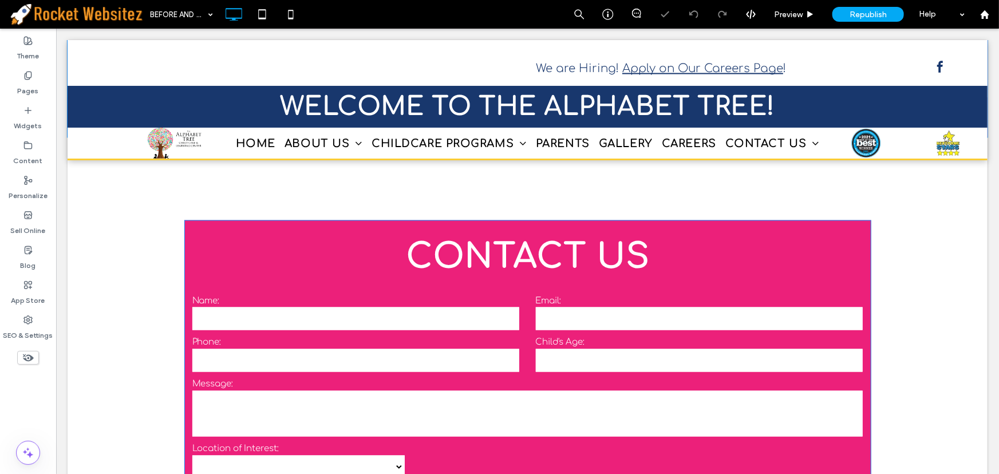
scroll to position [821, 0]
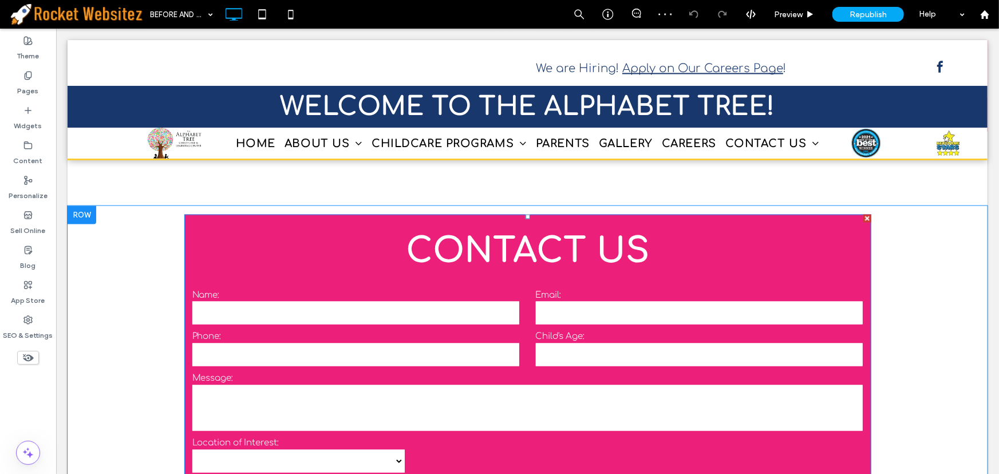
click at [498, 301] on input "text" at bounding box center [355, 312] width 327 height 23
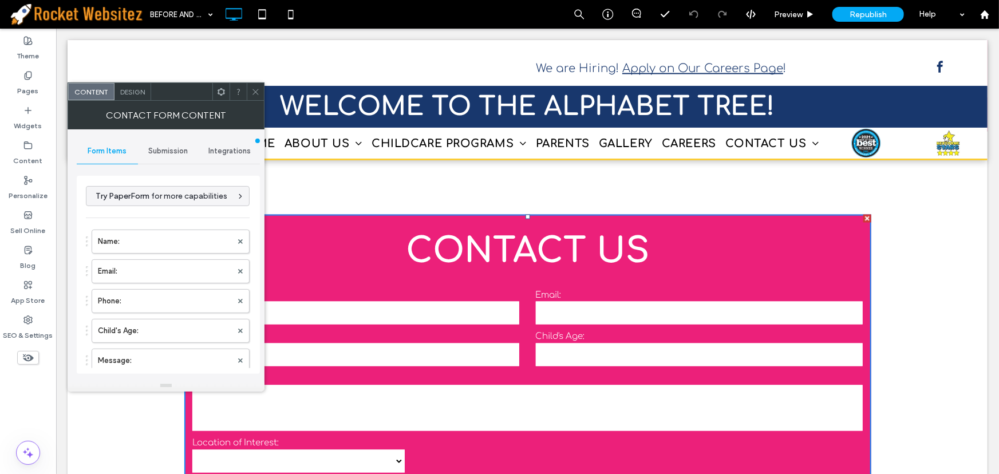
click at [228, 148] on span "Integrations" at bounding box center [229, 151] width 42 height 9
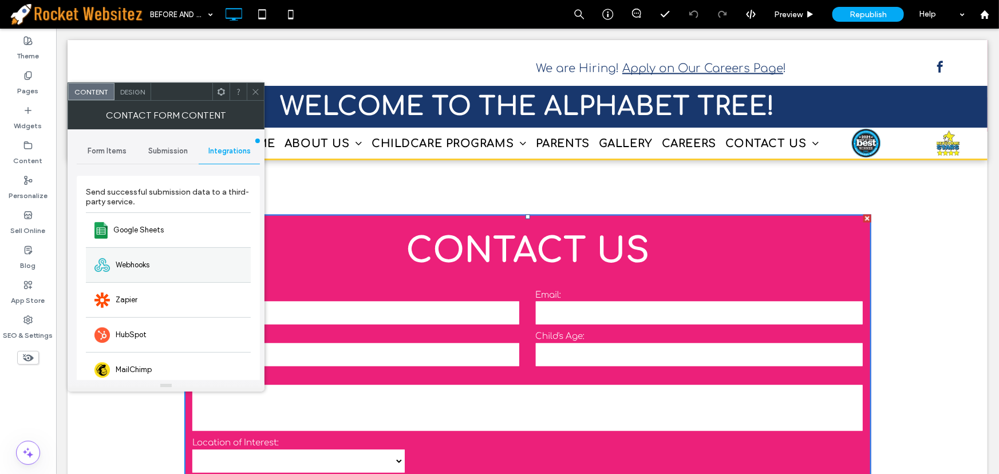
click at [139, 263] on span "Webhooks" at bounding box center [133, 264] width 34 height 11
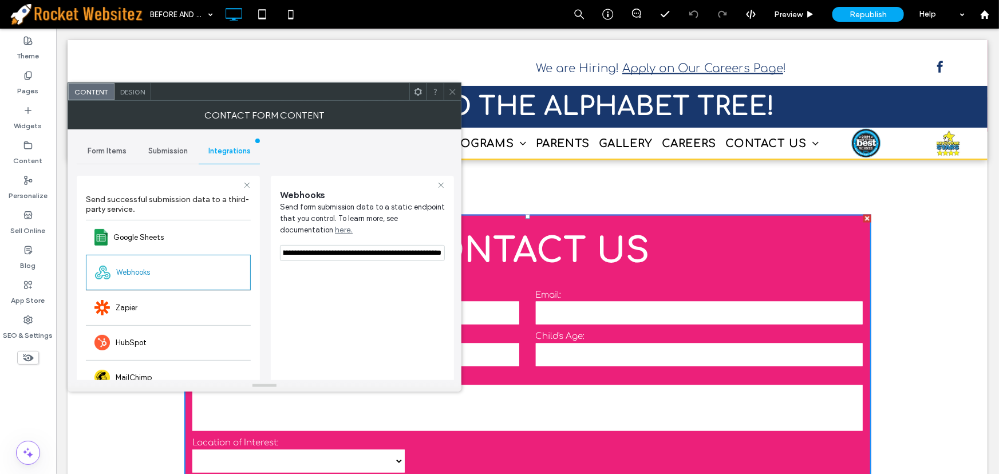
scroll to position [0, 357]
drag, startPoint x: 339, startPoint y: 280, endPoint x: 568, endPoint y: 250, distance: 231.0
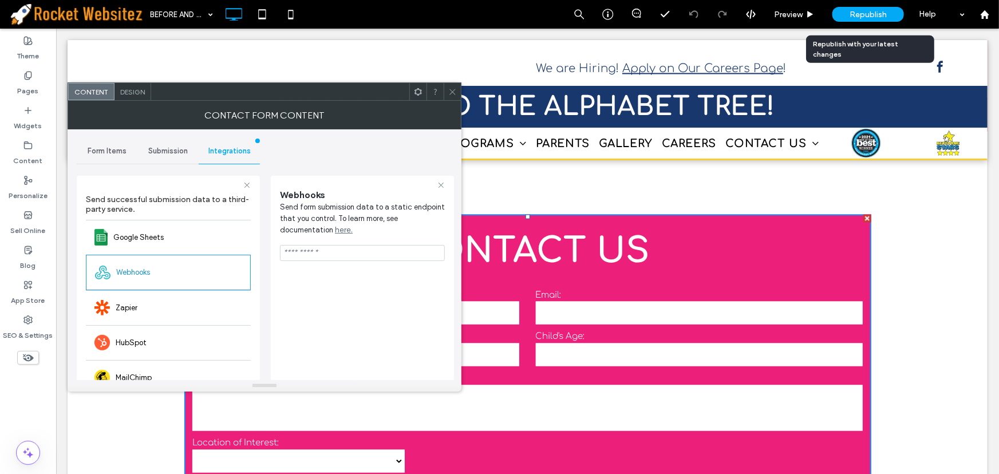
click at [872, 10] on span "Republish" at bounding box center [867, 15] width 37 height 10
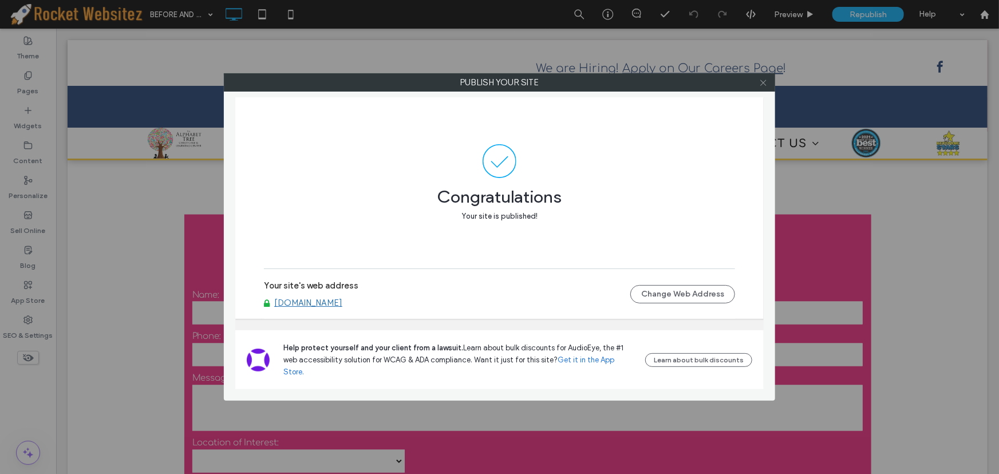
click at [762, 82] on use at bounding box center [763, 83] width 6 height 6
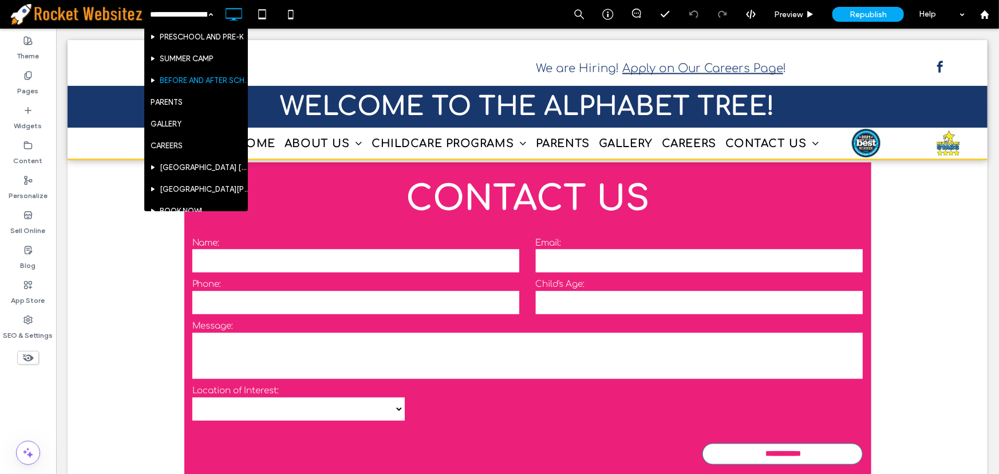
scroll to position [156, 0]
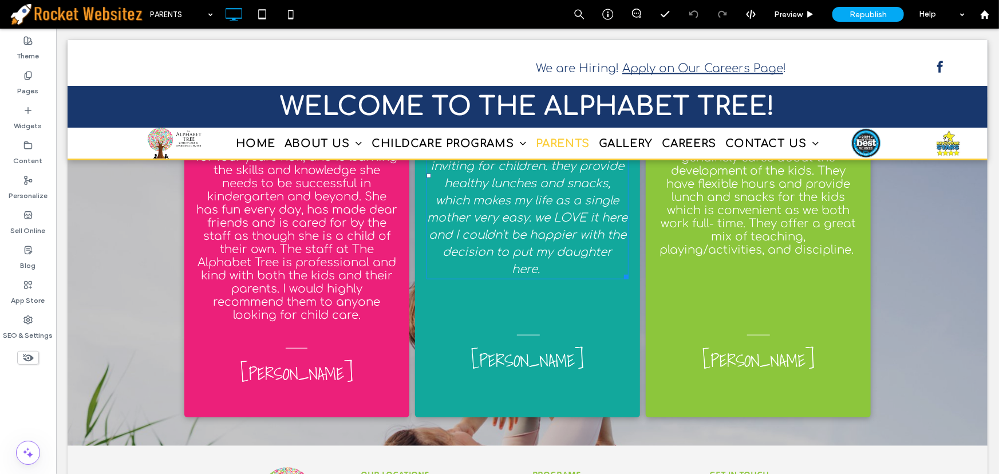
scroll to position [4819, 0]
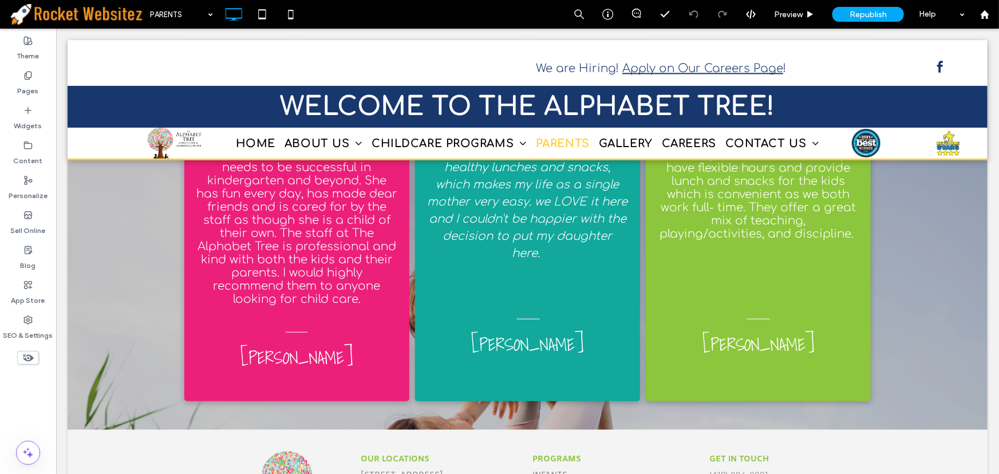
click at [212, 14] on div "PARENTS" at bounding box center [181, 14] width 74 height 29
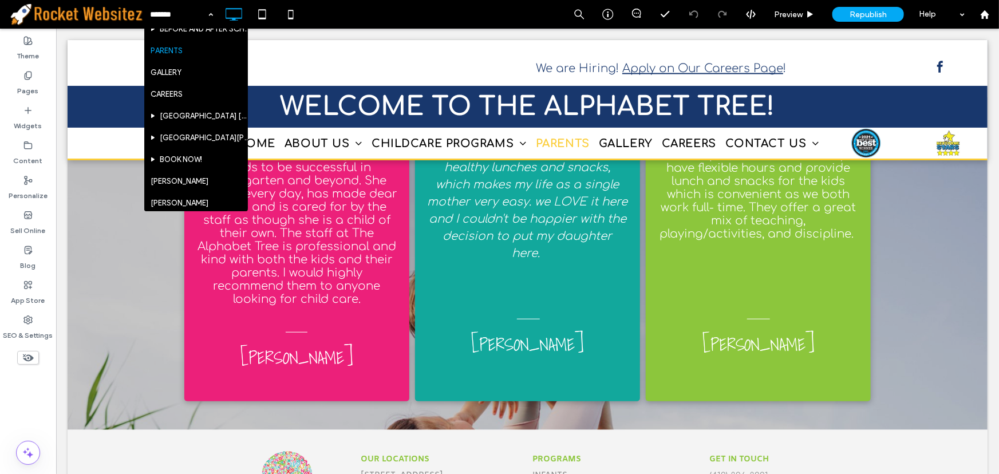
scroll to position [208, 0]
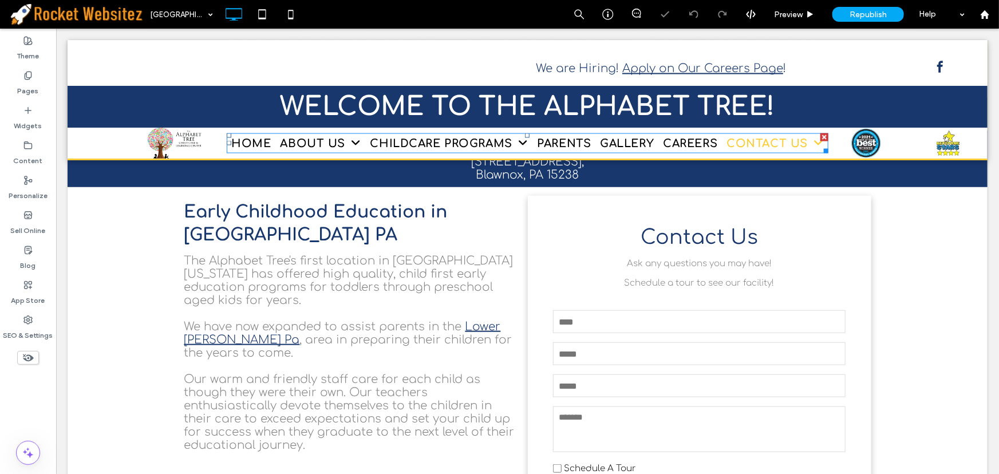
scroll to position [521, 0]
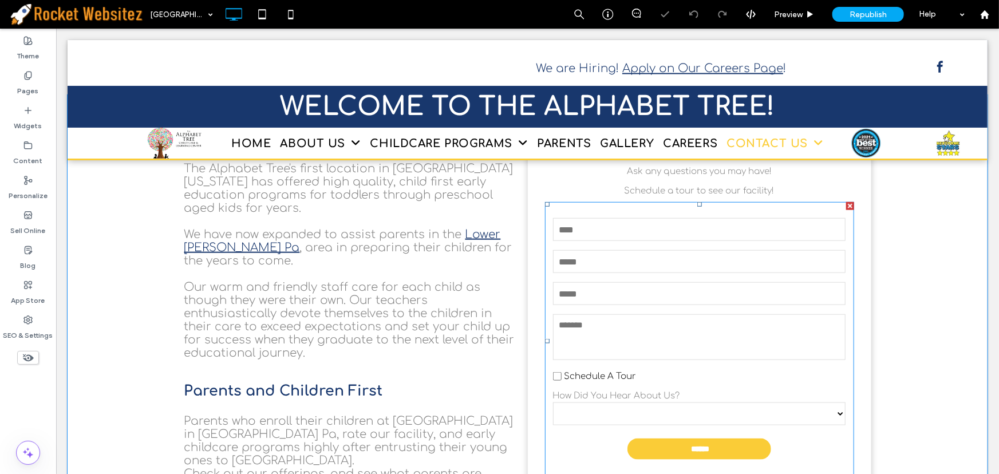
click at [709, 312] on div at bounding box center [698, 336] width 309 height 49
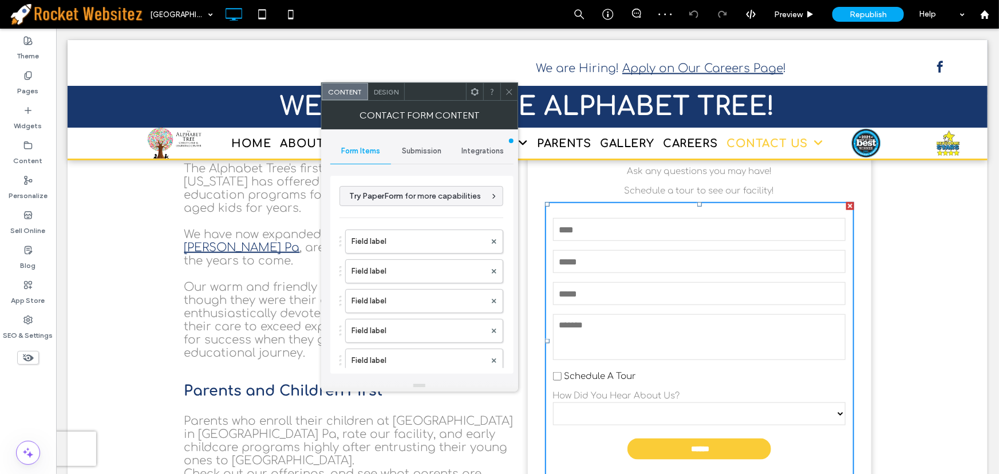
click at [713, 314] on textarea at bounding box center [698, 337] width 293 height 46
click at [480, 148] on span "Integrations" at bounding box center [482, 151] width 42 height 9
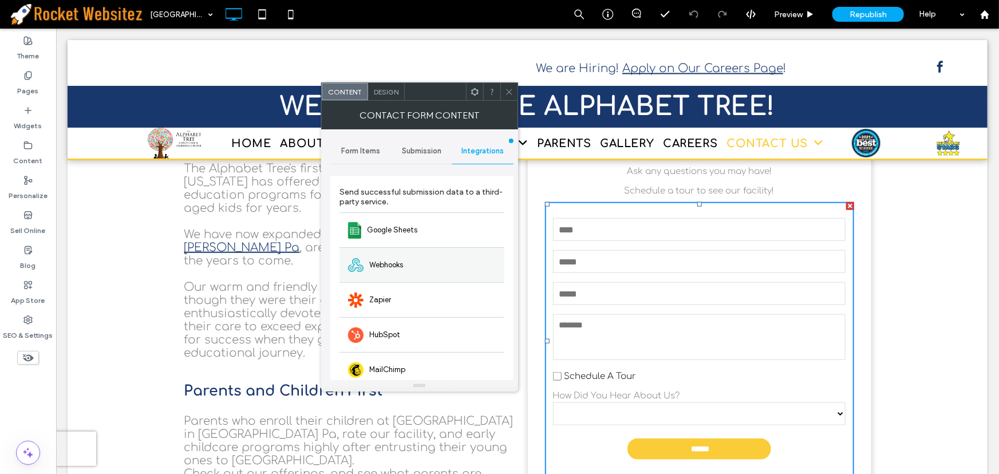
click at [388, 263] on span "Webhooks" at bounding box center [386, 264] width 34 height 11
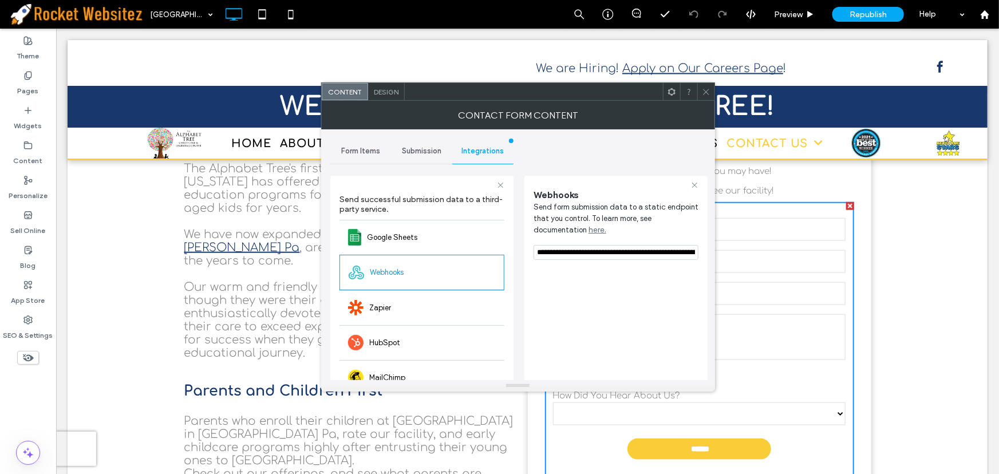
scroll to position [0, 357]
drag, startPoint x: 593, startPoint y: 279, endPoint x: 749, endPoint y: 239, distance: 161.3
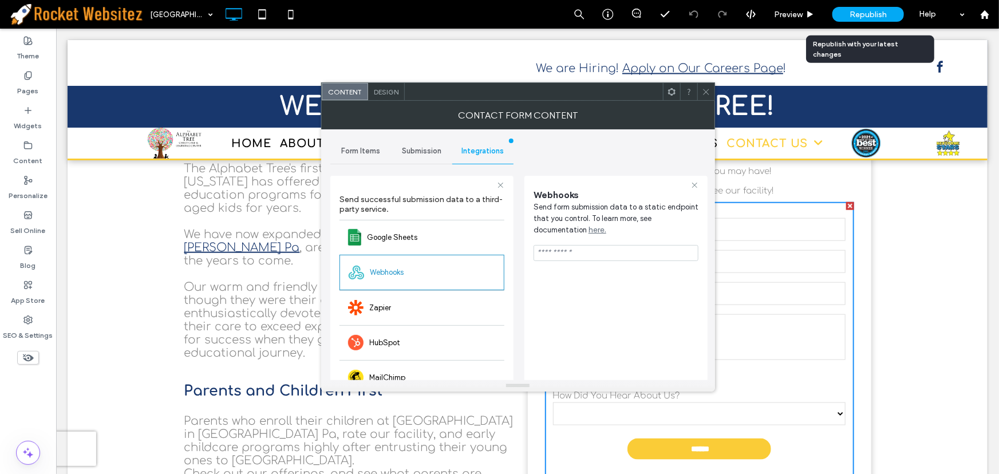
click at [876, 17] on span "Republish" at bounding box center [867, 15] width 37 height 10
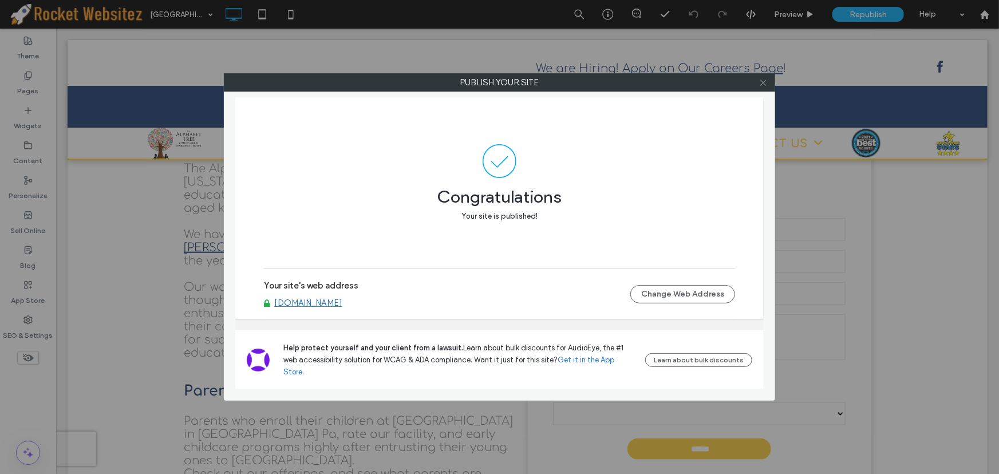
click at [761, 78] on icon at bounding box center [763, 82] width 9 height 9
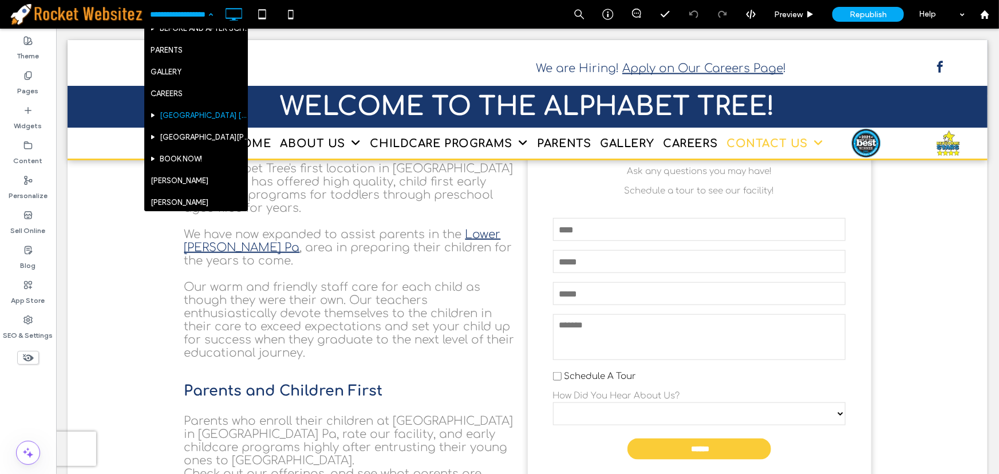
scroll to position [208, 0]
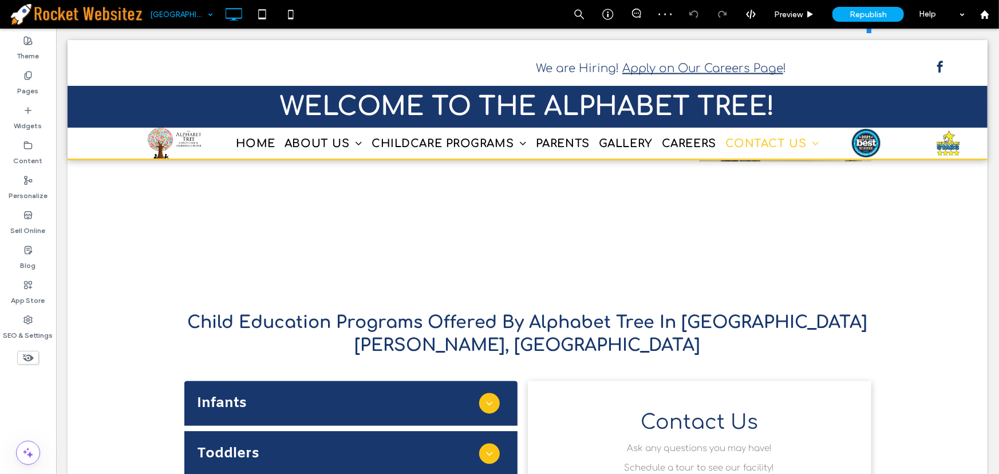
scroll to position [989, 0]
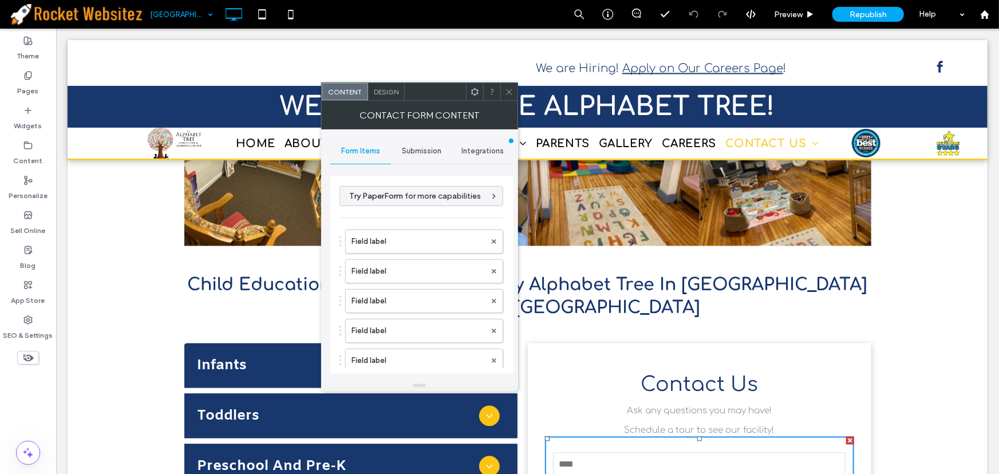
click at [480, 147] on span "Integrations" at bounding box center [482, 151] width 42 height 9
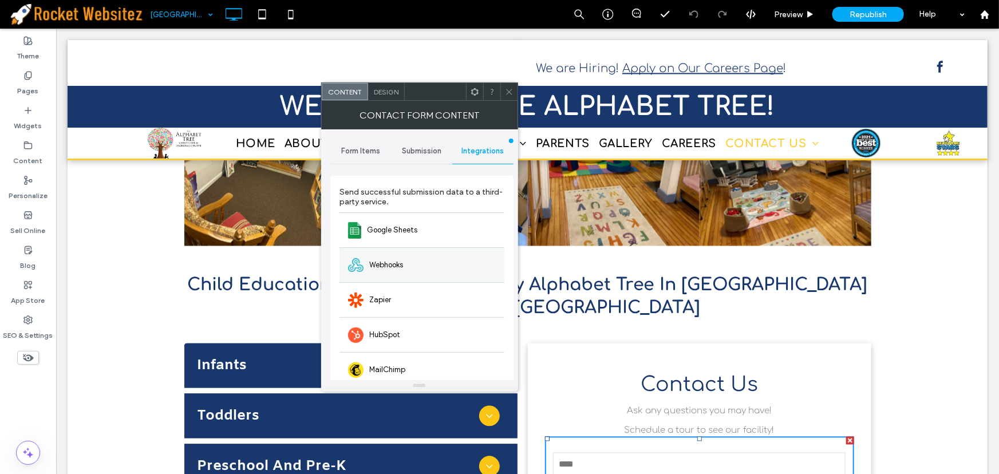
click at [393, 253] on div "Webhooks" at bounding box center [421, 264] width 165 height 35
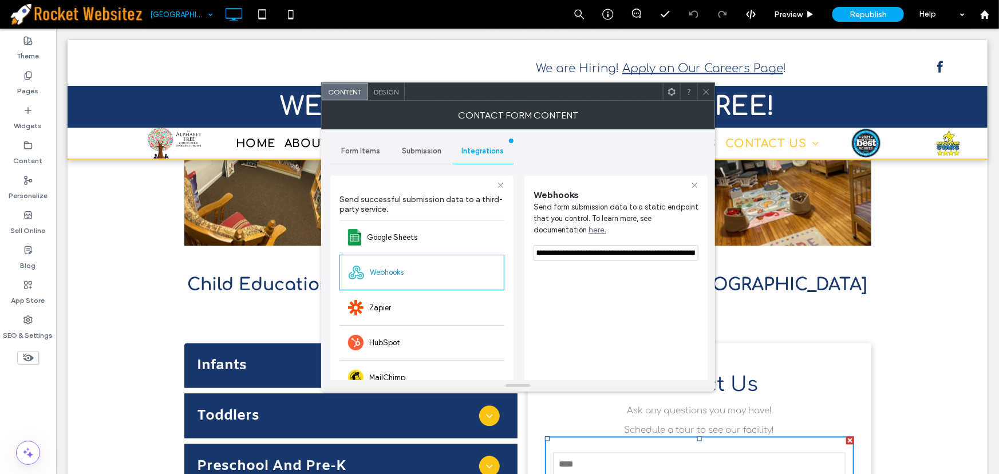
scroll to position [0, 357]
drag, startPoint x: 592, startPoint y: 279, endPoint x: 725, endPoint y: 261, distance: 133.5
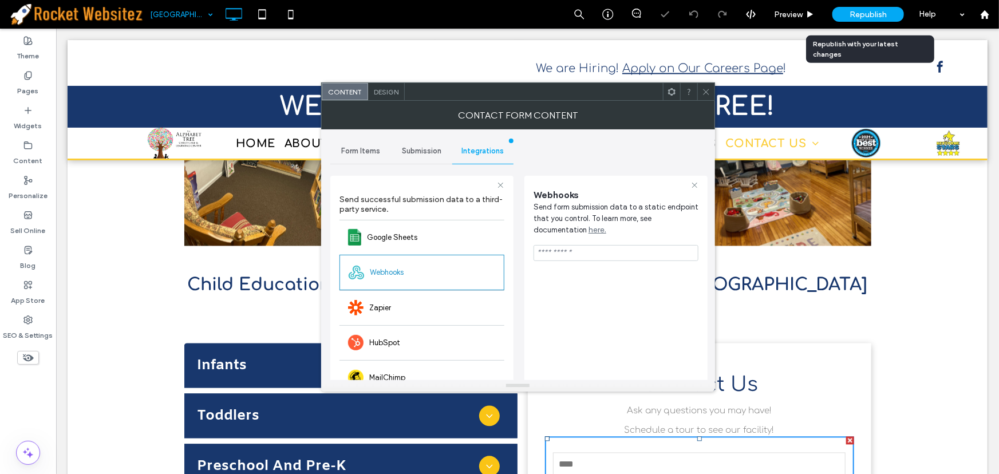
click at [874, 18] on span "Republish" at bounding box center [867, 15] width 37 height 10
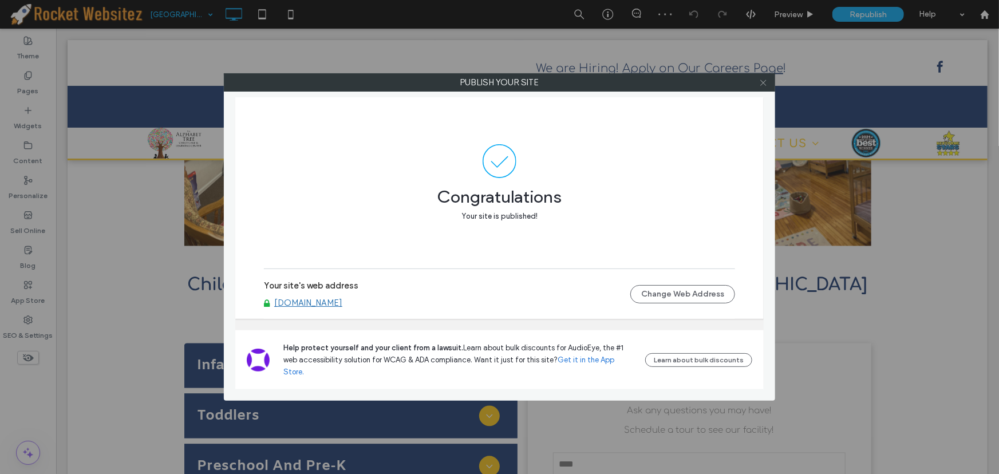
click at [759, 82] on icon at bounding box center [763, 82] width 9 height 9
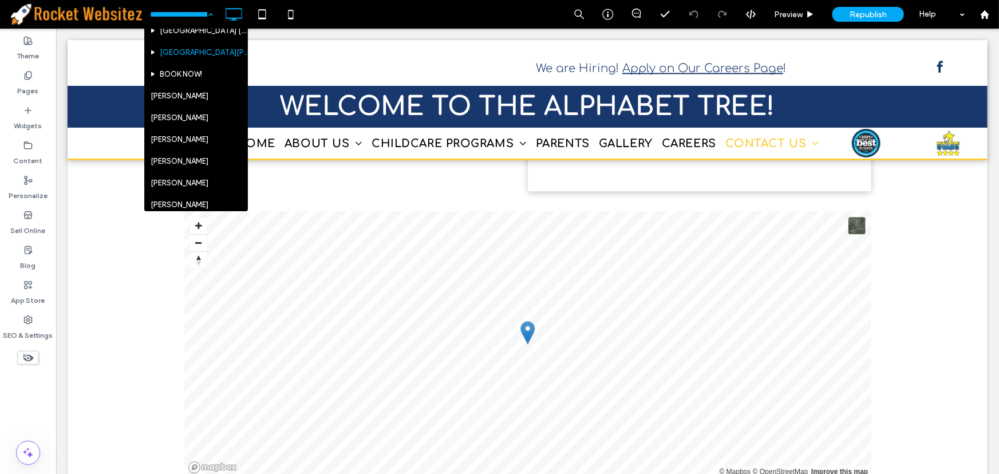
scroll to position [312, 0]
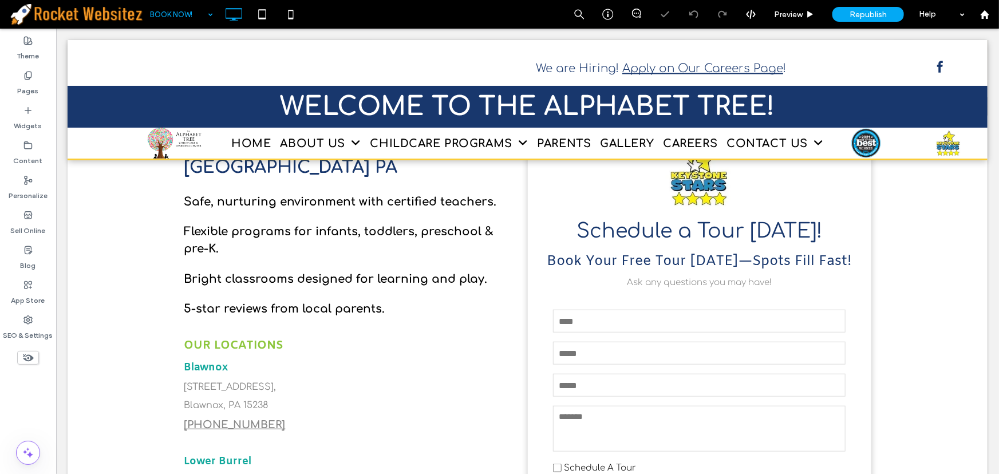
scroll to position [386, 0]
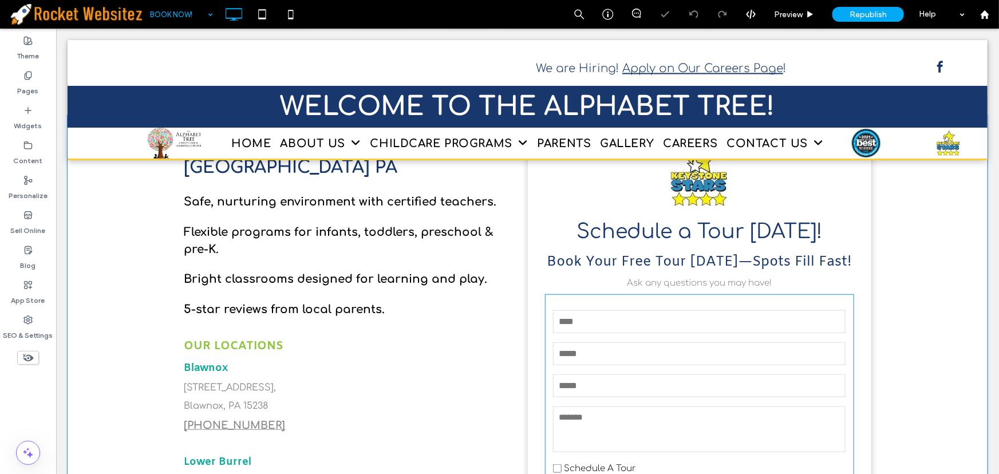
click at [638, 342] on input "email" at bounding box center [698, 353] width 293 height 23
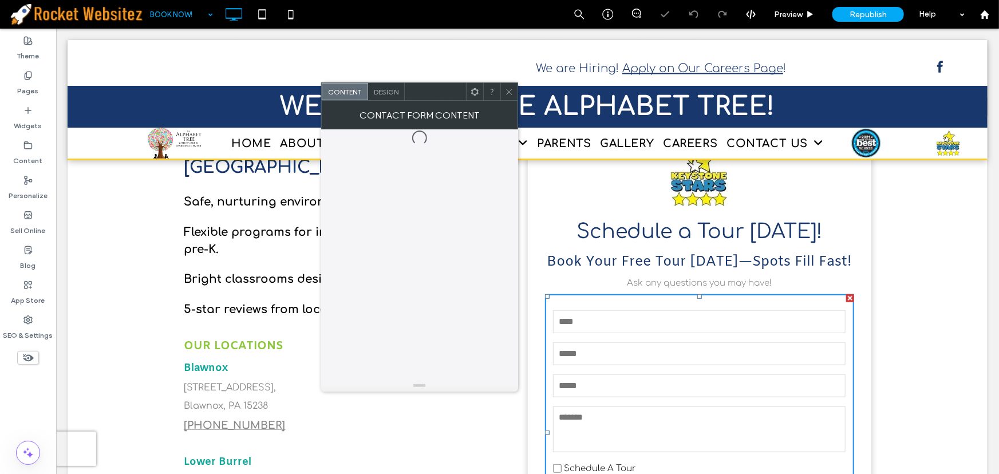
click at [638, 342] on input "email" at bounding box center [698, 353] width 293 height 23
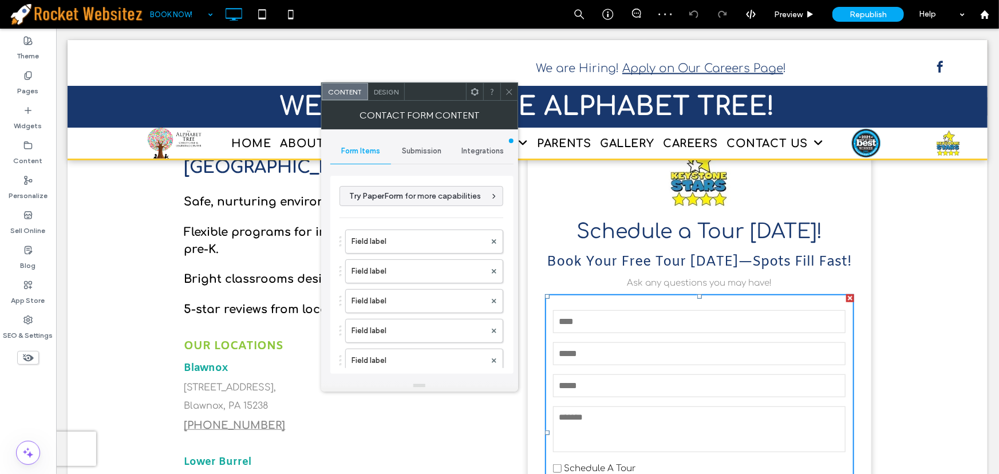
click at [778, 377] on form "**********" at bounding box center [698, 433] width 309 height 278
click at [494, 141] on div "Integrations" at bounding box center [482, 151] width 61 height 25
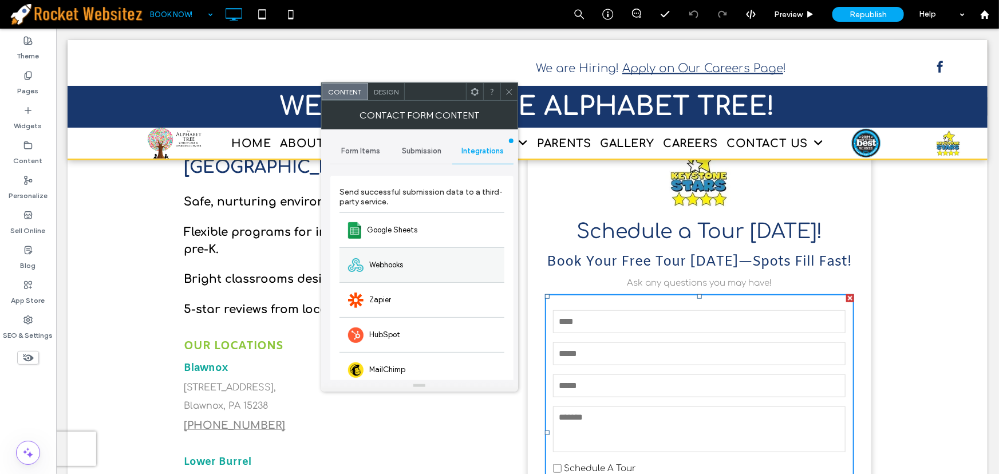
click at [387, 269] on span "Webhooks" at bounding box center [386, 264] width 34 height 11
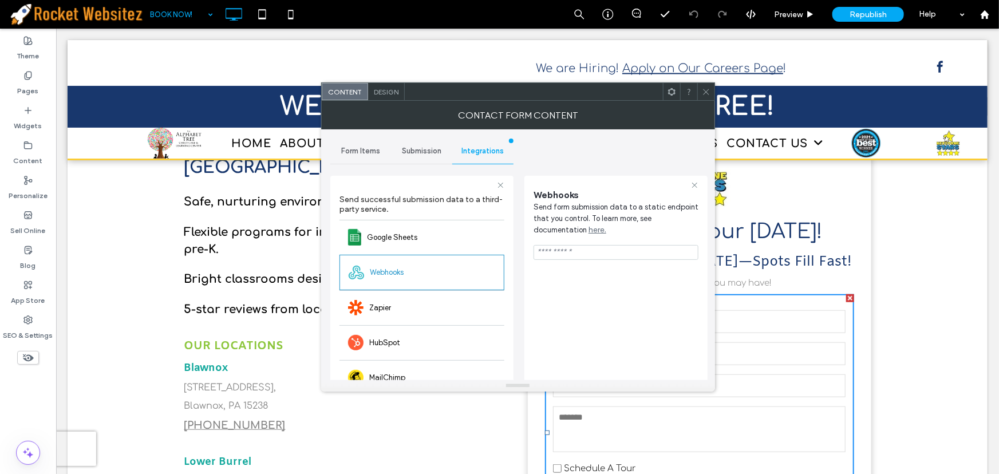
click at [706, 94] on icon at bounding box center [706, 92] width 9 height 9
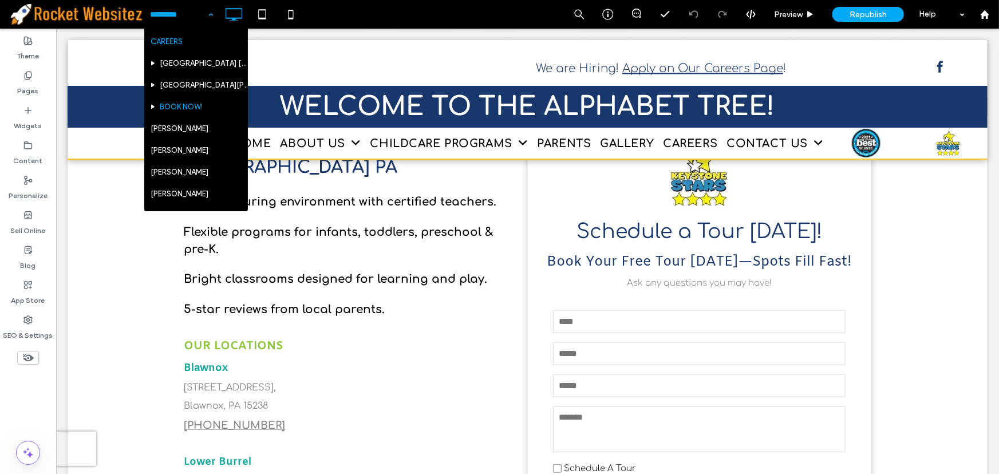
scroll to position [260, 0]
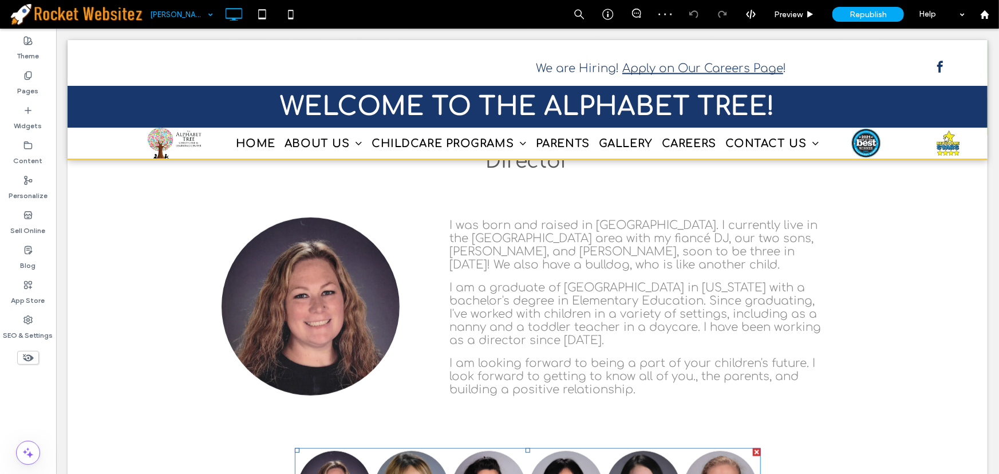
scroll to position [130, 0]
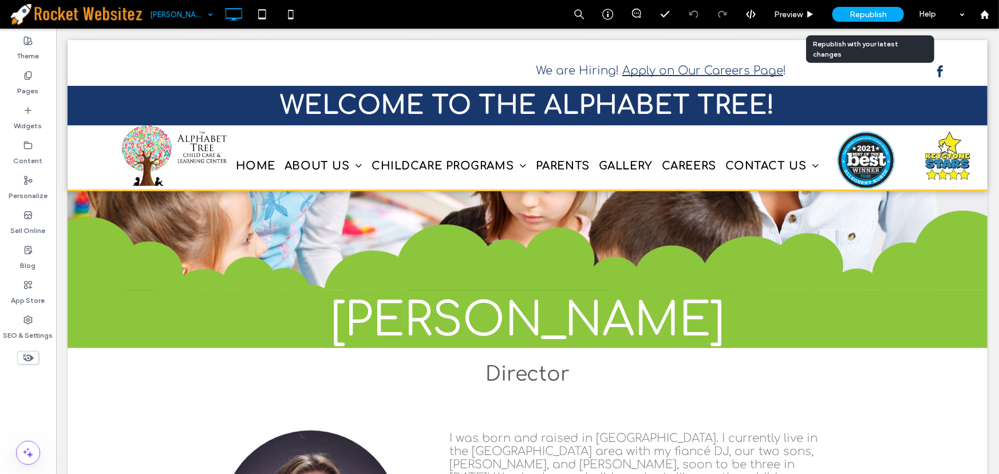
click at [855, 11] on span "Republish" at bounding box center [867, 15] width 37 height 10
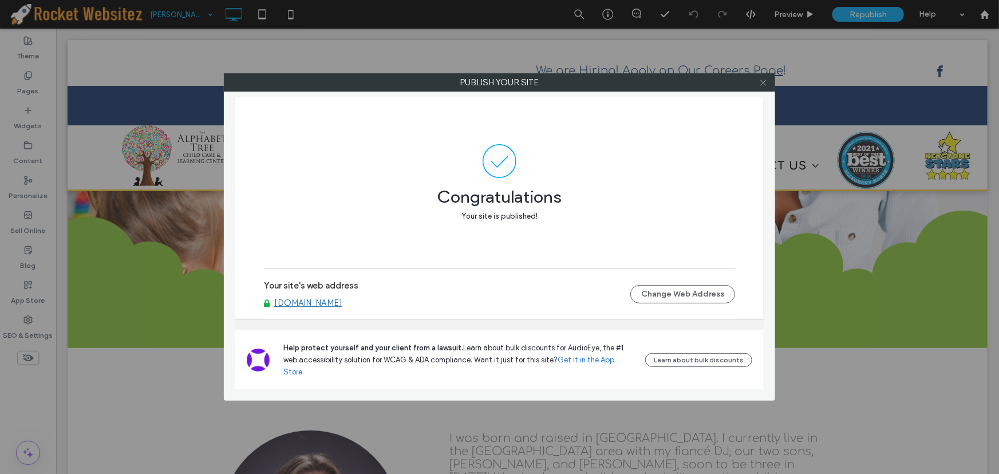
click at [765, 80] on use at bounding box center [763, 83] width 6 height 6
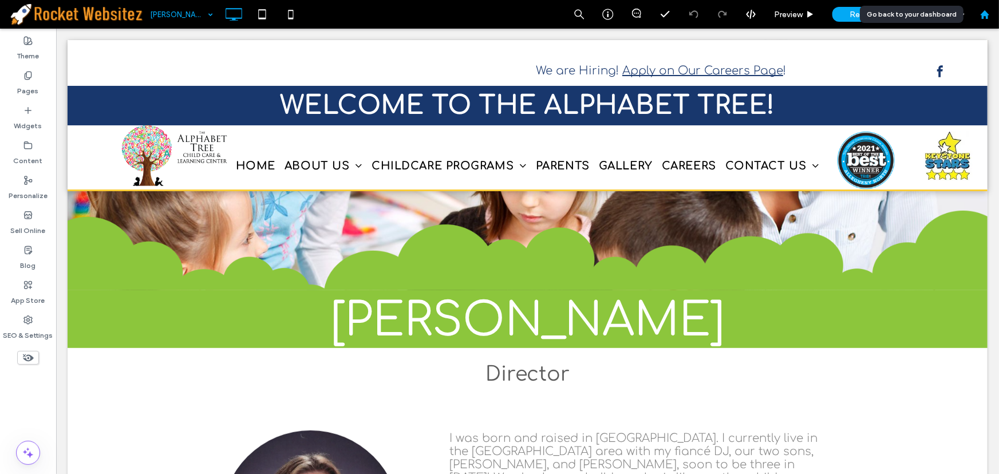
click at [987, 14] on use at bounding box center [984, 14] width 9 height 9
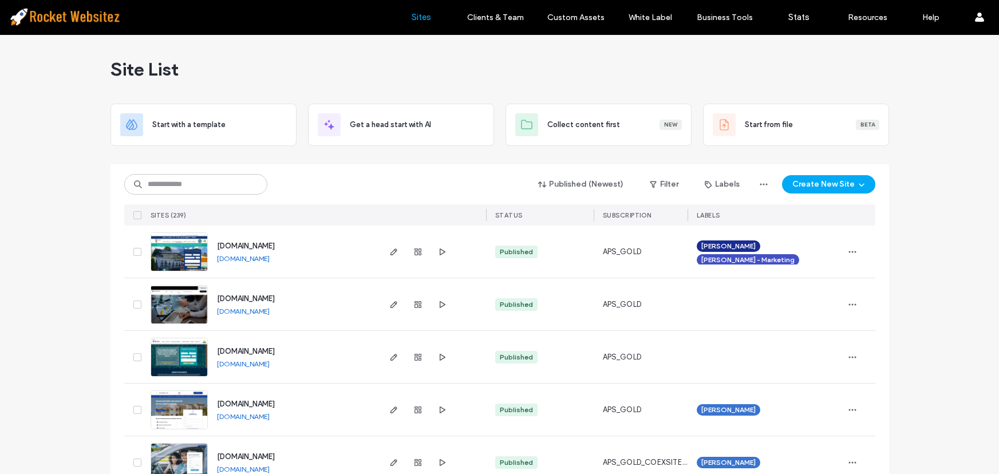
click at [231, 179] on input at bounding box center [195, 184] width 143 height 21
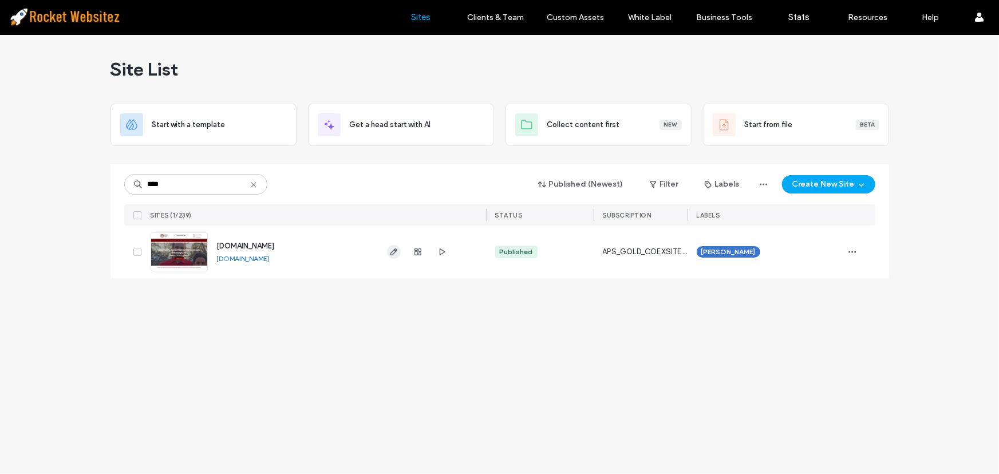
type input "****"
click at [396, 248] on icon "button" at bounding box center [393, 251] width 9 height 9
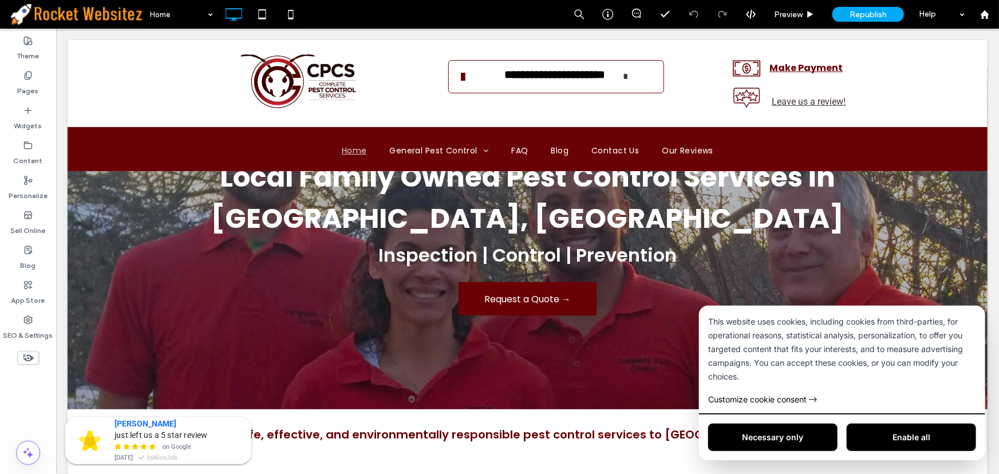
click at [898, 439] on button "Enable all" at bounding box center [910, 436] width 129 height 27
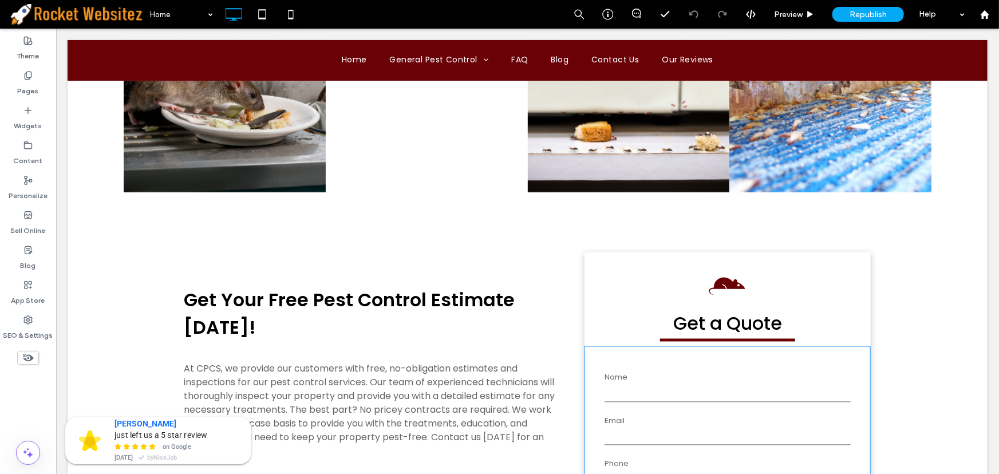
scroll to position [989, 0]
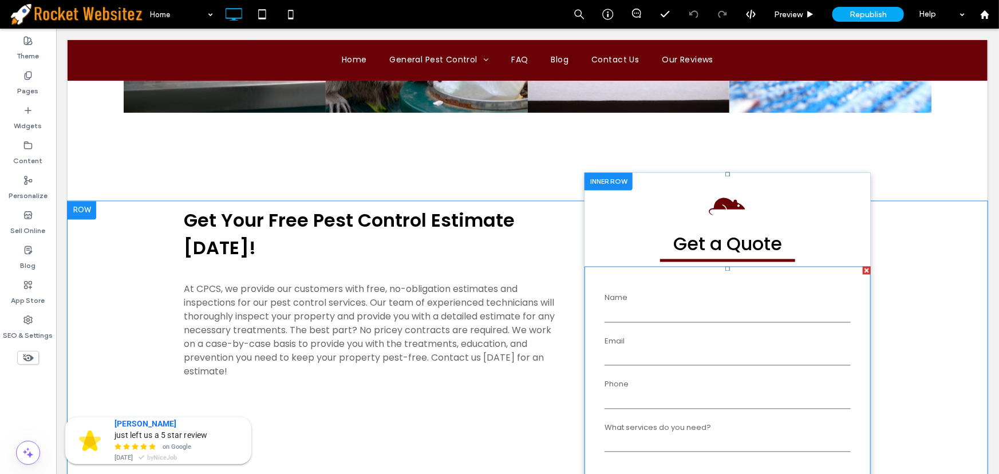
click at [636, 318] on input "text" at bounding box center [727, 313] width 246 height 17
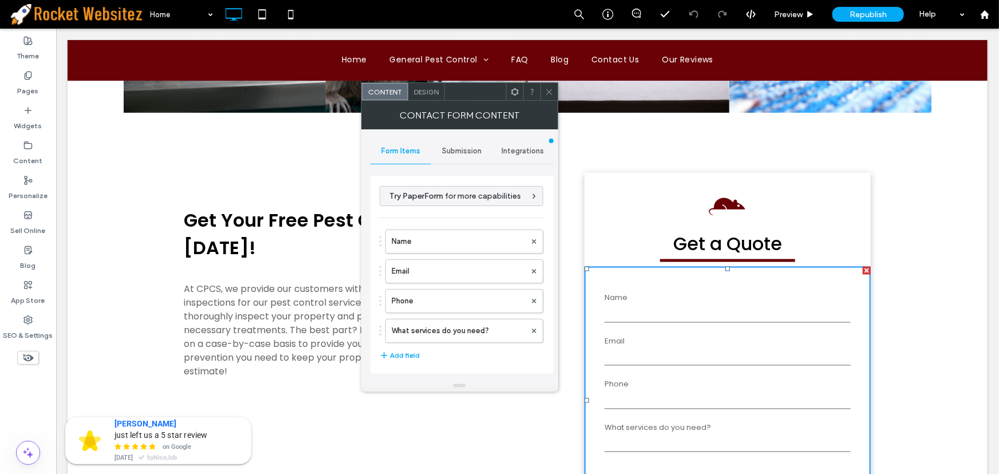
click at [532, 152] on span "Integrations" at bounding box center [522, 151] width 42 height 9
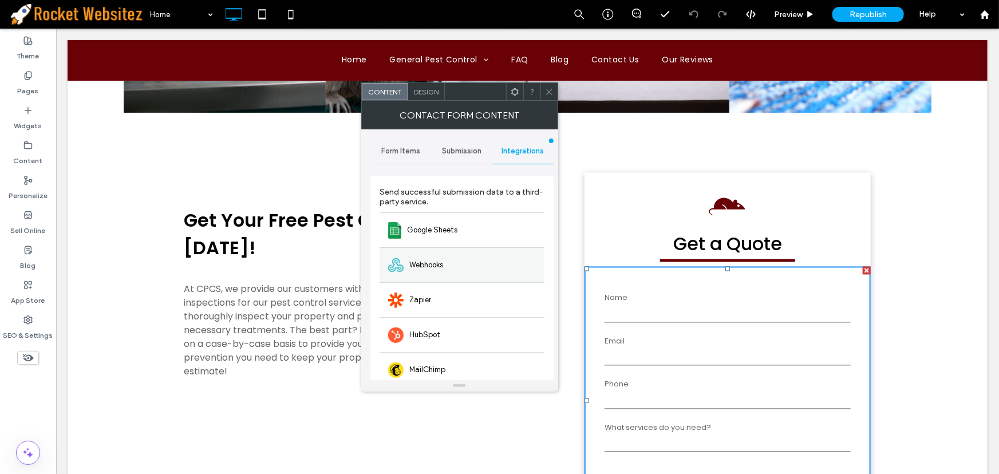
click at [455, 268] on div "Webhooks" at bounding box center [462, 264] width 165 height 35
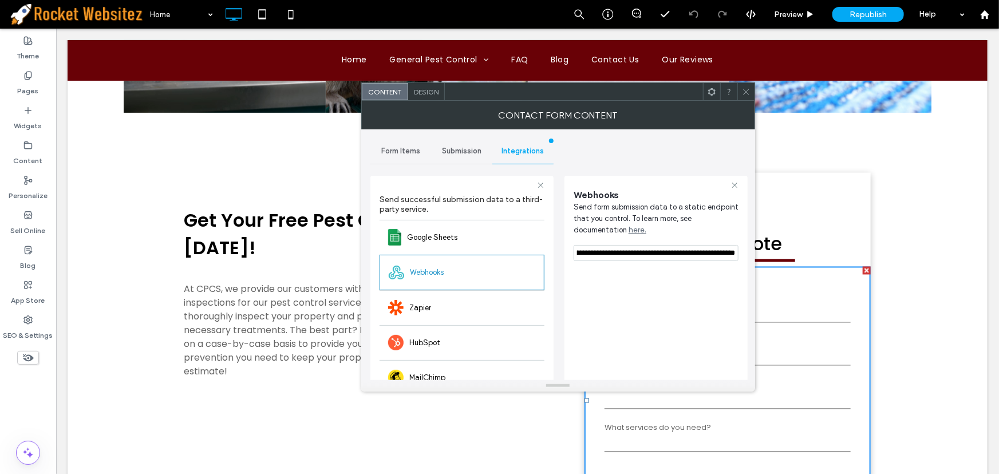
scroll to position [0, 363]
drag, startPoint x: 630, startPoint y: 279, endPoint x: 765, endPoint y: 252, distance: 137.9
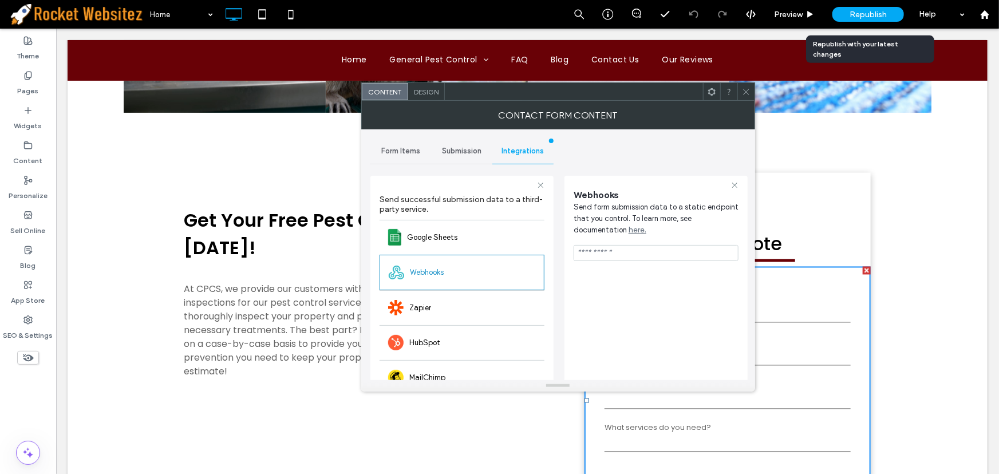
click at [882, 8] on div "Republish" at bounding box center [868, 14] width 72 height 15
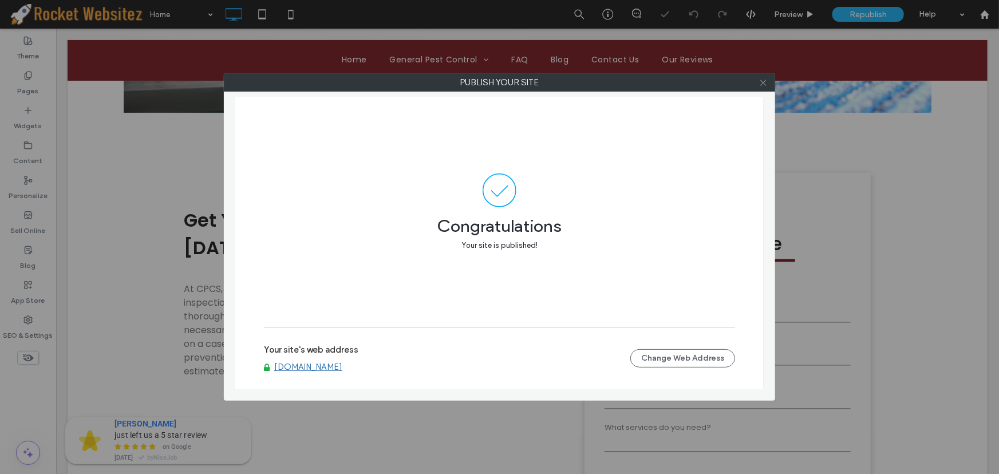
click at [762, 85] on icon at bounding box center [763, 82] width 9 height 9
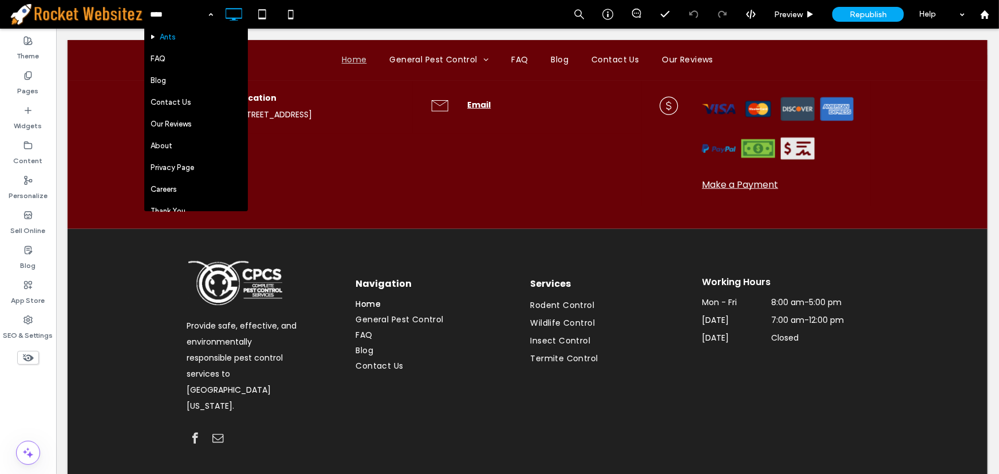
scroll to position [156, 0]
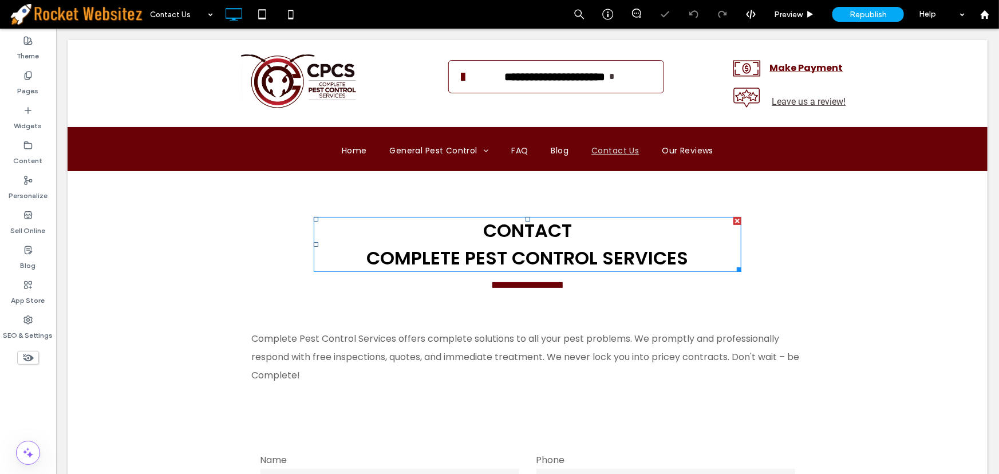
scroll to position [156, 0]
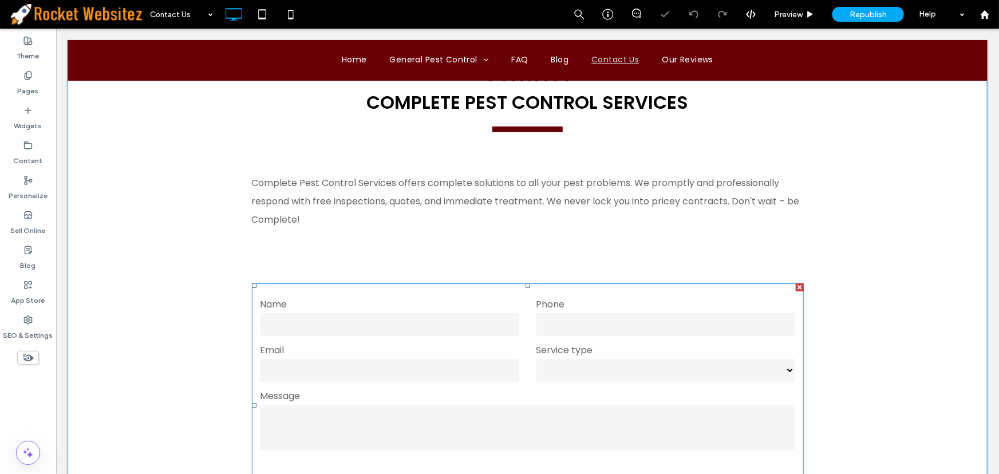
click at [461, 349] on label "Email" at bounding box center [389, 350] width 259 height 14
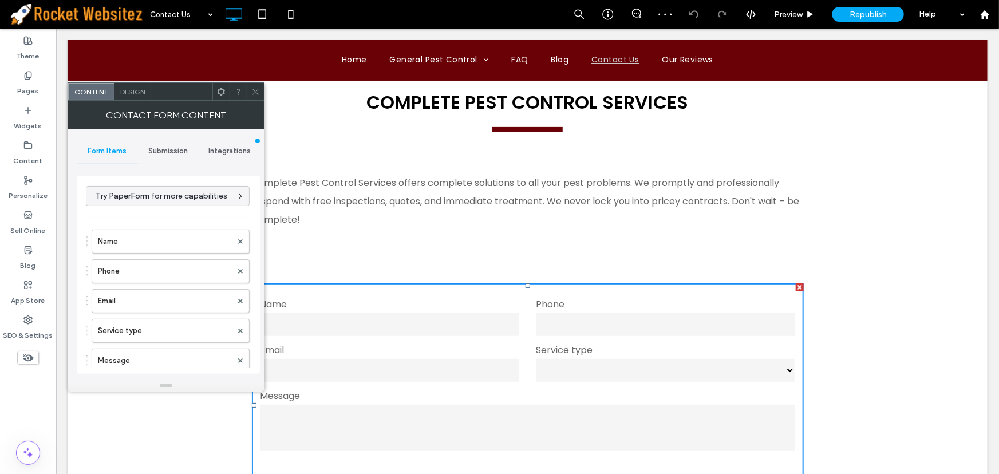
click at [240, 149] on span "Integrations" at bounding box center [229, 151] width 42 height 9
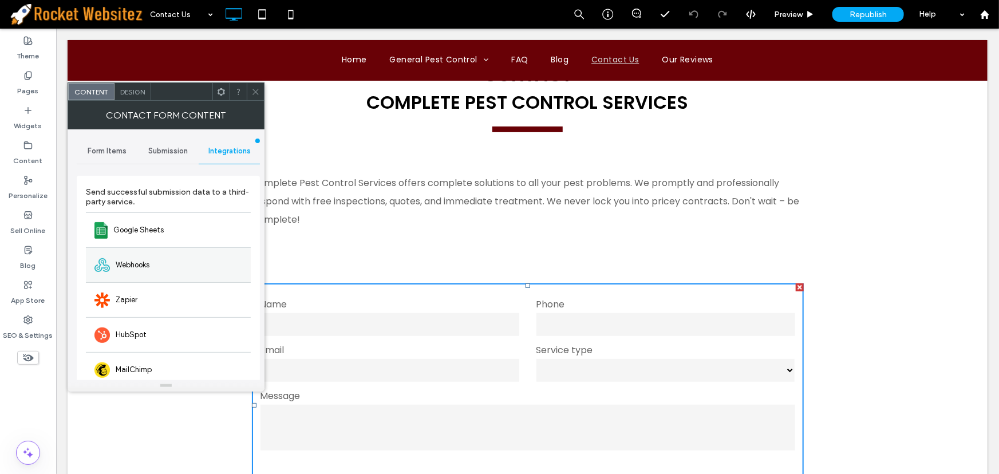
click at [145, 267] on span "Webhooks" at bounding box center [133, 264] width 34 height 11
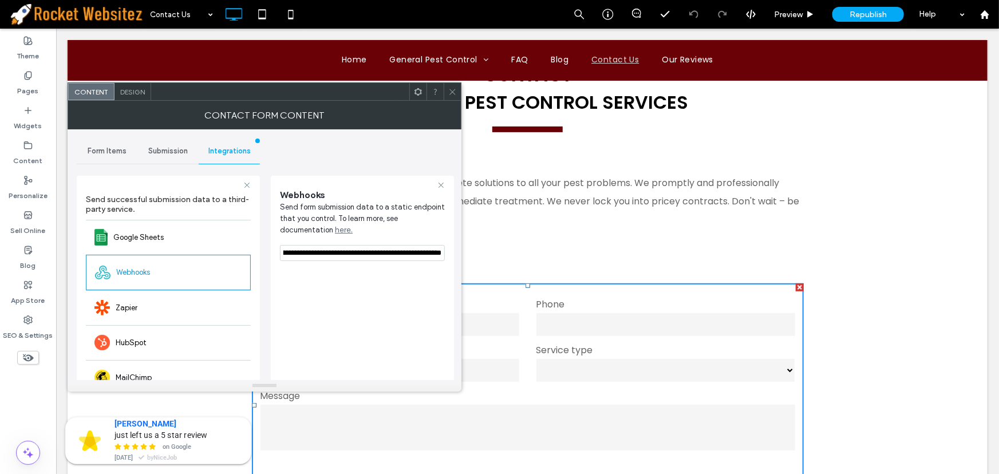
scroll to position [0, 363]
drag, startPoint x: 337, startPoint y: 280, endPoint x: 560, endPoint y: 248, distance: 225.6
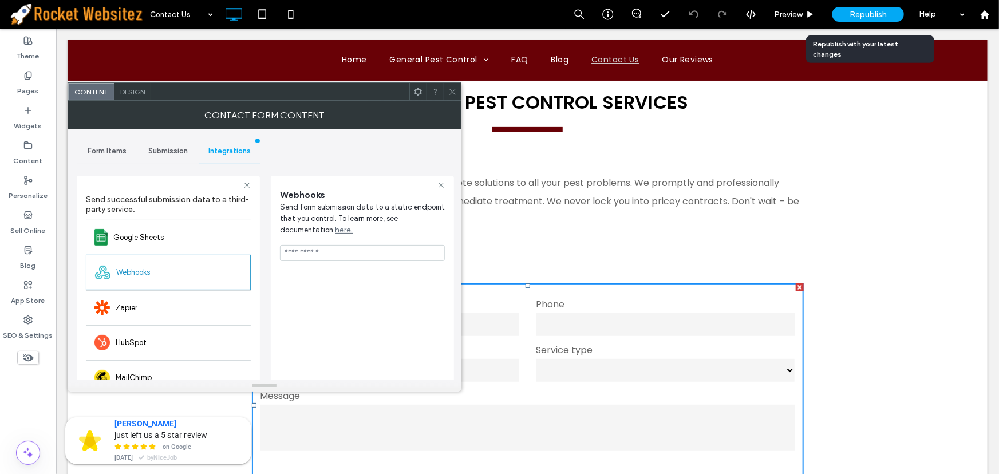
click at [868, 10] on span "Republish" at bounding box center [867, 15] width 37 height 10
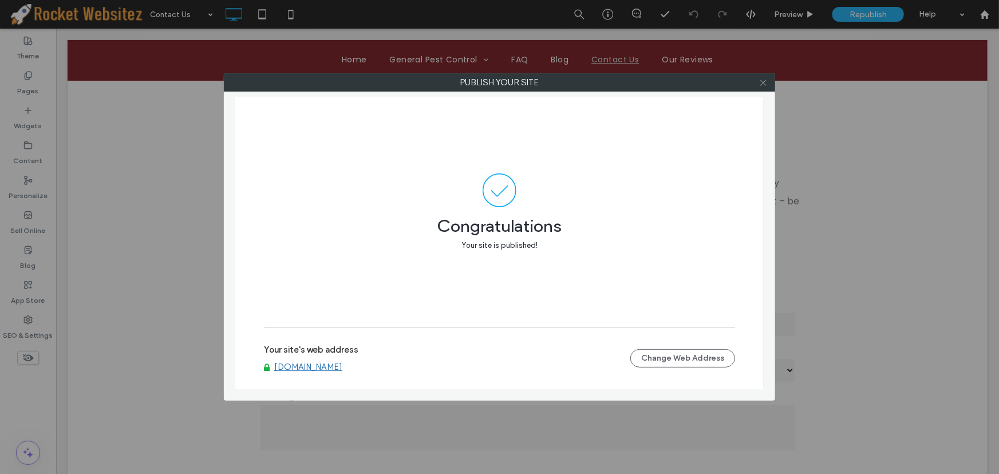
click at [762, 82] on icon at bounding box center [763, 82] width 9 height 9
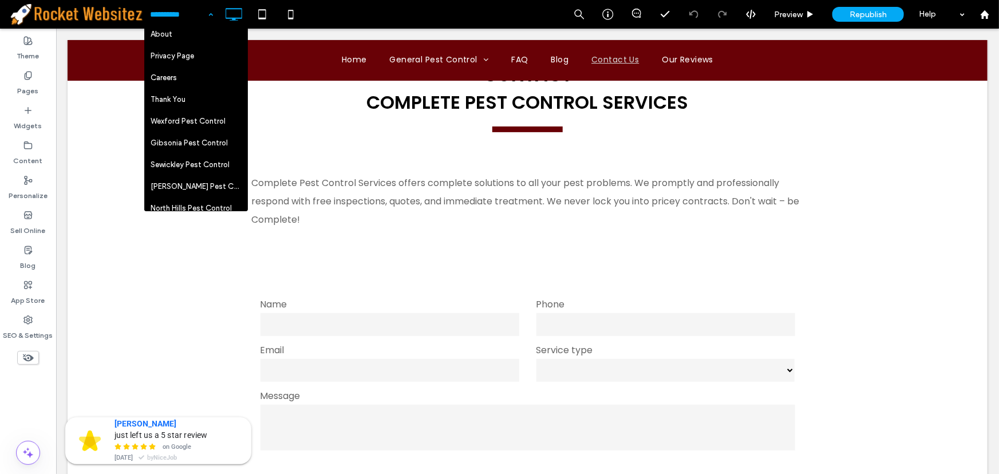
scroll to position [312, 0]
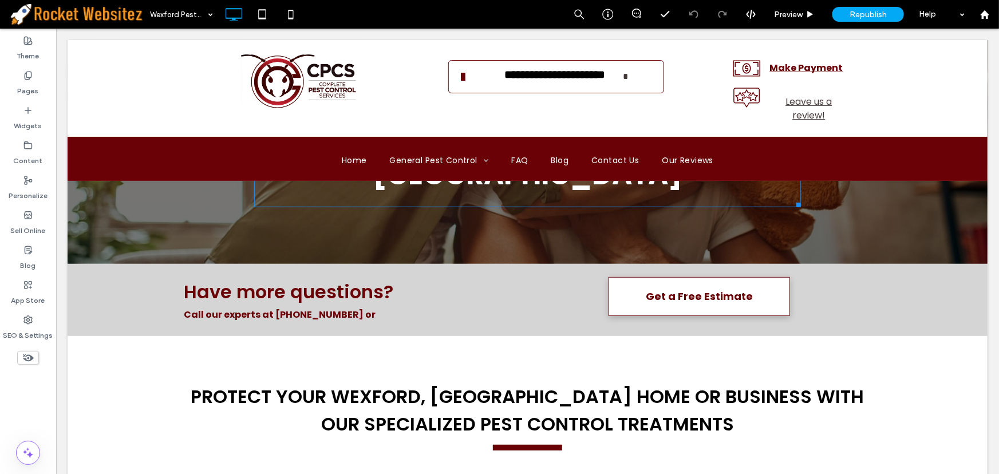
scroll to position [208, 0]
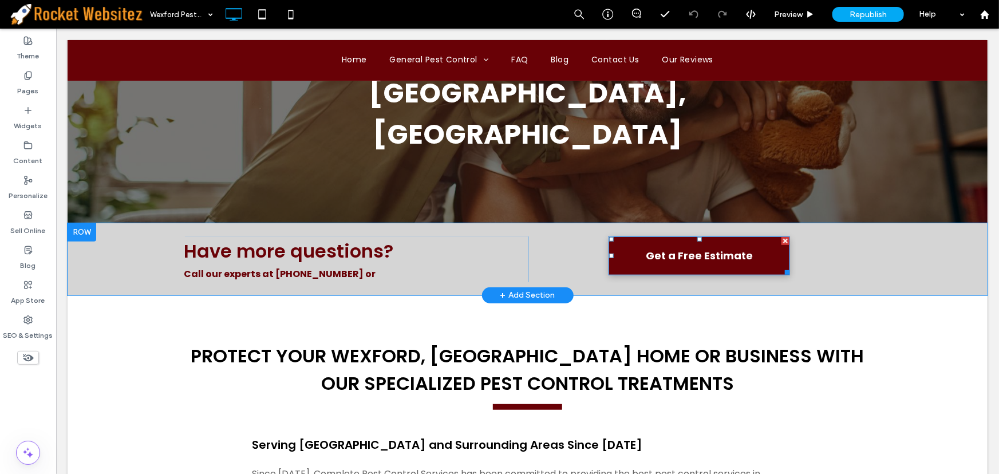
click at [694, 238] on span "Get a Free Estimate" at bounding box center [698, 255] width 107 height 34
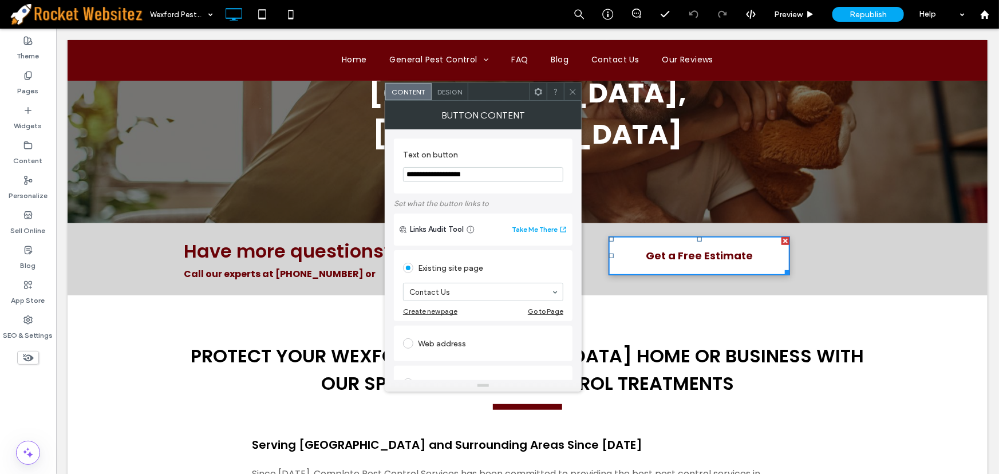
click at [576, 104] on div "Button Content" at bounding box center [483, 115] width 197 height 29
click at [575, 92] on icon at bounding box center [572, 92] width 9 height 9
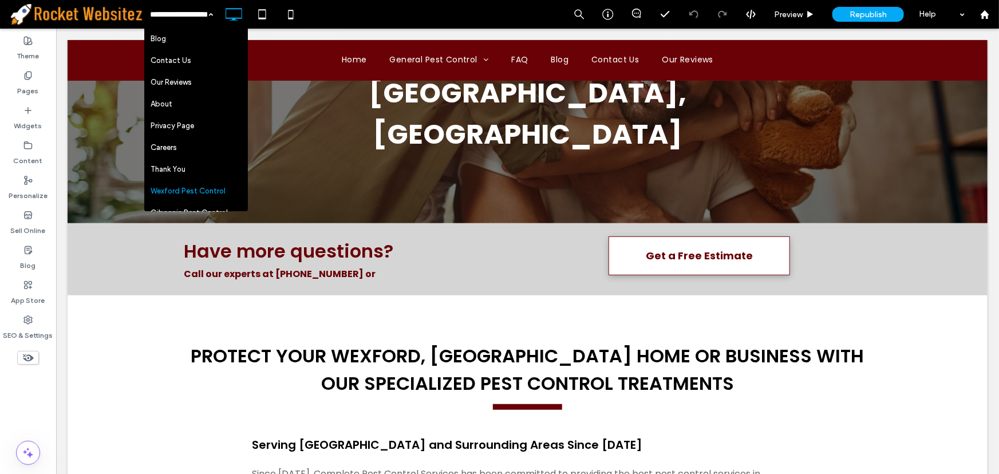
scroll to position [195, 0]
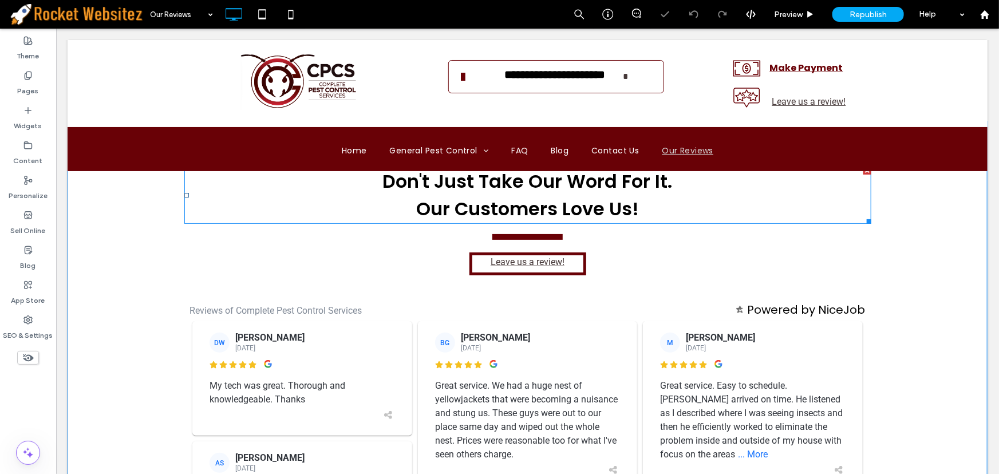
scroll to position [52, 0]
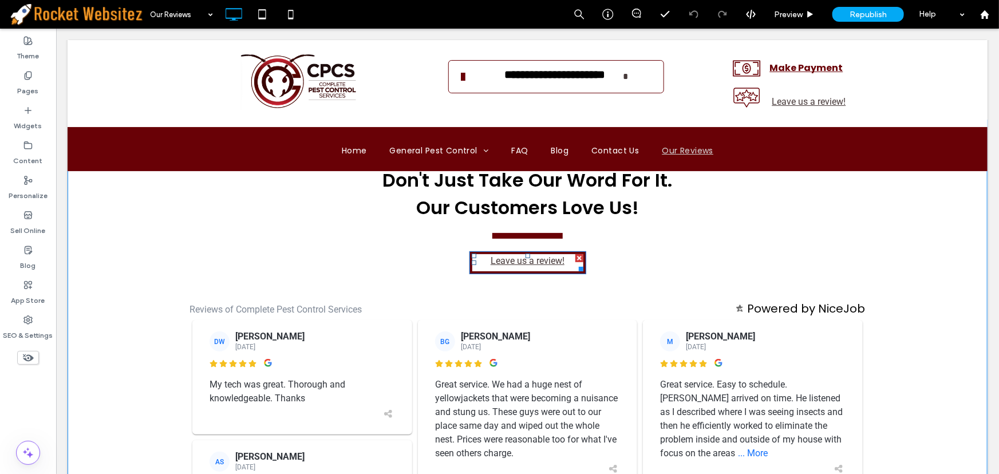
click at [523, 259] on span at bounding box center [527, 262] width 111 height 17
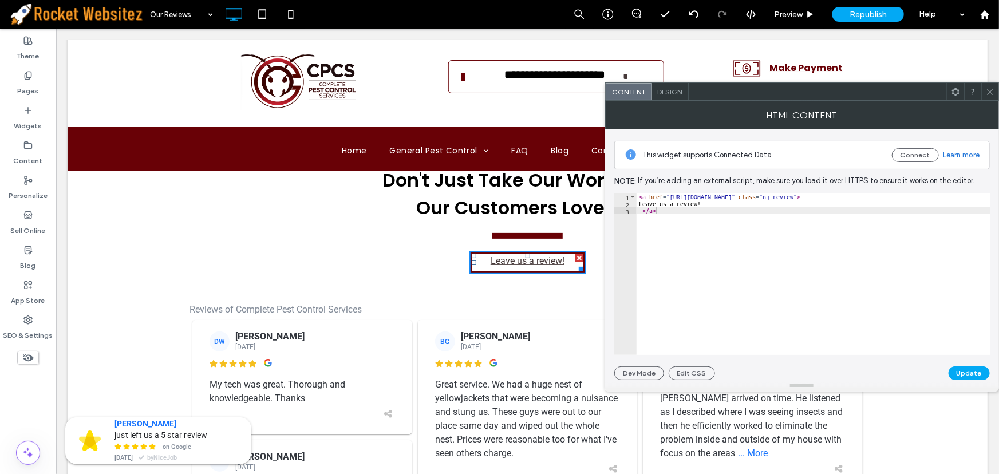
click at [987, 96] on icon at bounding box center [990, 92] width 9 height 9
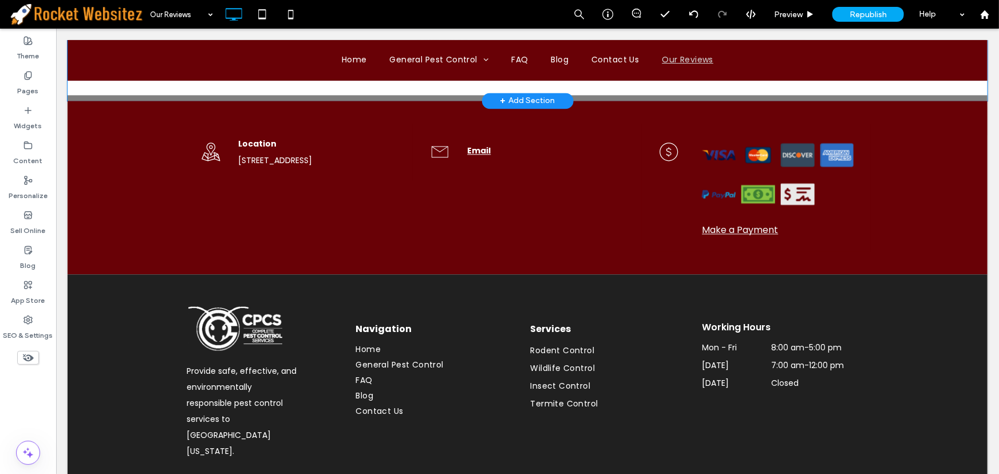
scroll to position [1353, 0]
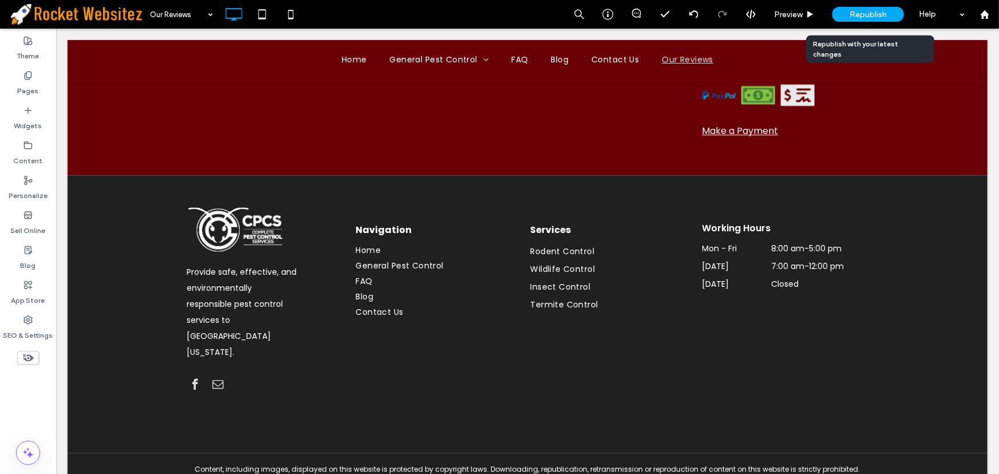
click at [873, 14] on span "Republish" at bounding box center [867, 15] width 37 height 10
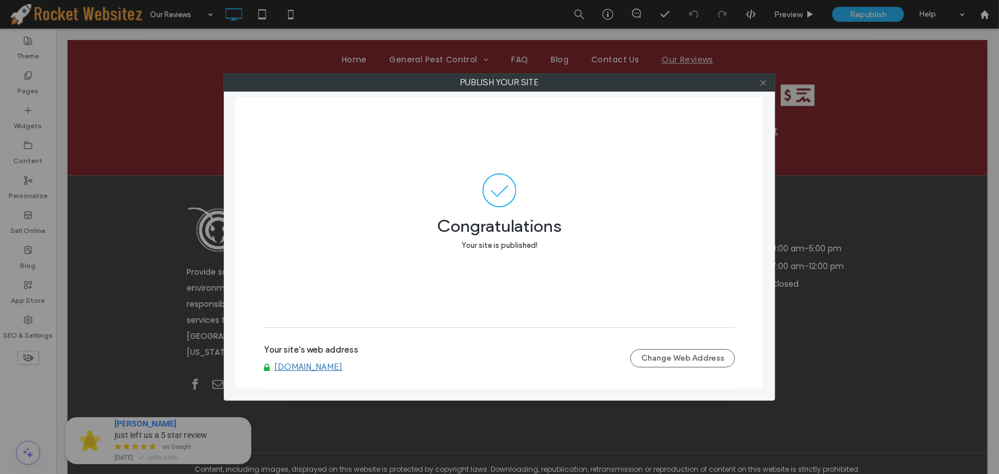
click at [765, 80] on icon at bounding box center [763, 82] width 9 height 9
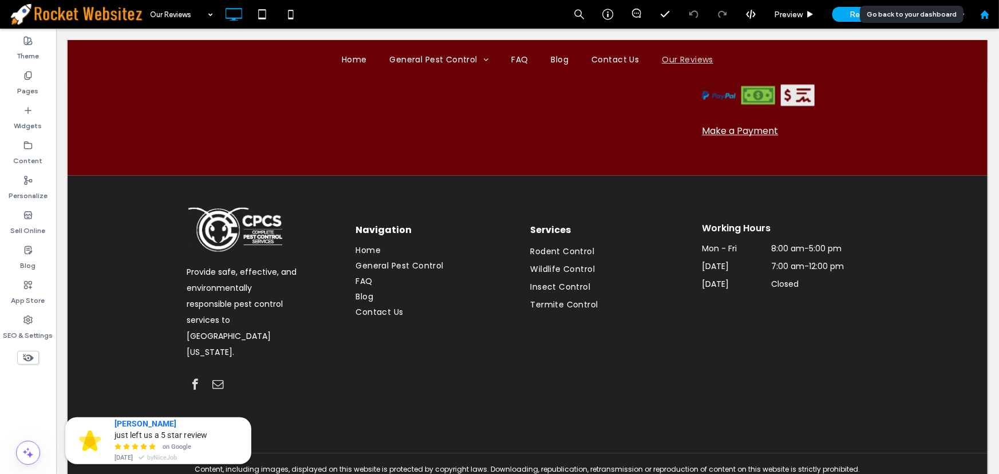
click at [984, 13] on use at bounding box center [984, 14] width 9 height 9
